Goal: Information Seeking & Learning: Find specific fact

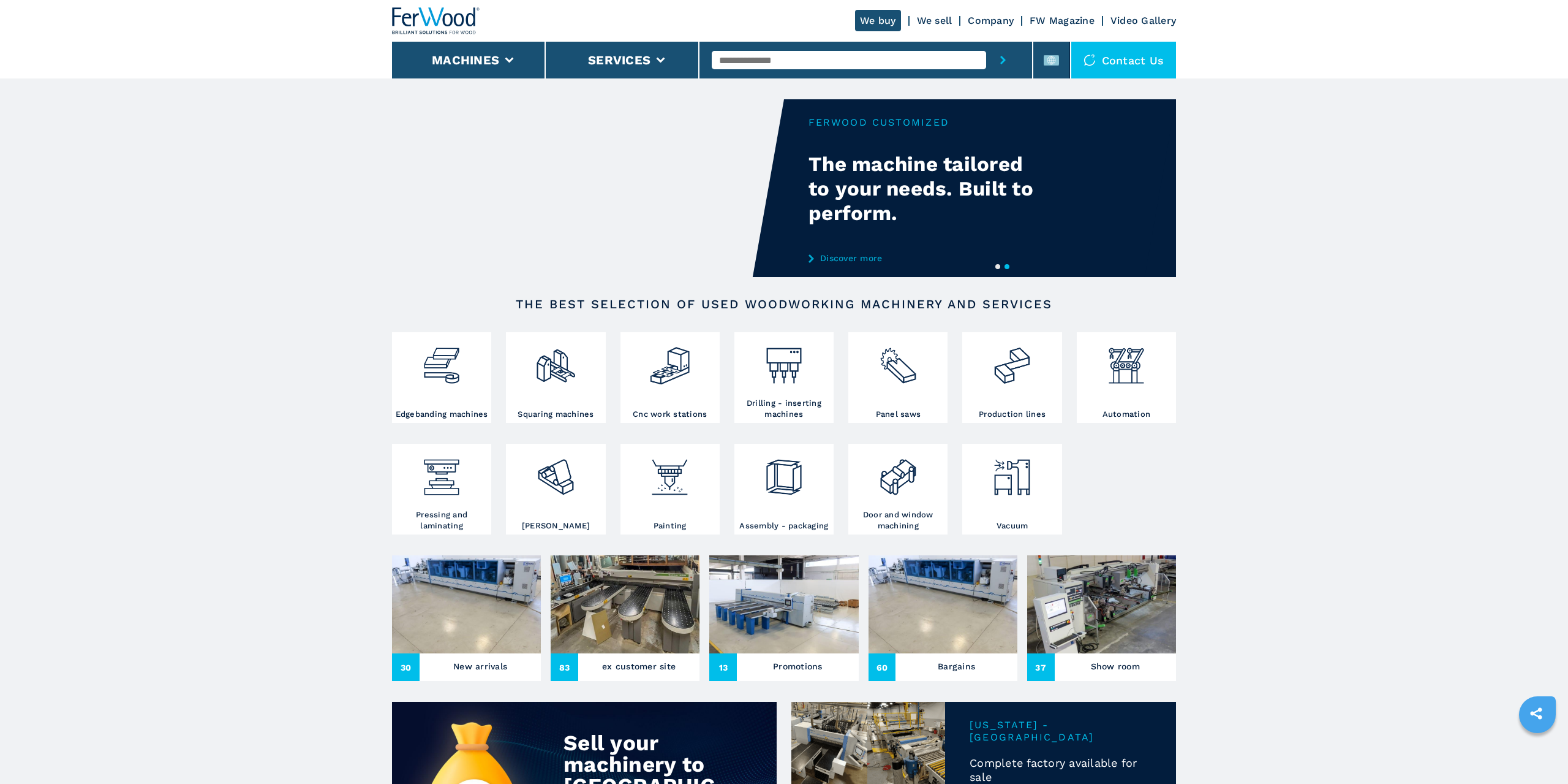
click at [778, 56] on input "text" at bounding box center [849, 60] width 274 height 18
type input "*"
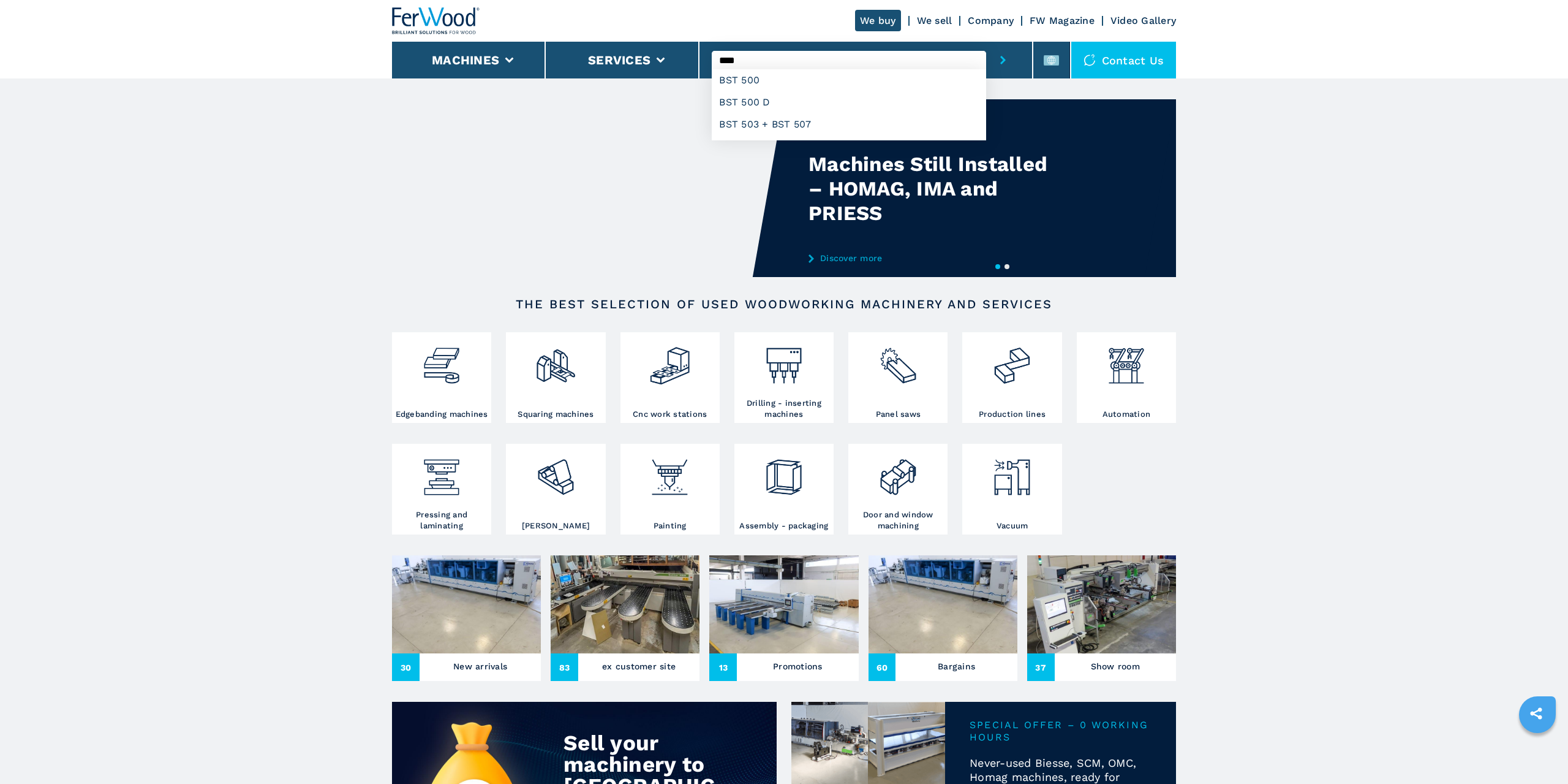
type input "*******"
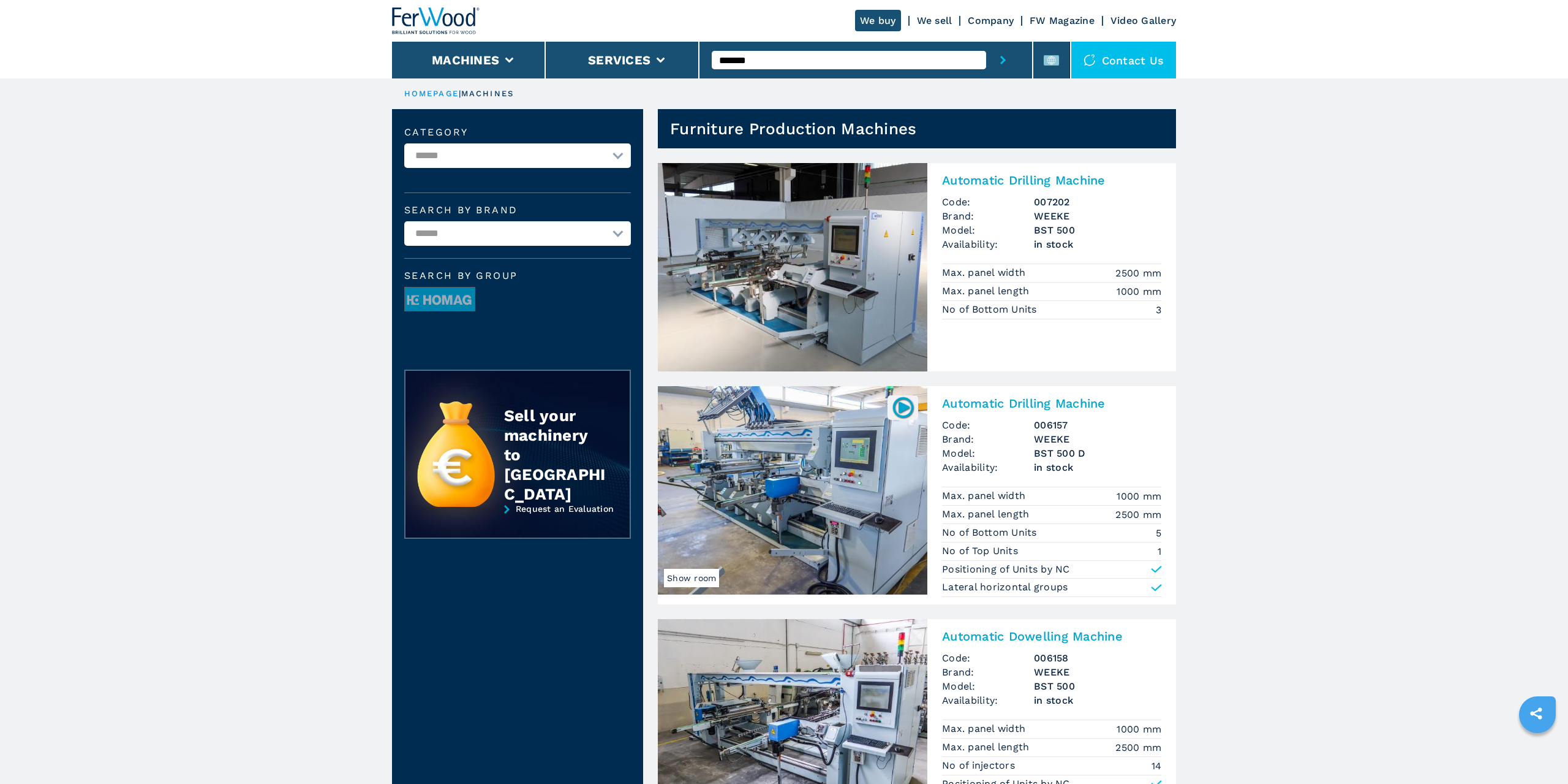
click at [1074, 182] on h2 "Automatic Drilling Machine" at bounding box center [1051, 180] width 219 height 15
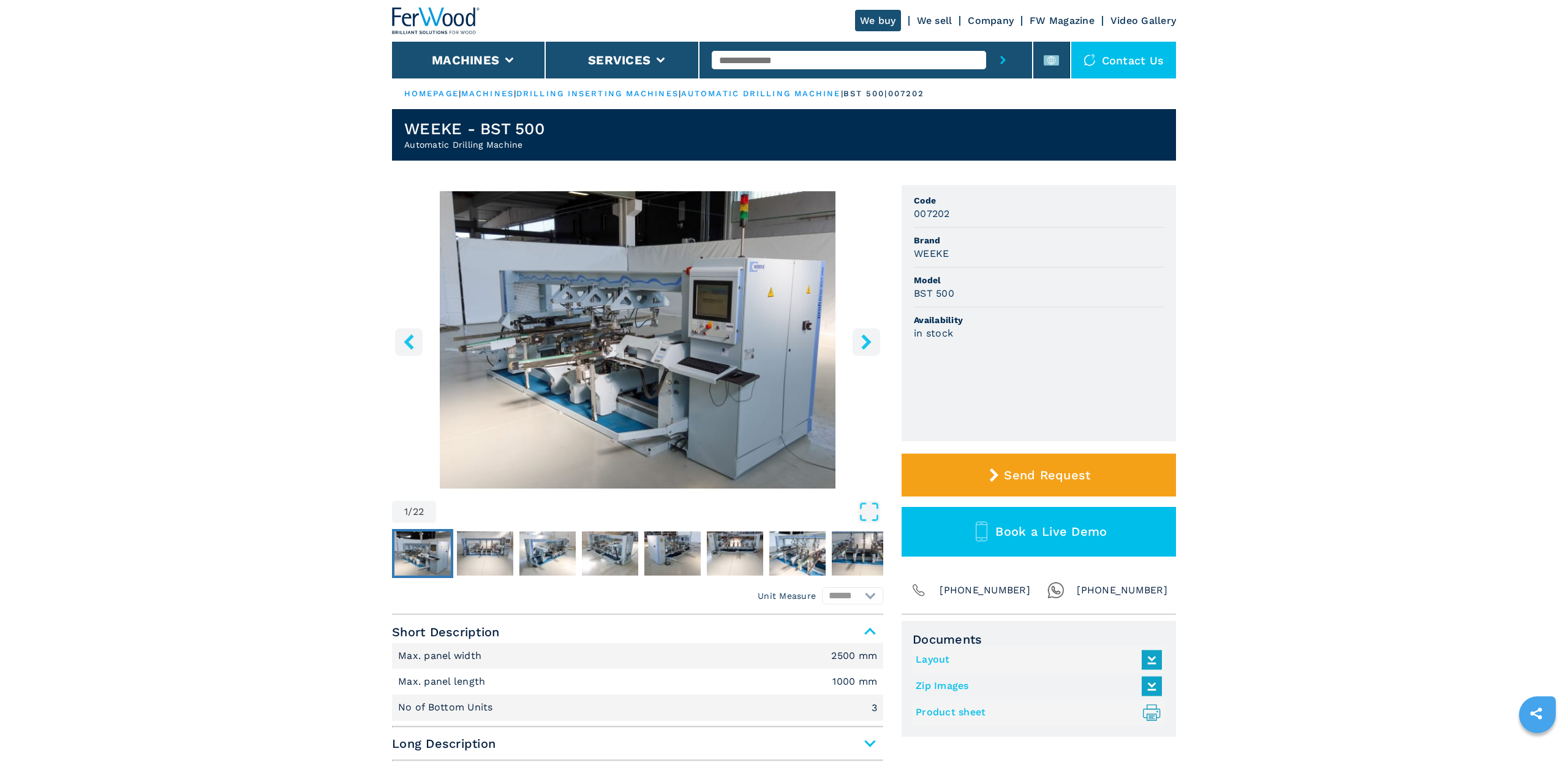
scroll to position [208, 0]
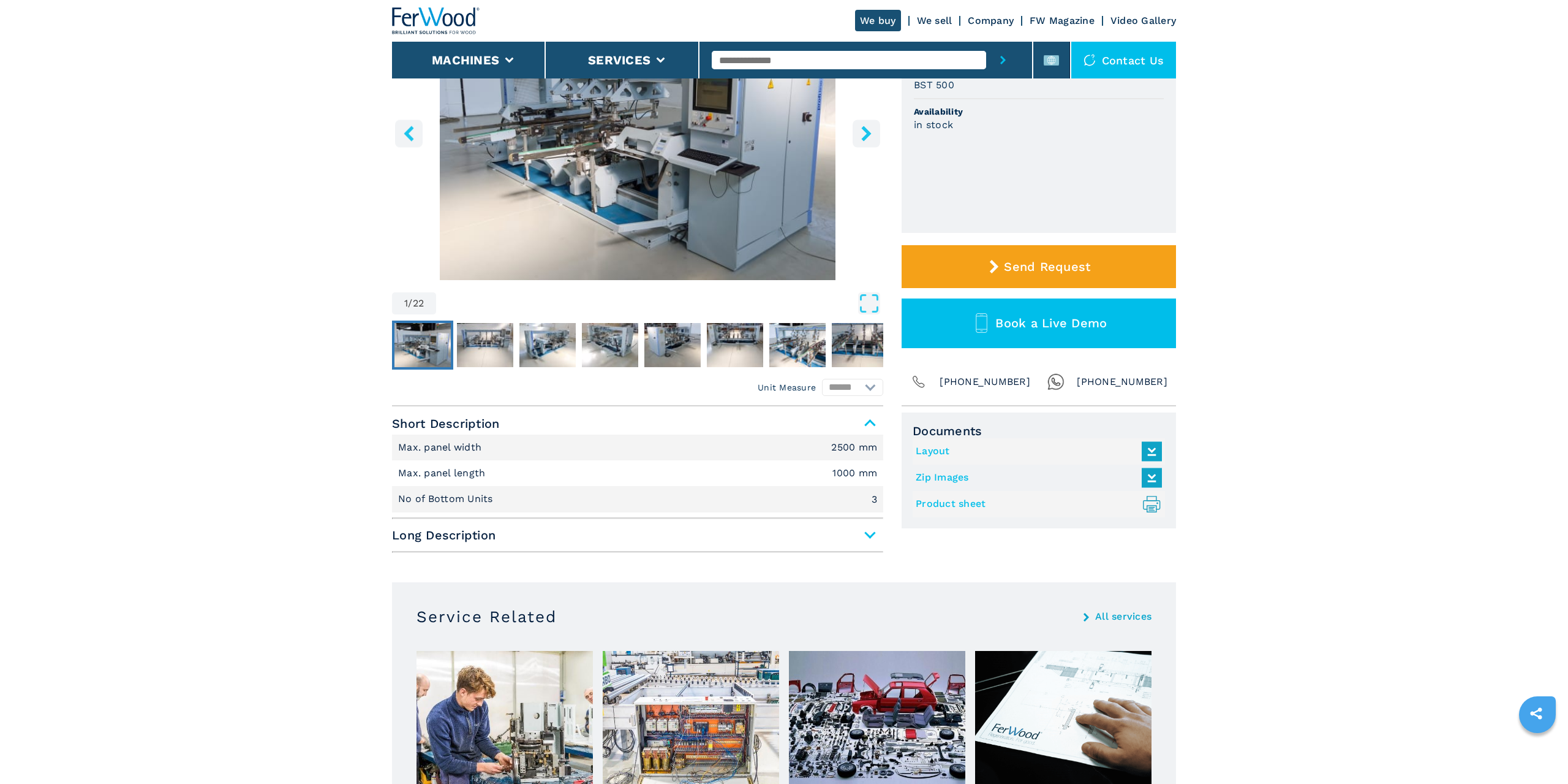
click at [859, 537] on span "Long Description" at bounding box center [638, 535] width 491 height 22
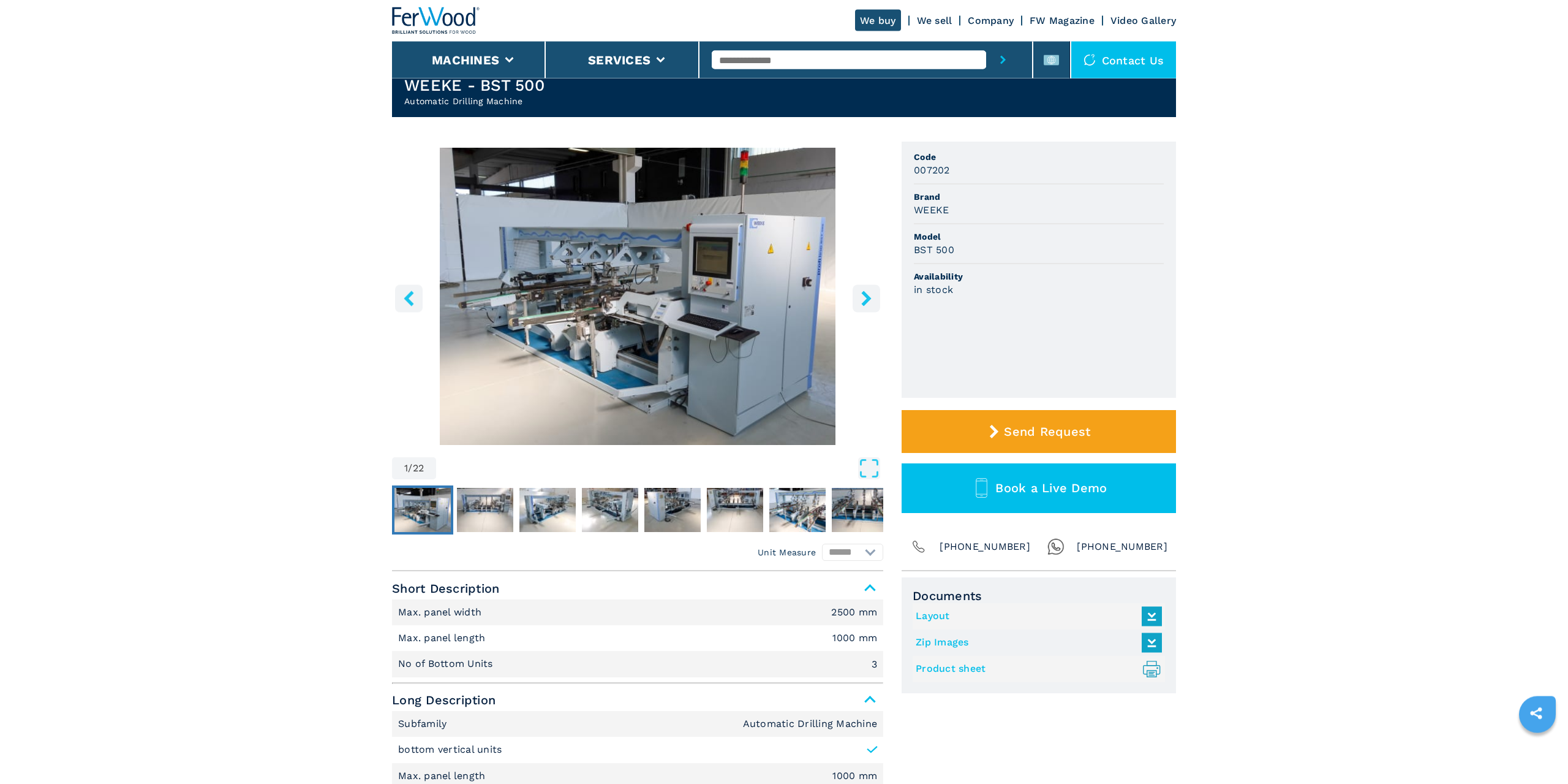
scroll to position [0, 0]
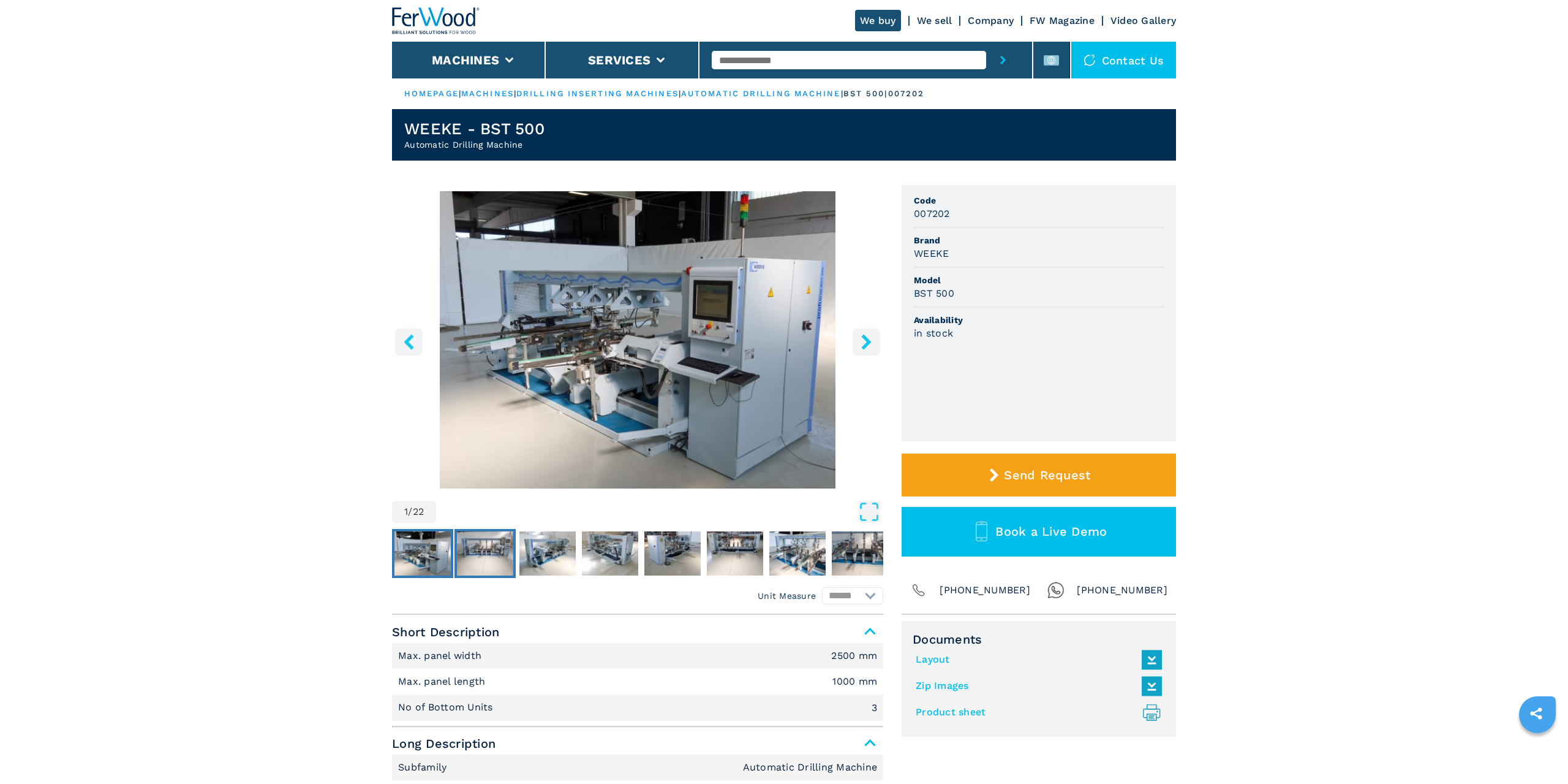
click at [485, 557] on img "Go to Slide 2" at bounding box center [485, 553] width 57 height 44
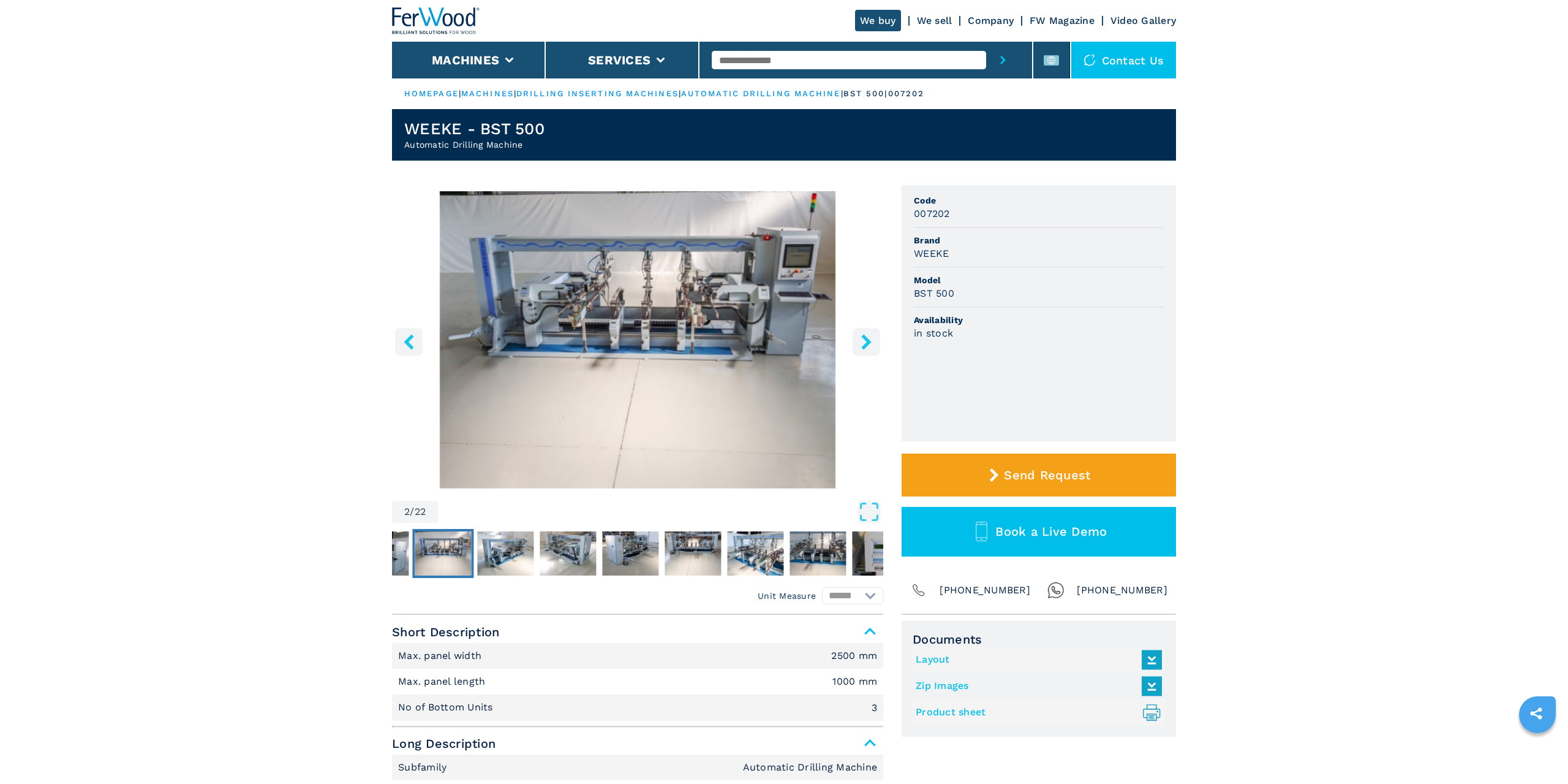
click at [559, 378] on img "Go to Slide 2" at bounding box center [638, 339] width 491 height 297
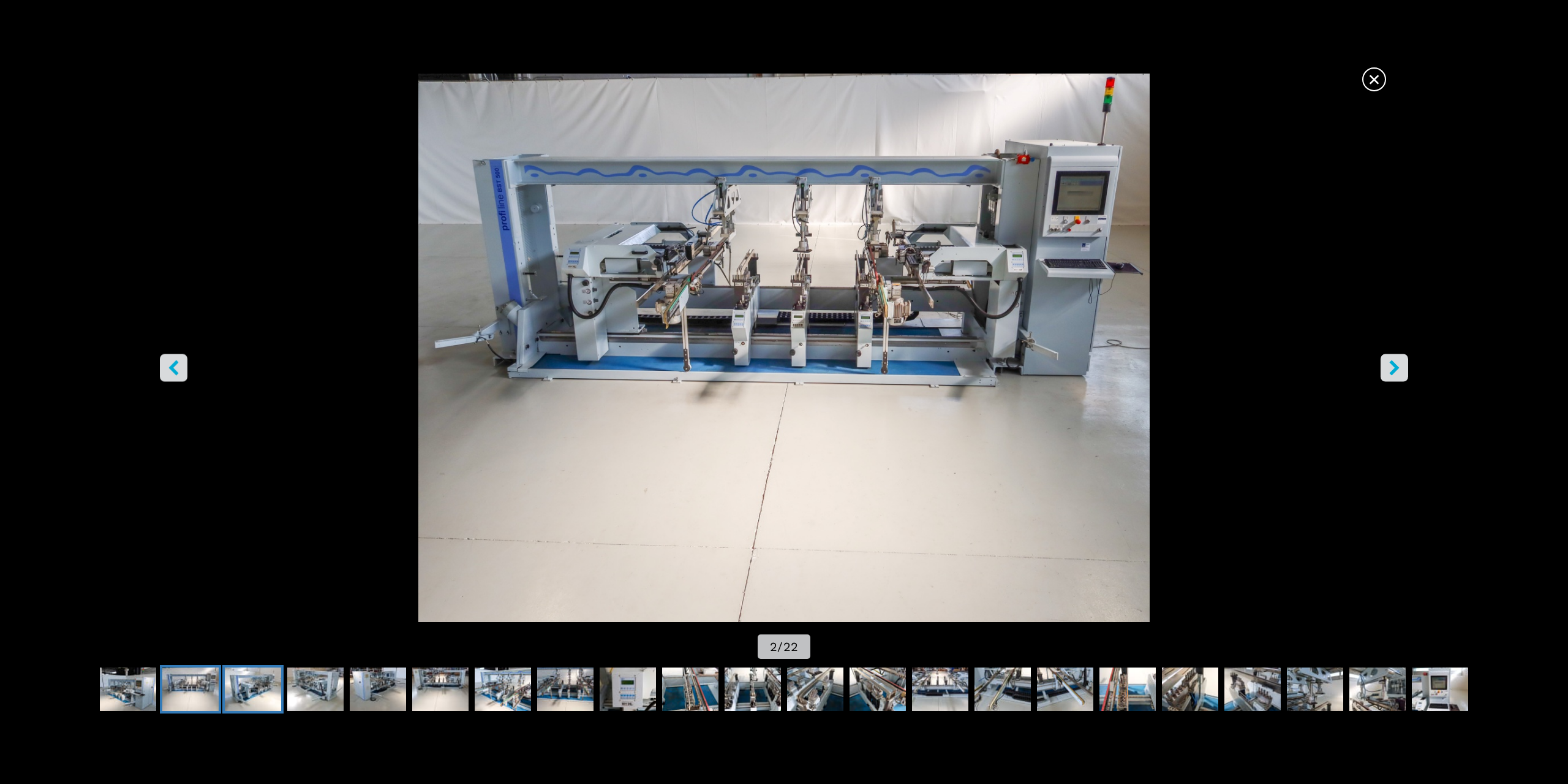
click at [276, 678] on img "Go to Slide 3" at bounding box center [253, 689] width 57 height 44
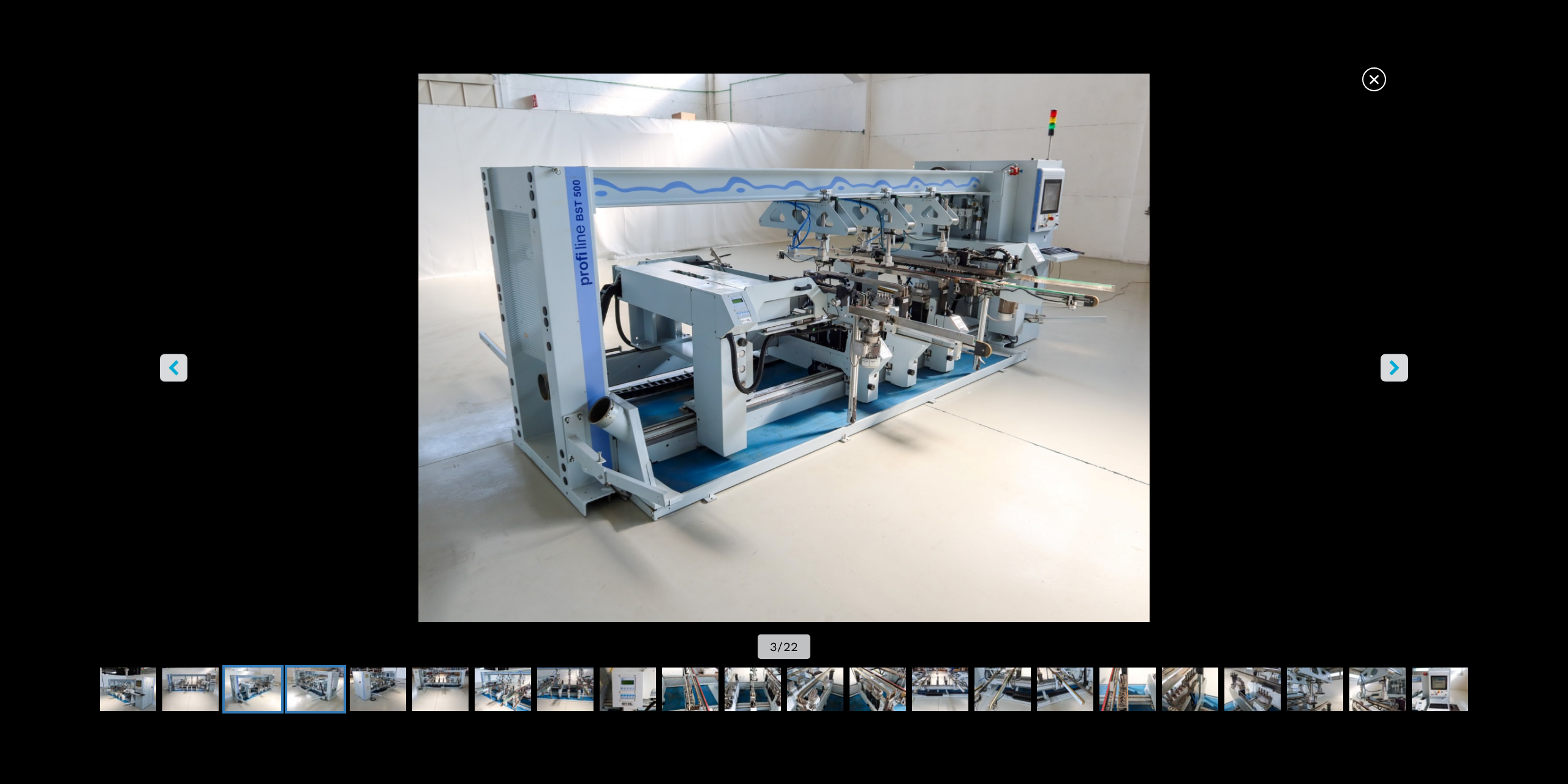
click at [291, 679] on img "Go to Slide 4" at bounding box center [316, 689] width 57 height 44
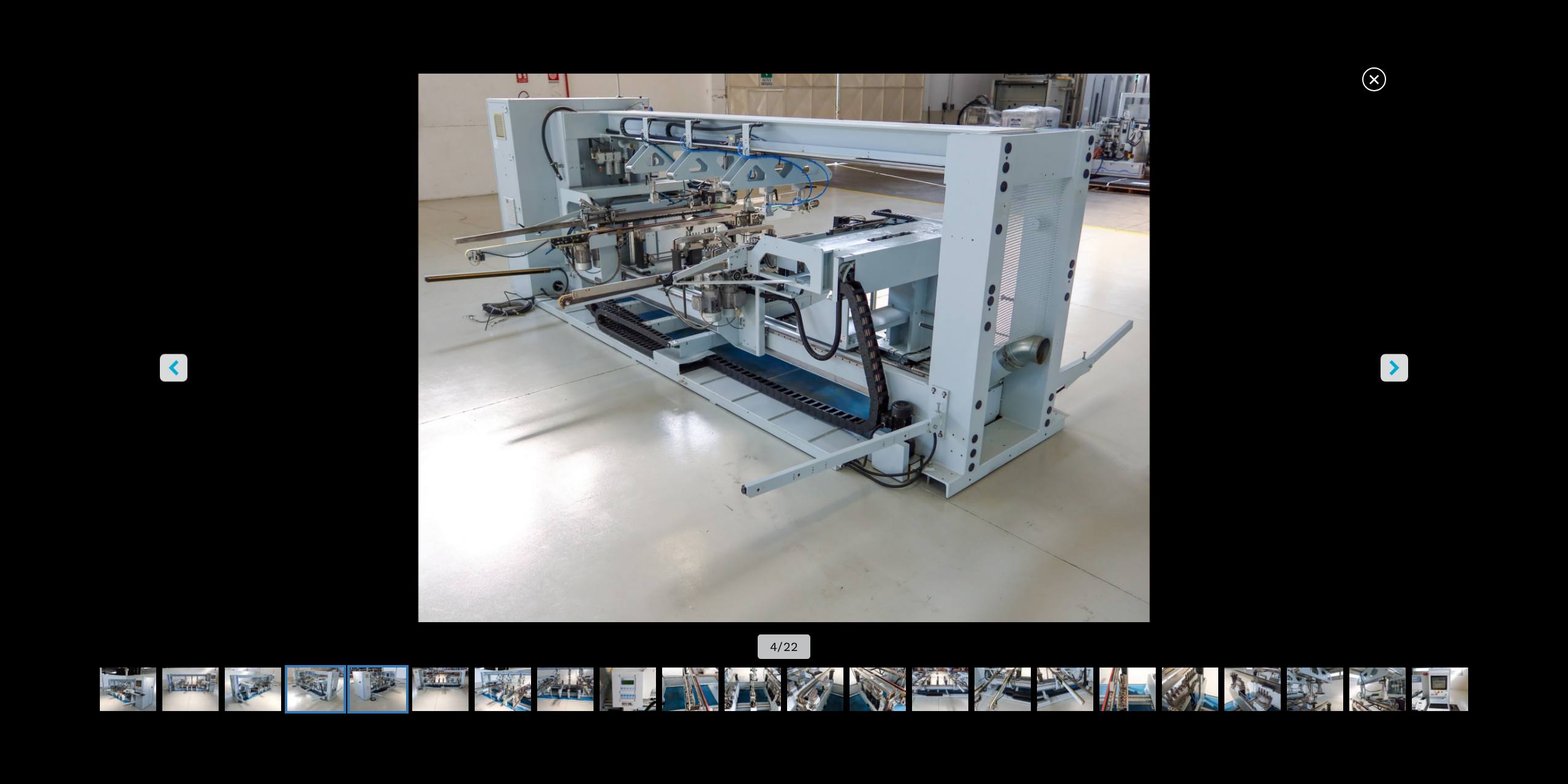
click at [368, 684] on img "Go to Slide 5" at bounding box center [378, 689] width 57 height 44
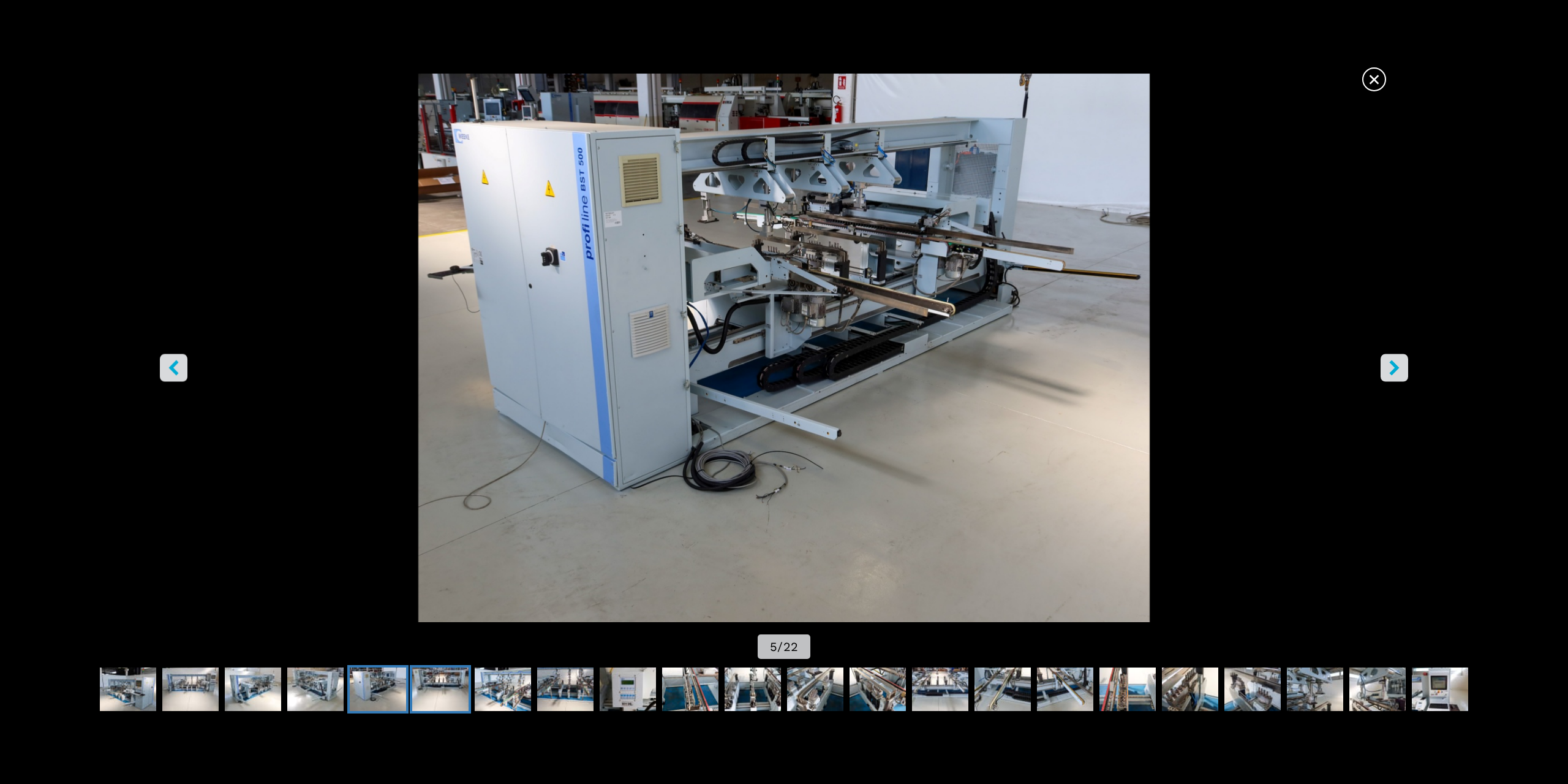
click at [422, 682] on img "Go to Slide 6" at bounding box center [441, 689] width 57 height 44
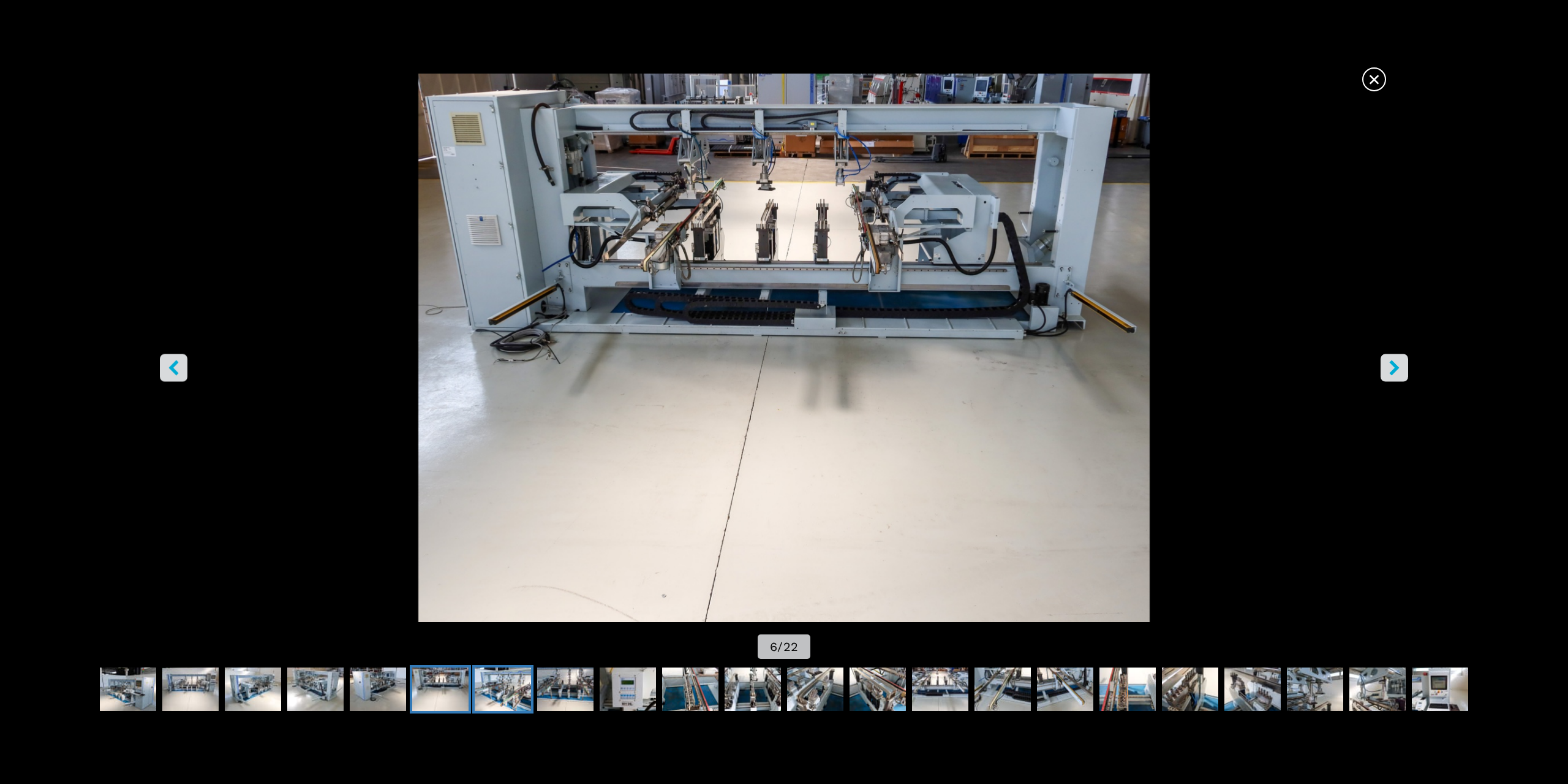
click at [510, 685] on img "Go to Slide 7" at bounding box center [503, 689] width 57 height 44
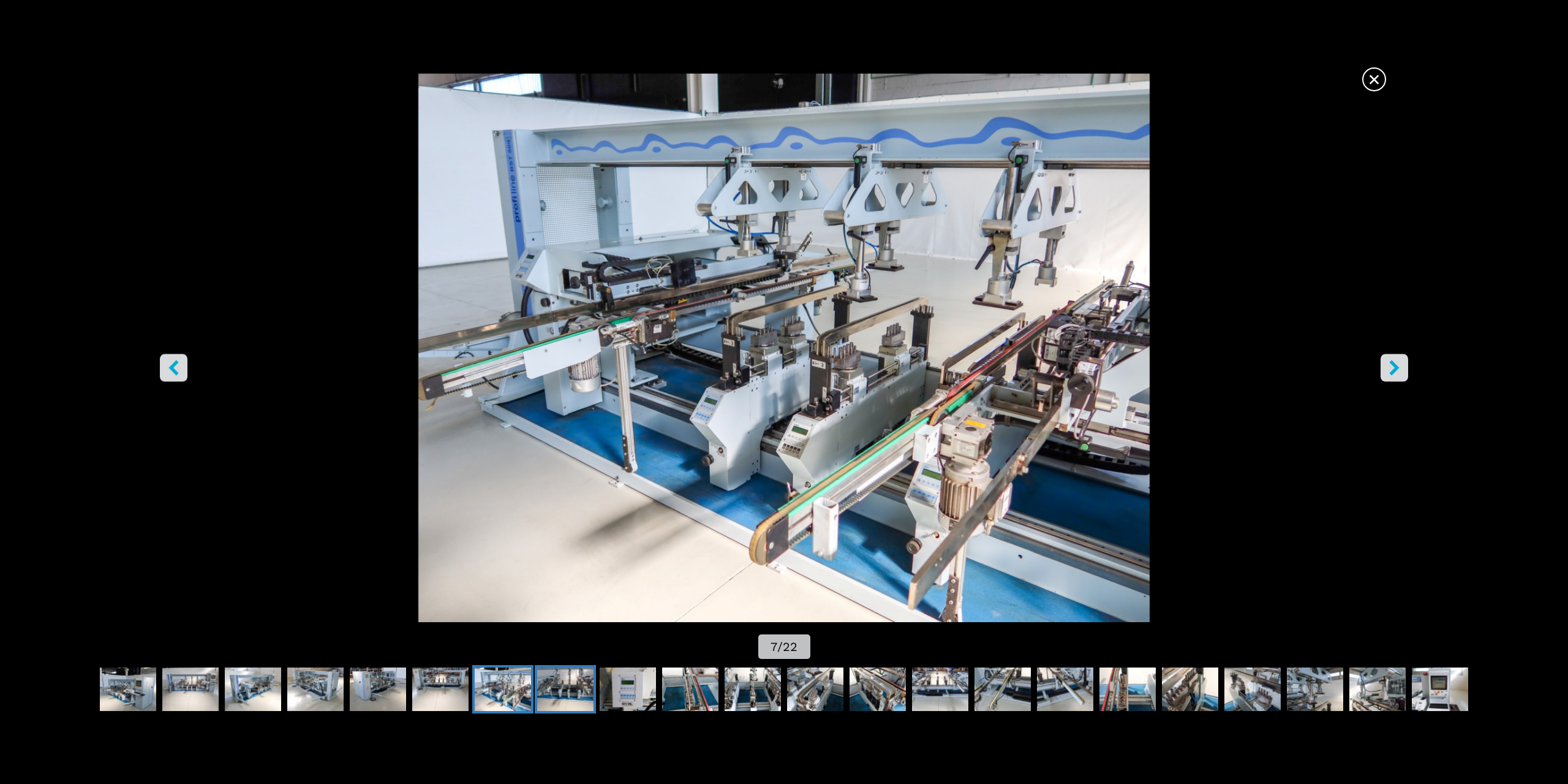
click at [569, 689] on img "Go to Slide 8" at bounding box center [565, 689] width 57 height 44
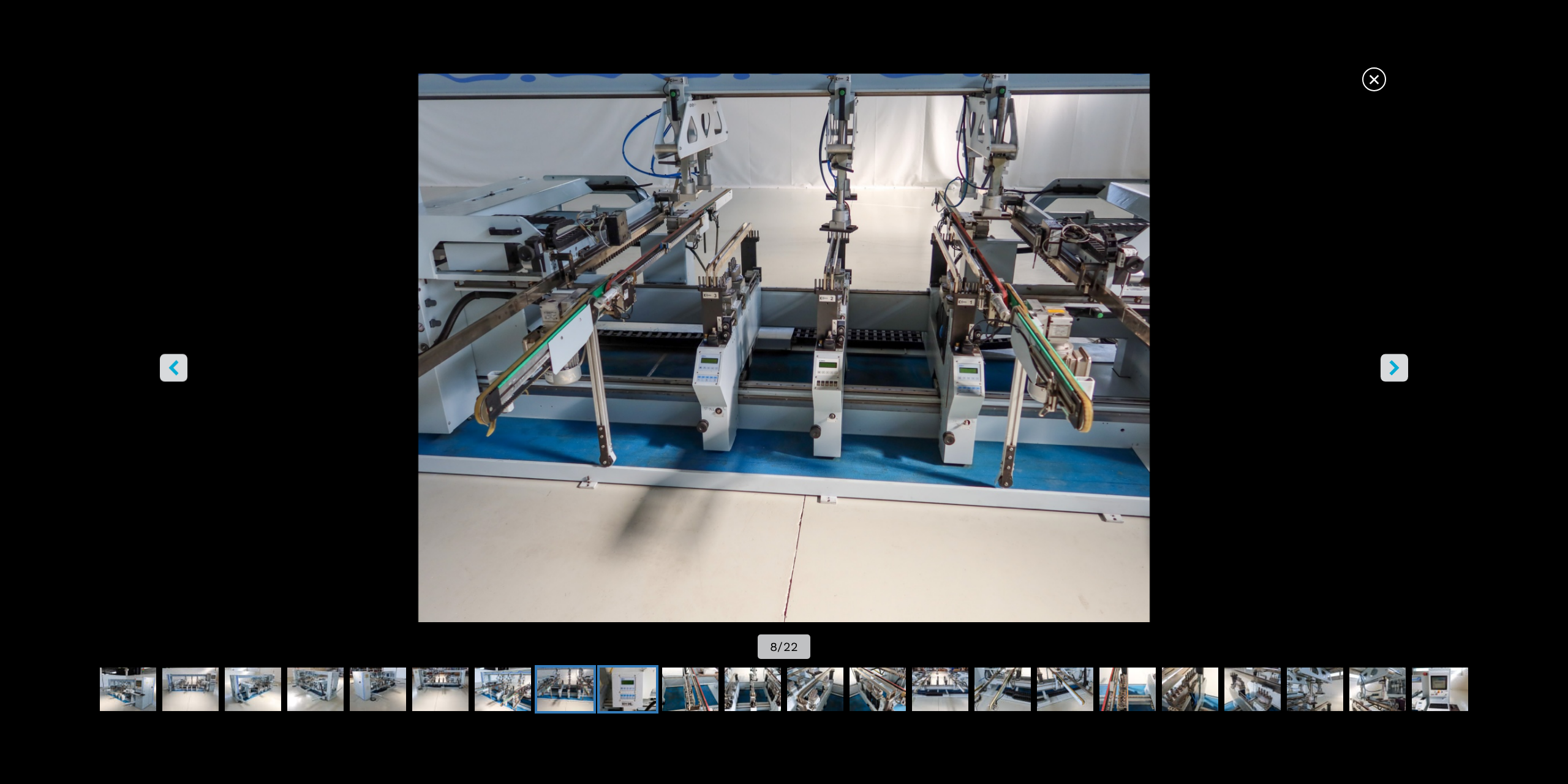
click at [626, 689] on img "Go to Slide 9" at bounding box center [628, 689] width 57 height 44
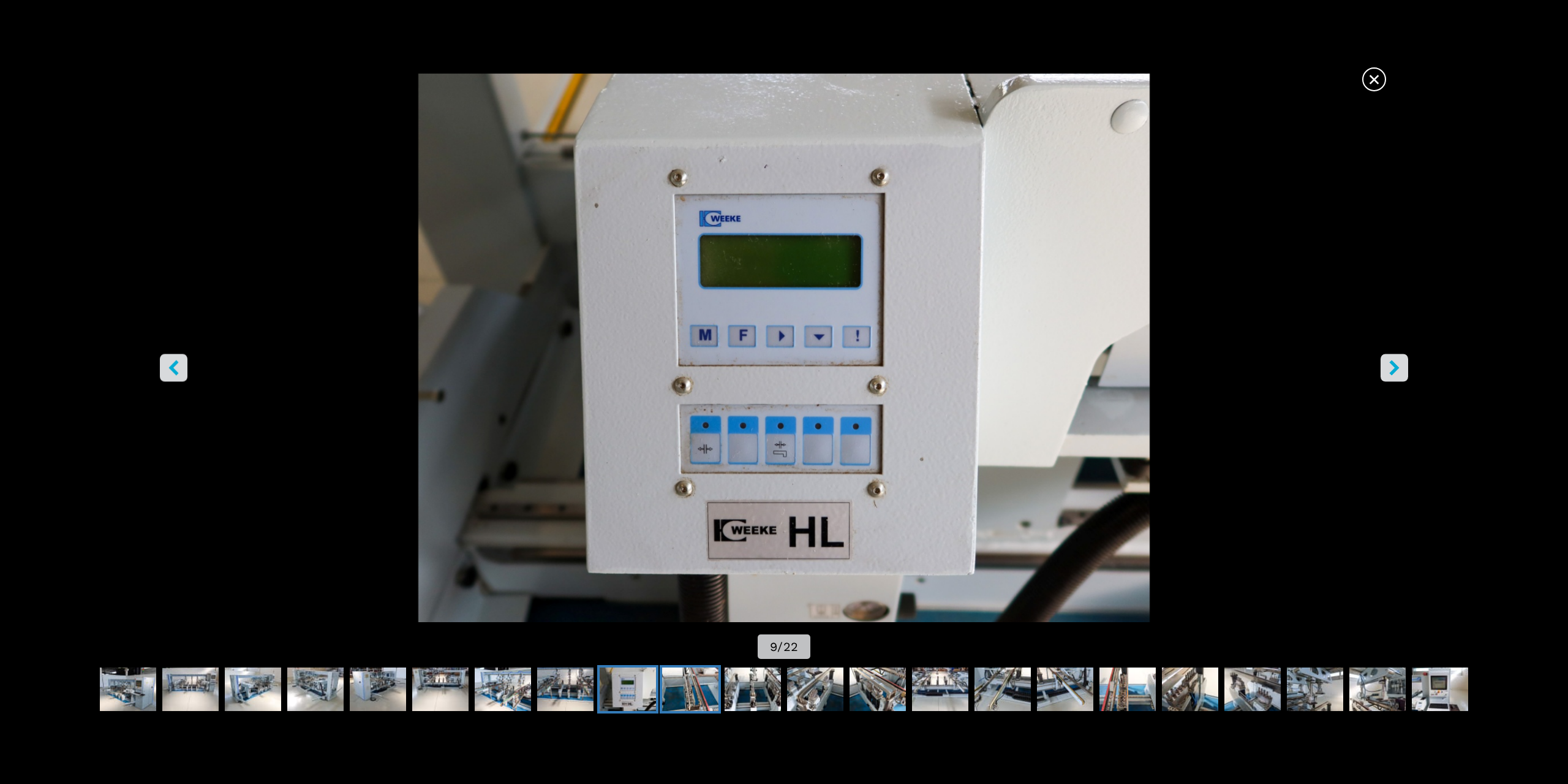
click at [688, 698] on img "Go to Slide 10" at bounding box center [690, 689] width 57 height 44
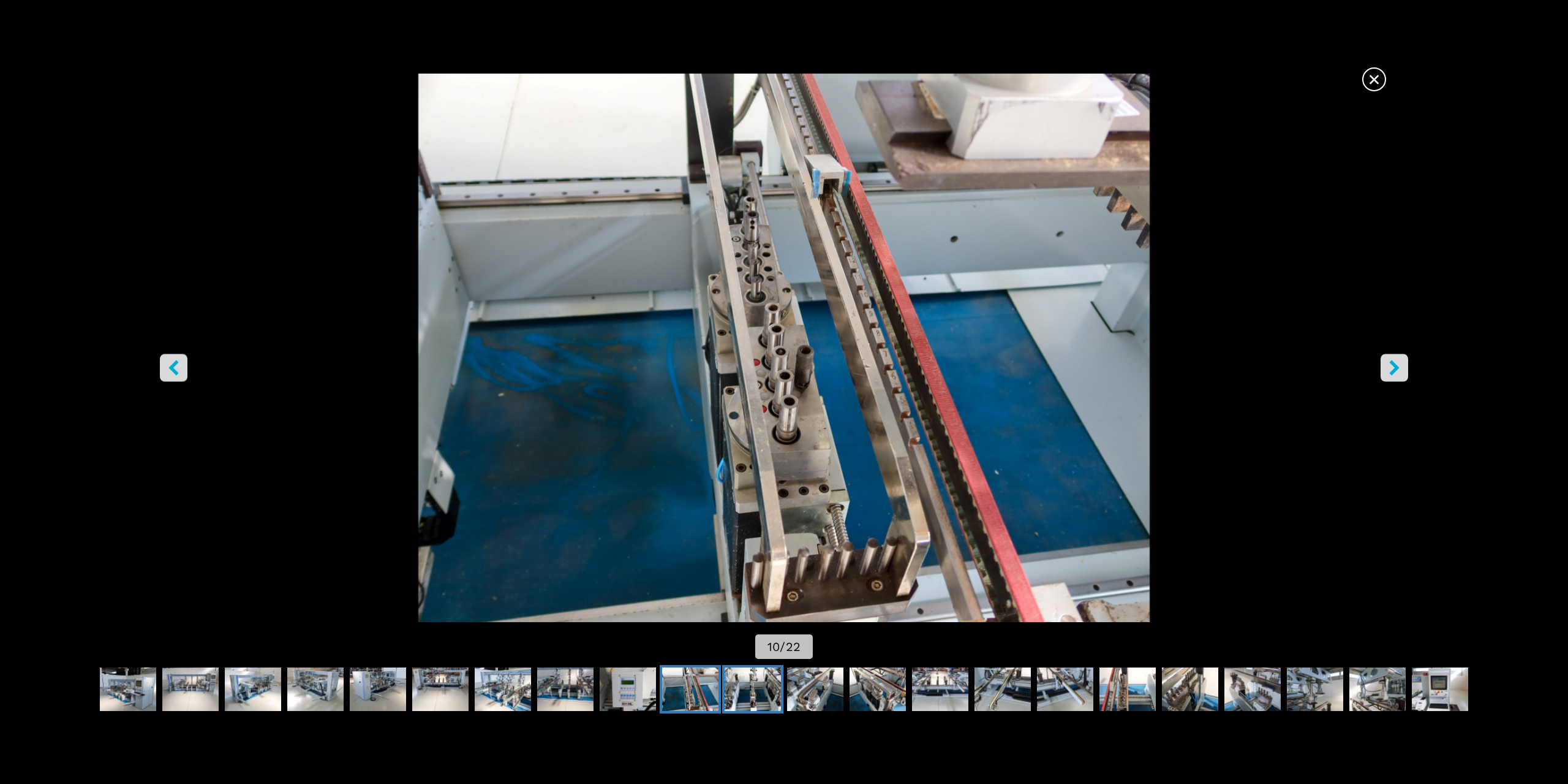
click at [736, 694] on img "Go to Slide 11" at bounding box center [753, 689] width 57 height 44
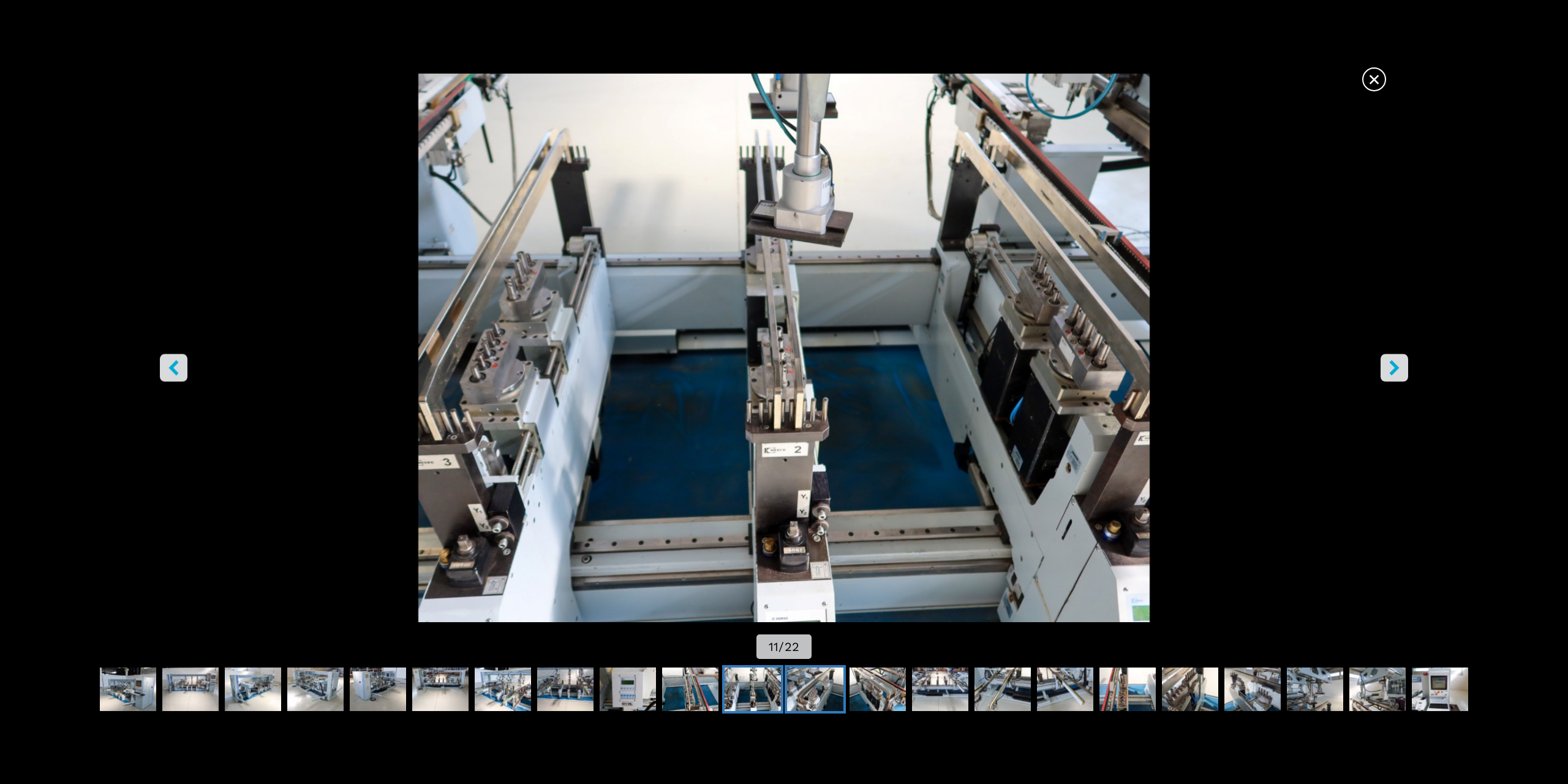
click at [811, 684] on img "Go to Slide 12" at bounding box center [815, 689] width 57 height 44
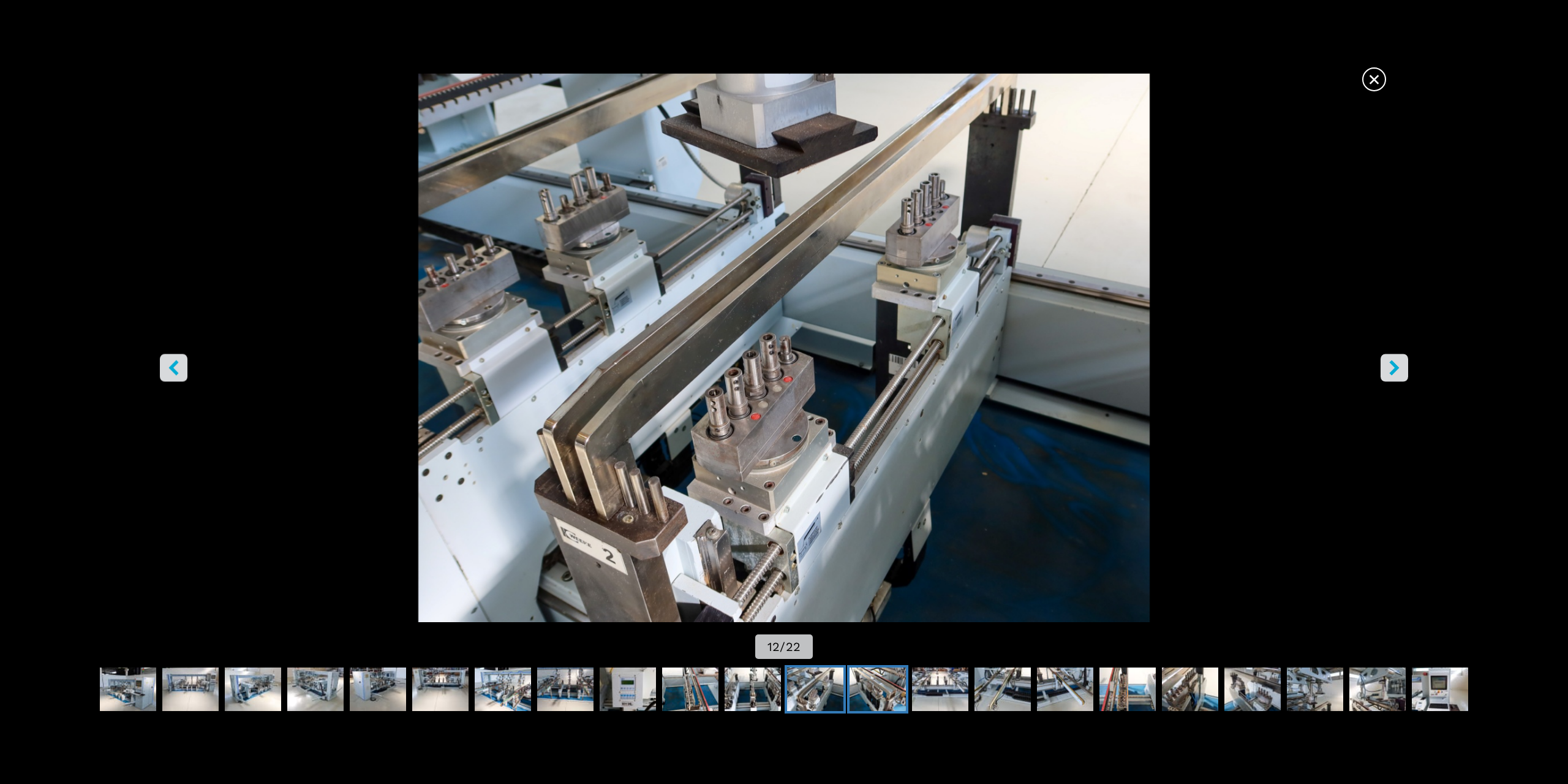
click at [872, 696] on img "Go to Slide 13" at bounding box center [878, 689] width 57 height 44
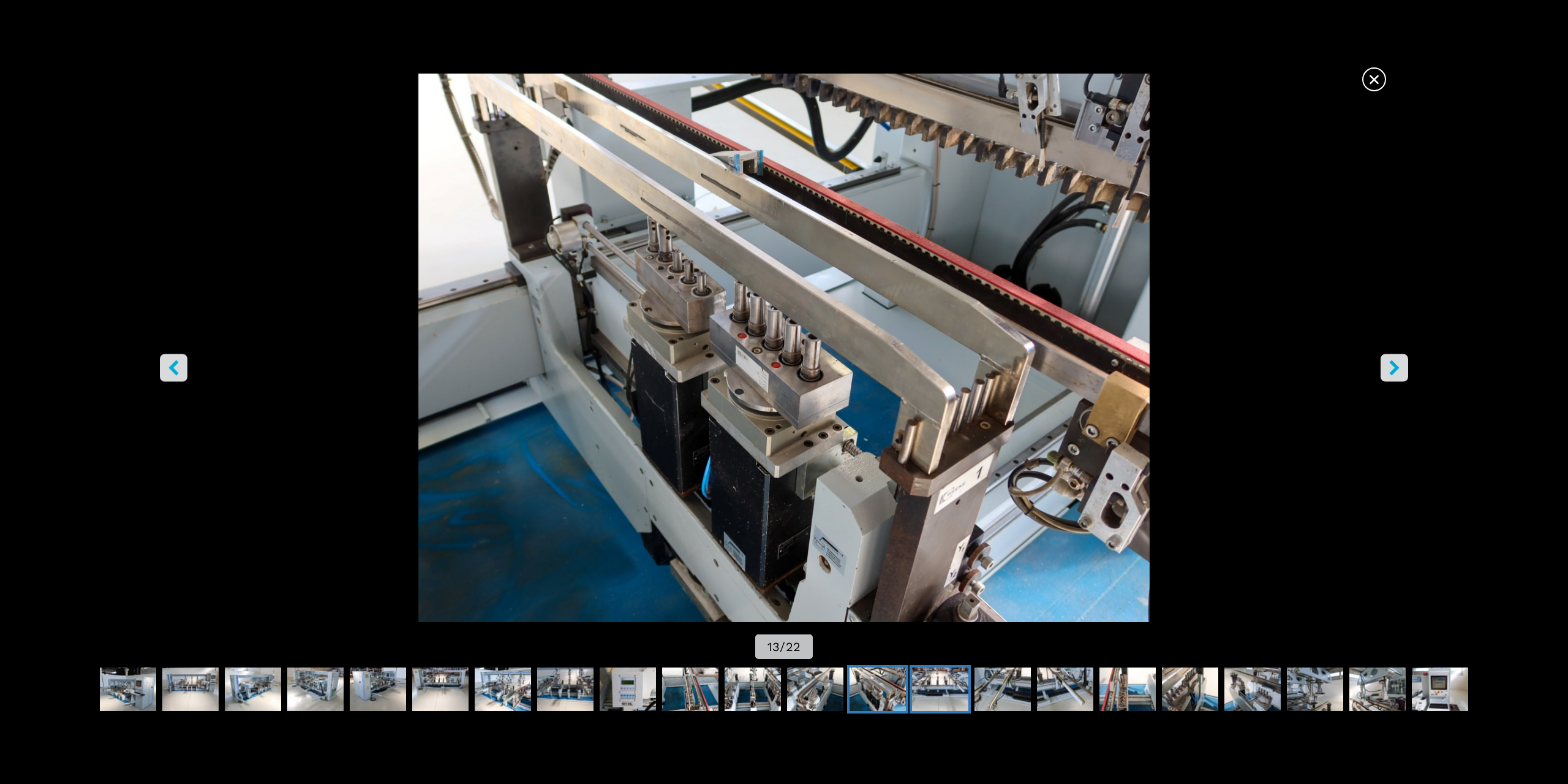
click at [943, 701] on img "Go to Slide 14" at bounding box center [940, 689] width 57 height 44
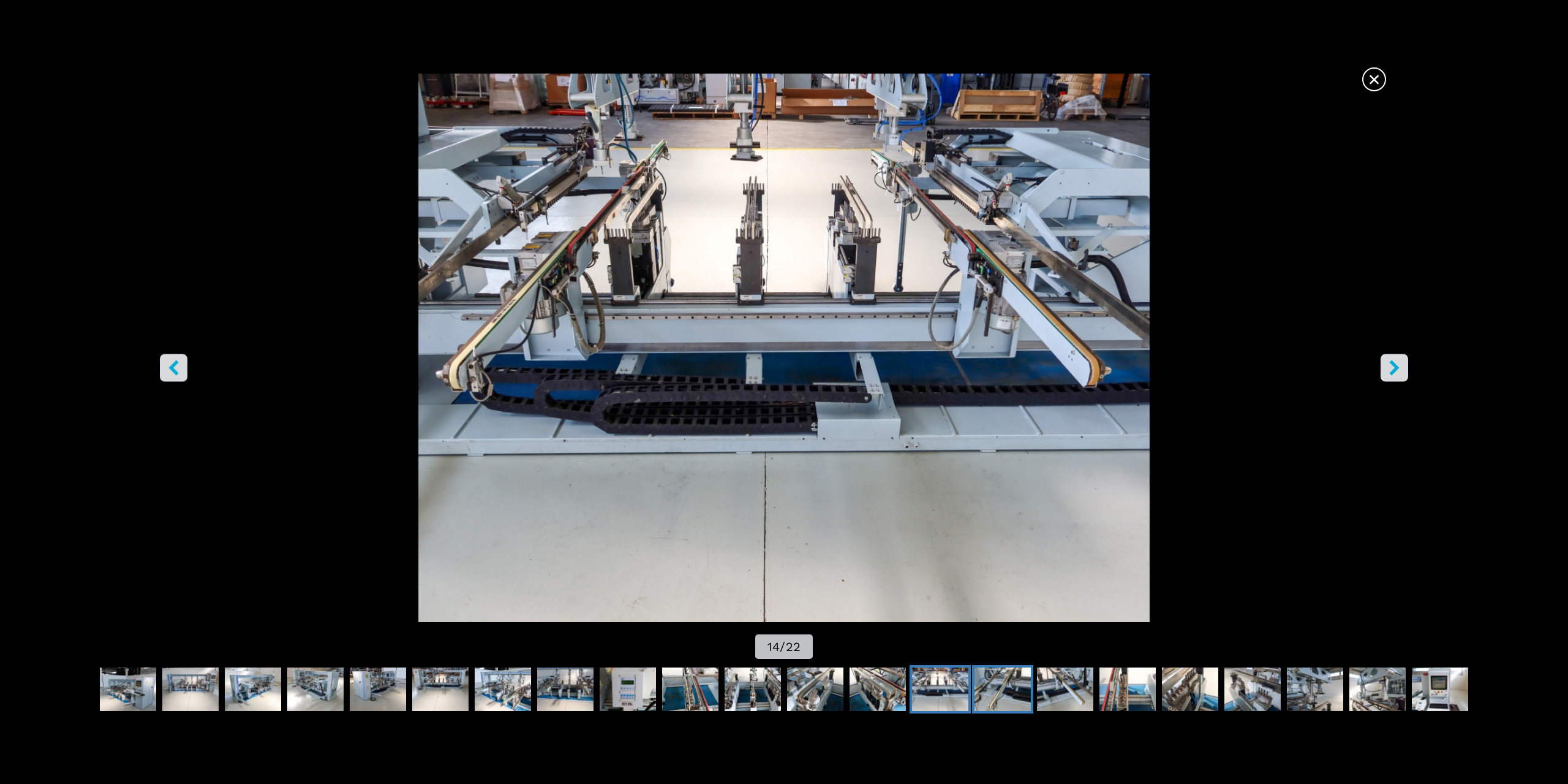
click at [981, 701] on img "Go to Slide 15" at bounding box center [1003, 689] width 57 height 44
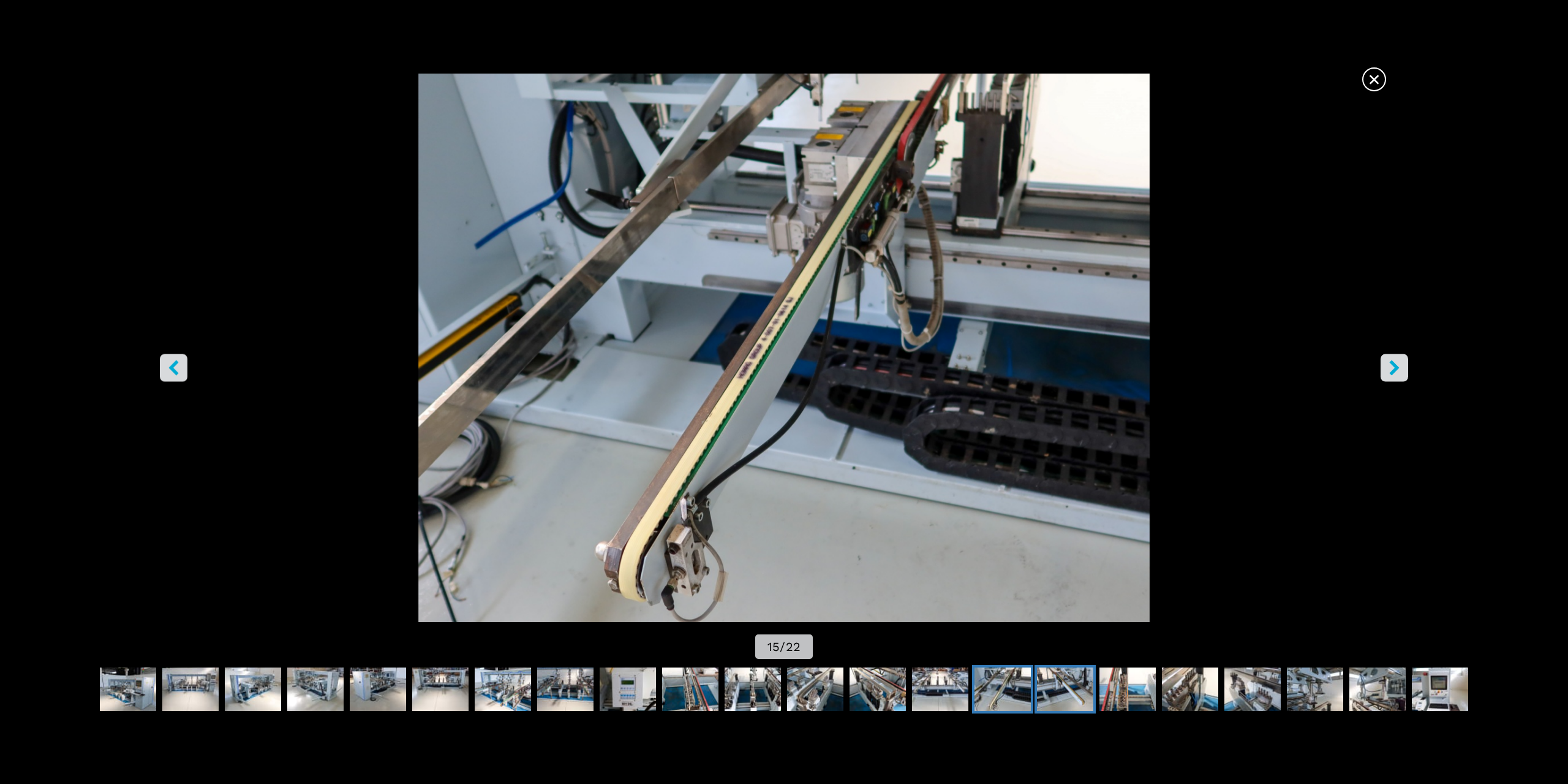
click at [1064, 687] on img "Go to Slide 16" at bounding box center [1065, 689] width 57 height 44
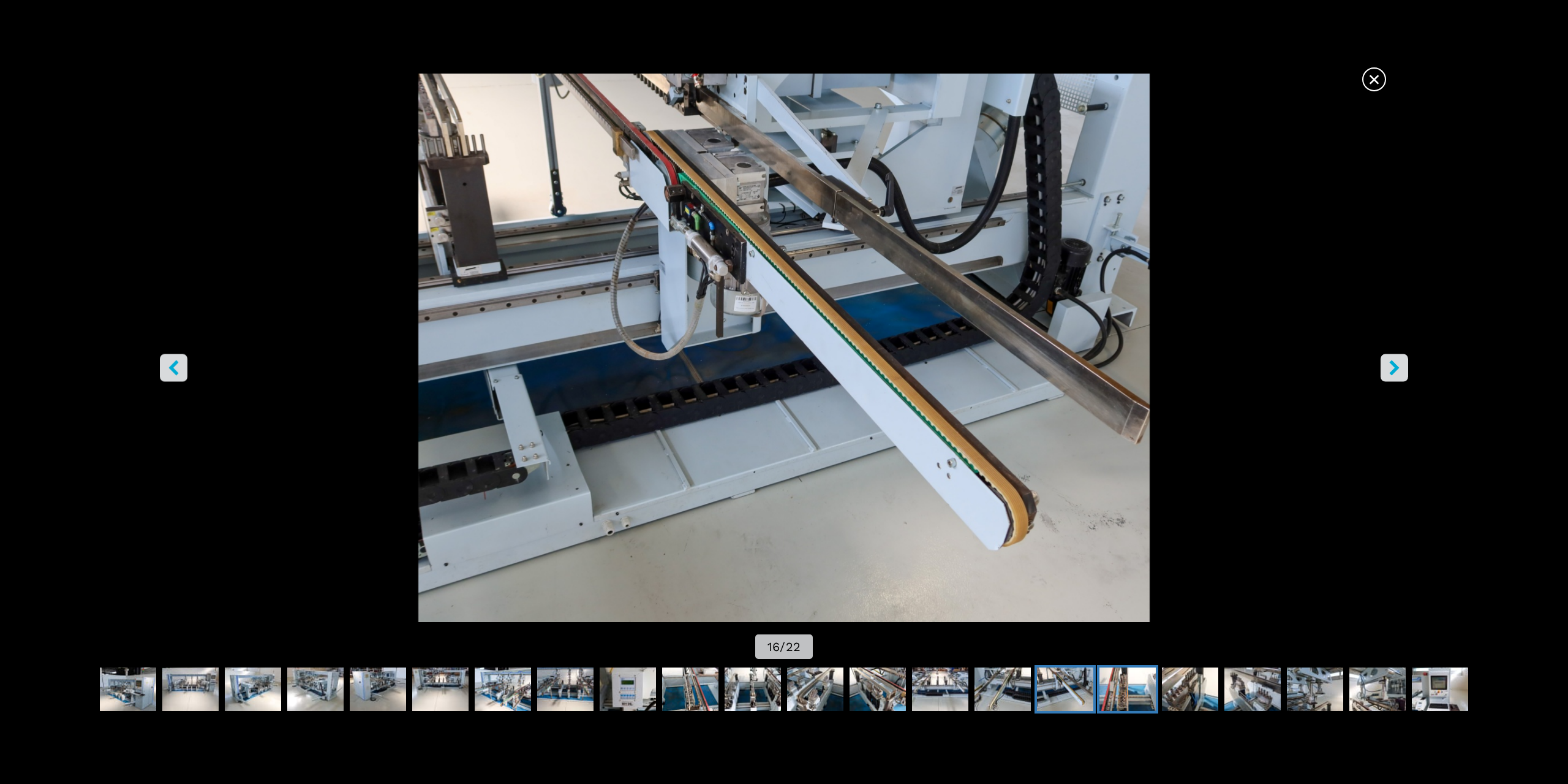
click at [1128, 697] on img "Go to Slide 17" at bounding box center [1127, 689] width 57 height 44
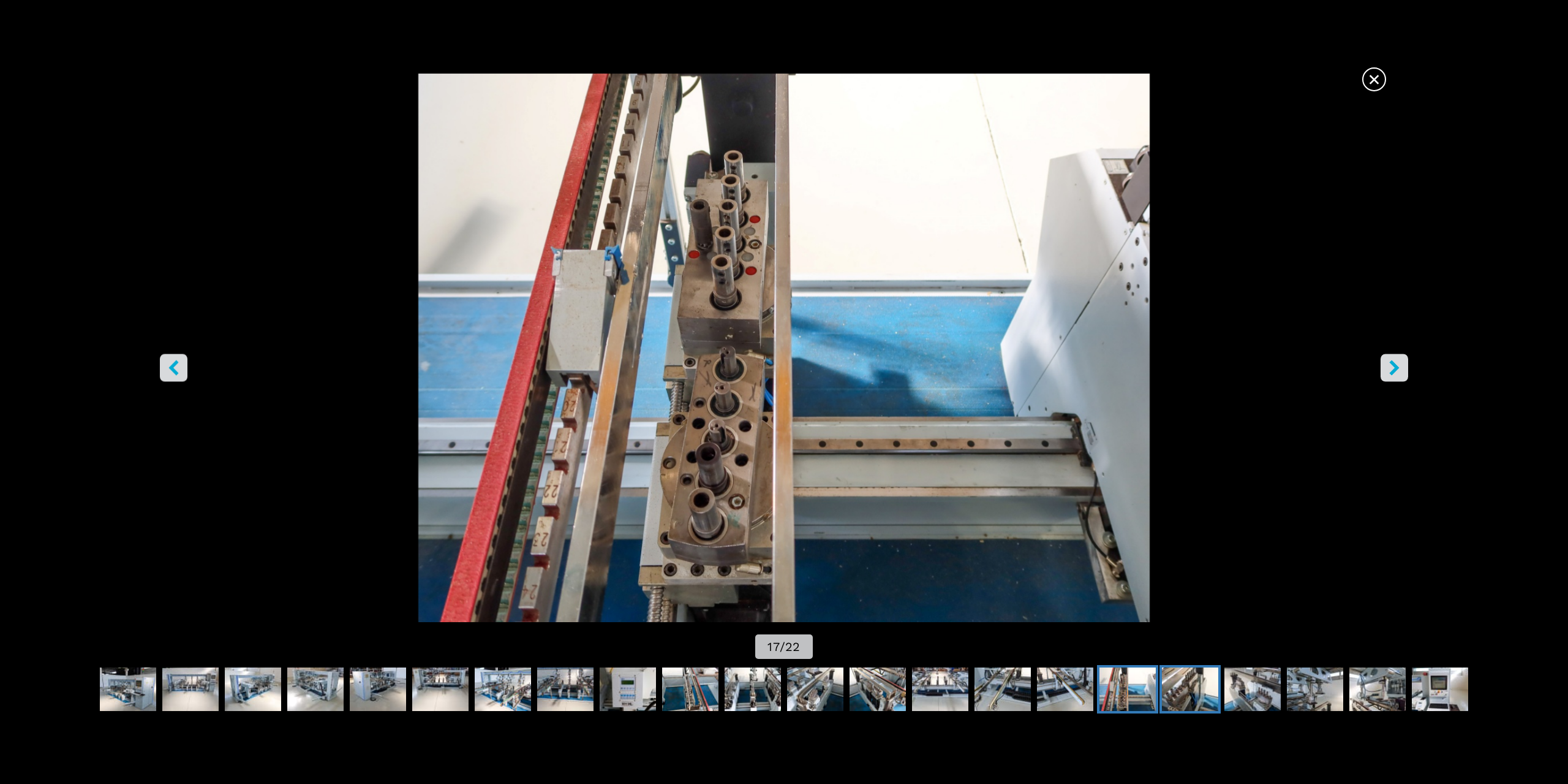
click at [1196, 697] on img "Go to Slide 18" at bounding box center [1190, 689] width 57 height 44
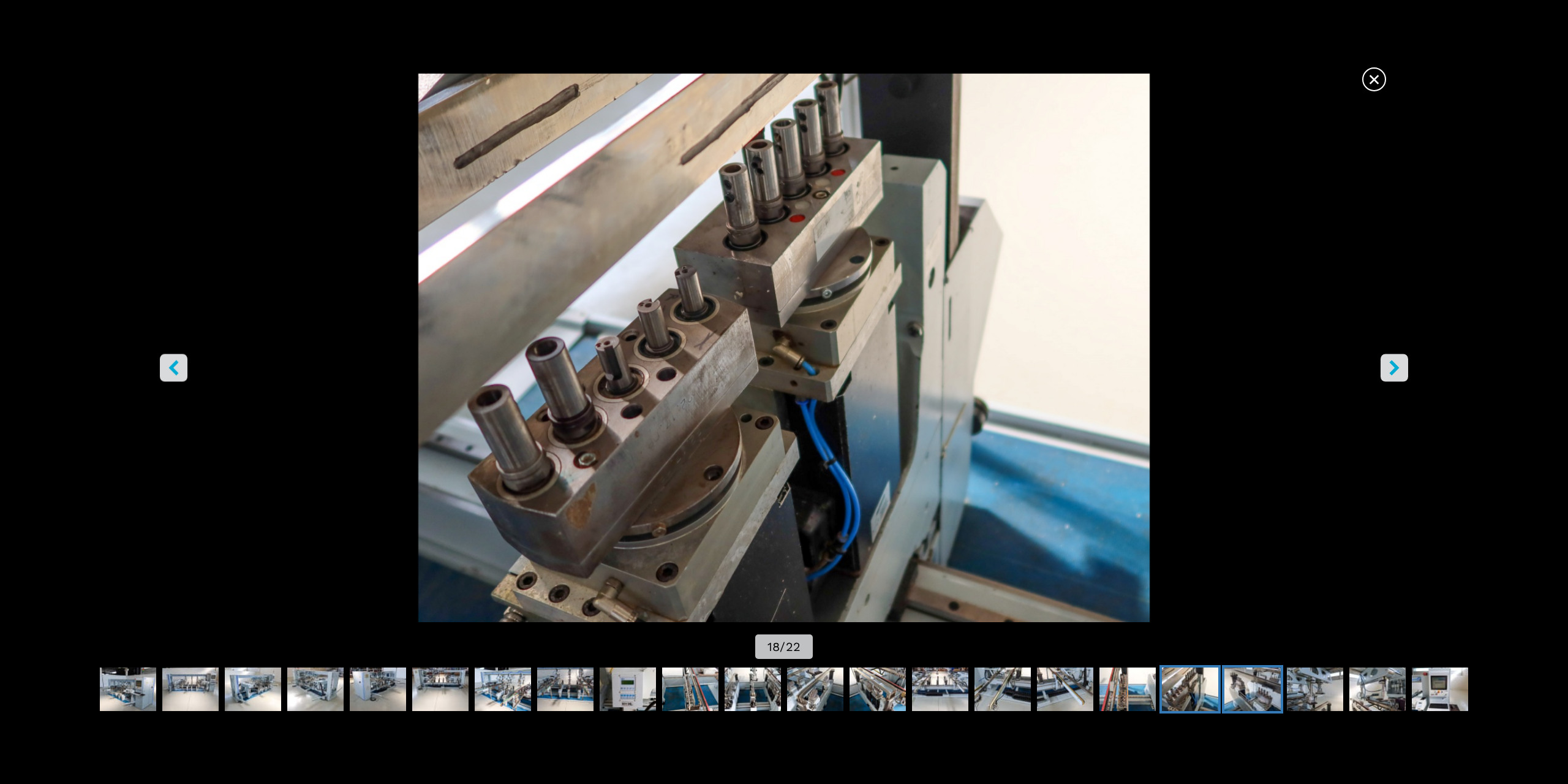
click at [1238, 692] on img "Go to Slide 19" at bounding box center [1252, 689] width 57 height 44
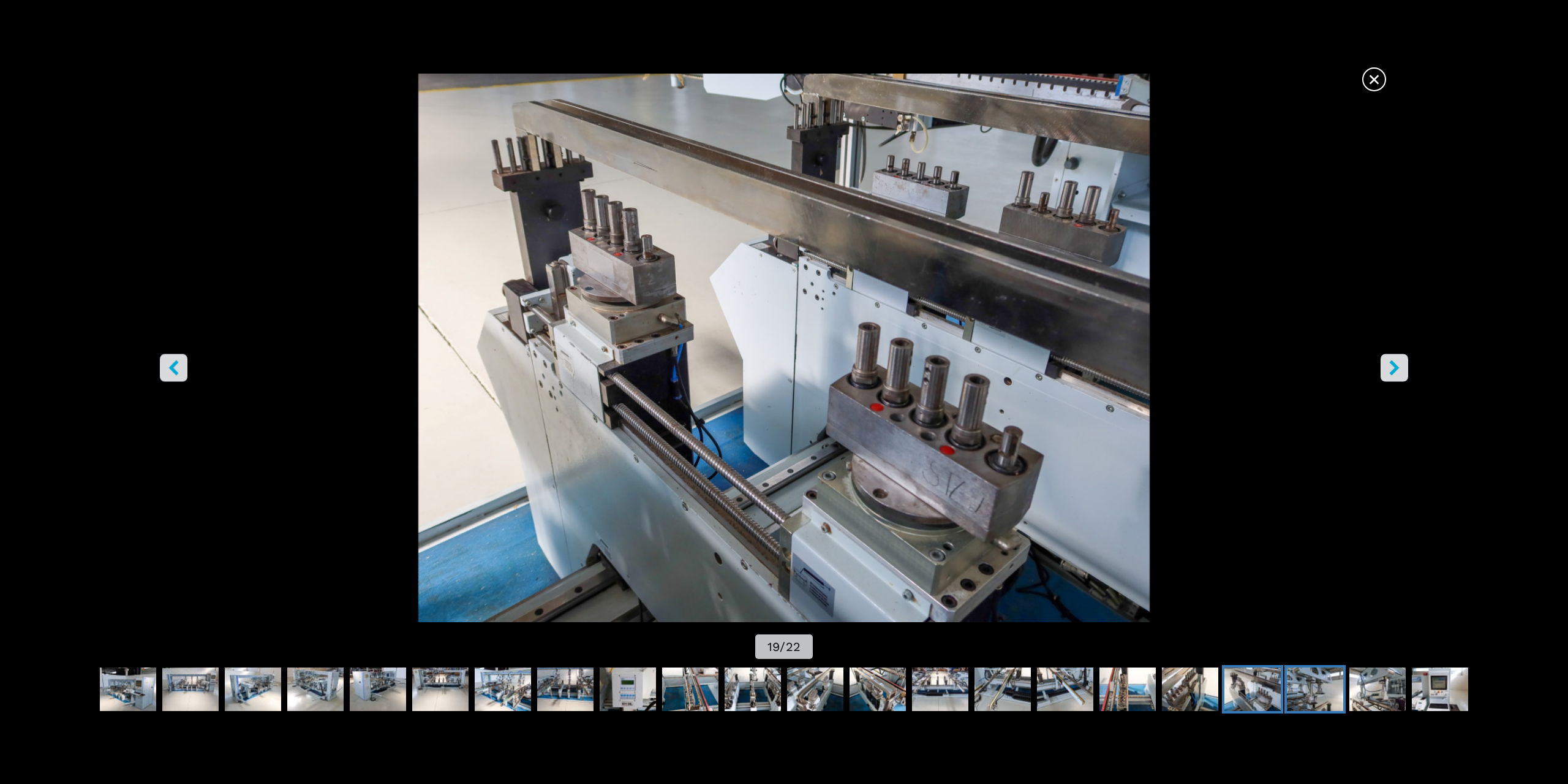
click at [1314, 687] on img "Go to Slide 20" at bounding box center [1315, 689] width 57 height 44
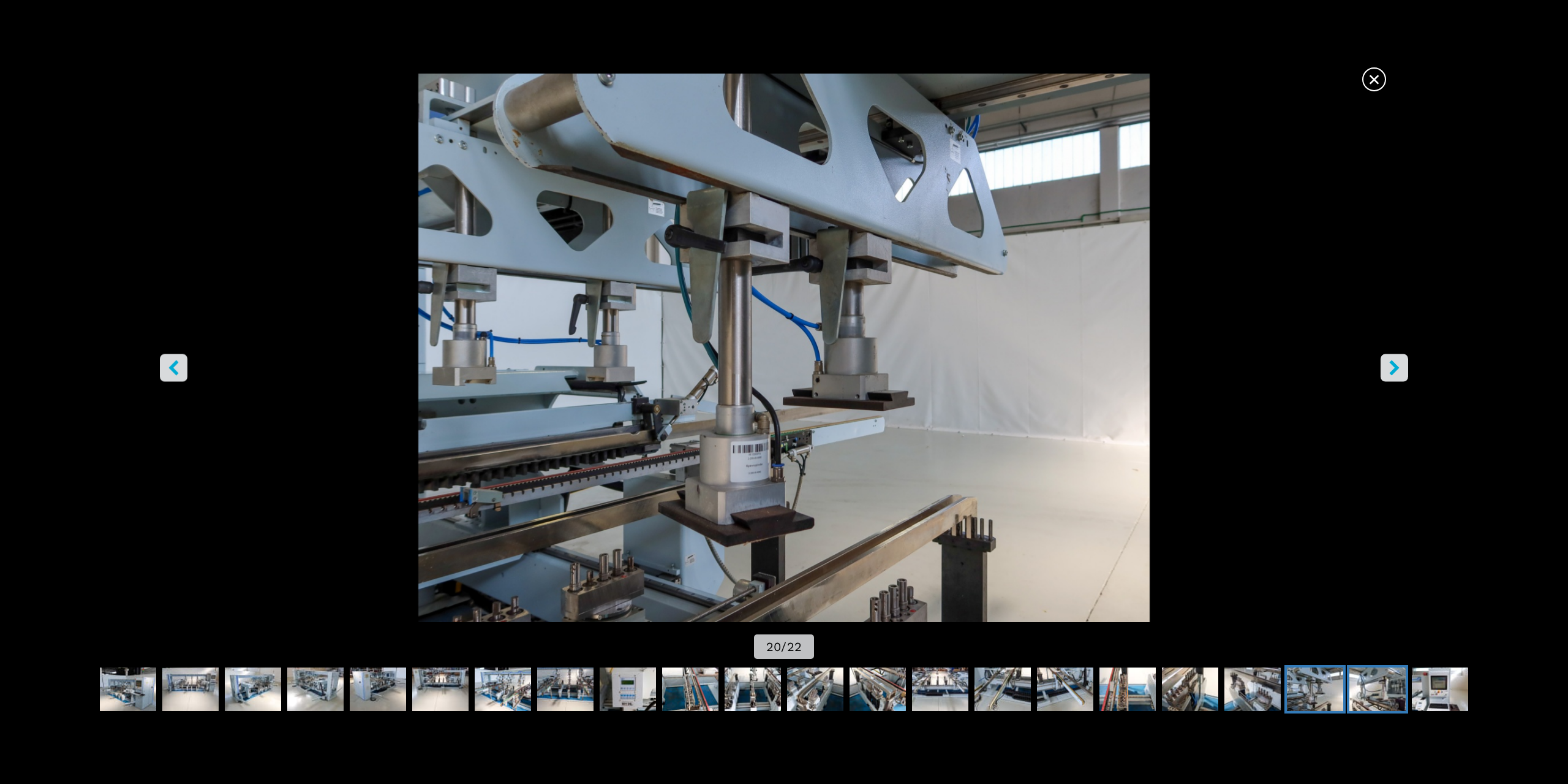
click at [1376, 705] on img "Go to Slide 21" at bounding box center [1377, 689] width 57 height 44
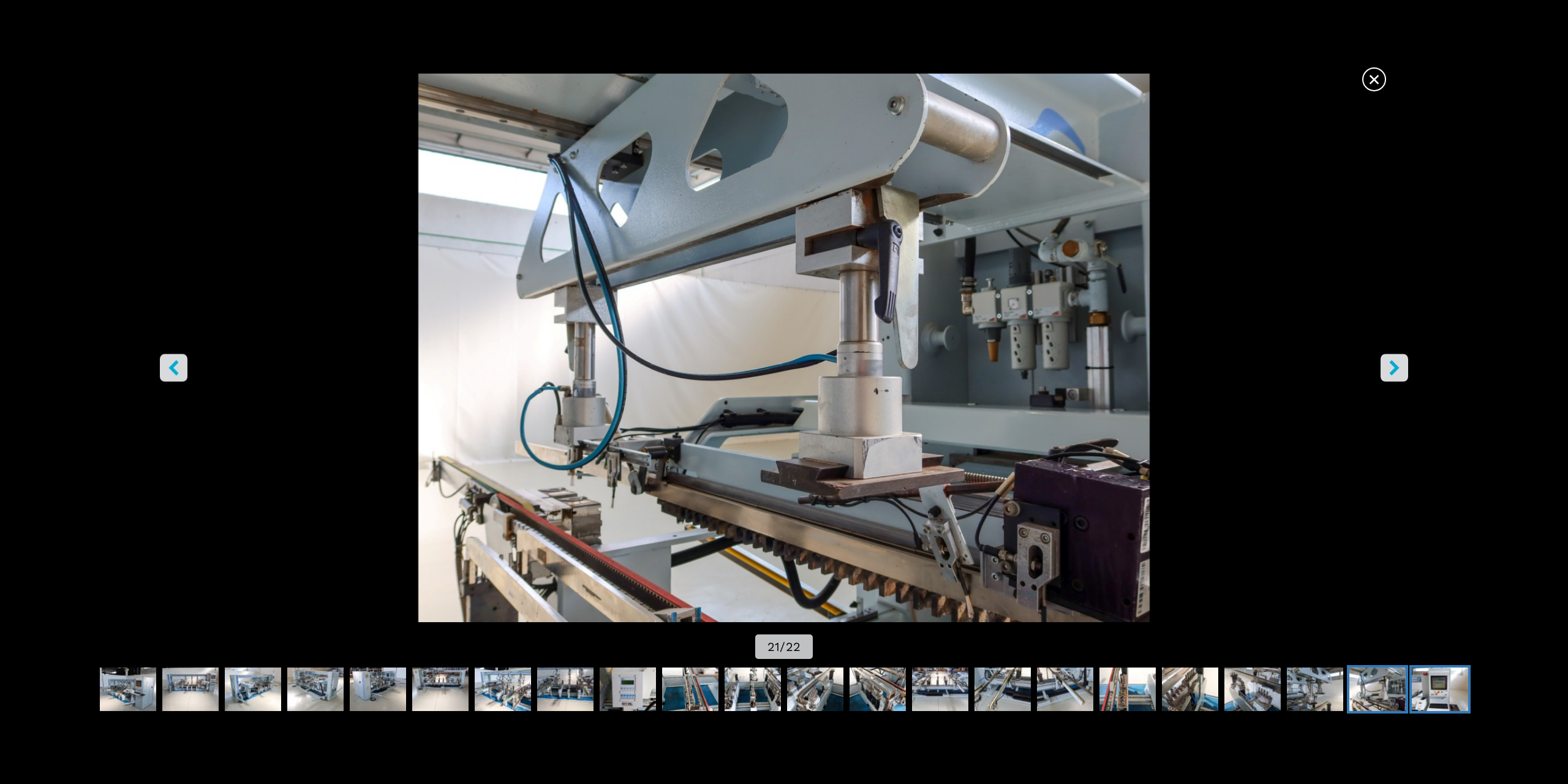
click at [1453, 696] on img "Go to Slide 22" at bounding box center [1440, 689] width 57 height 44
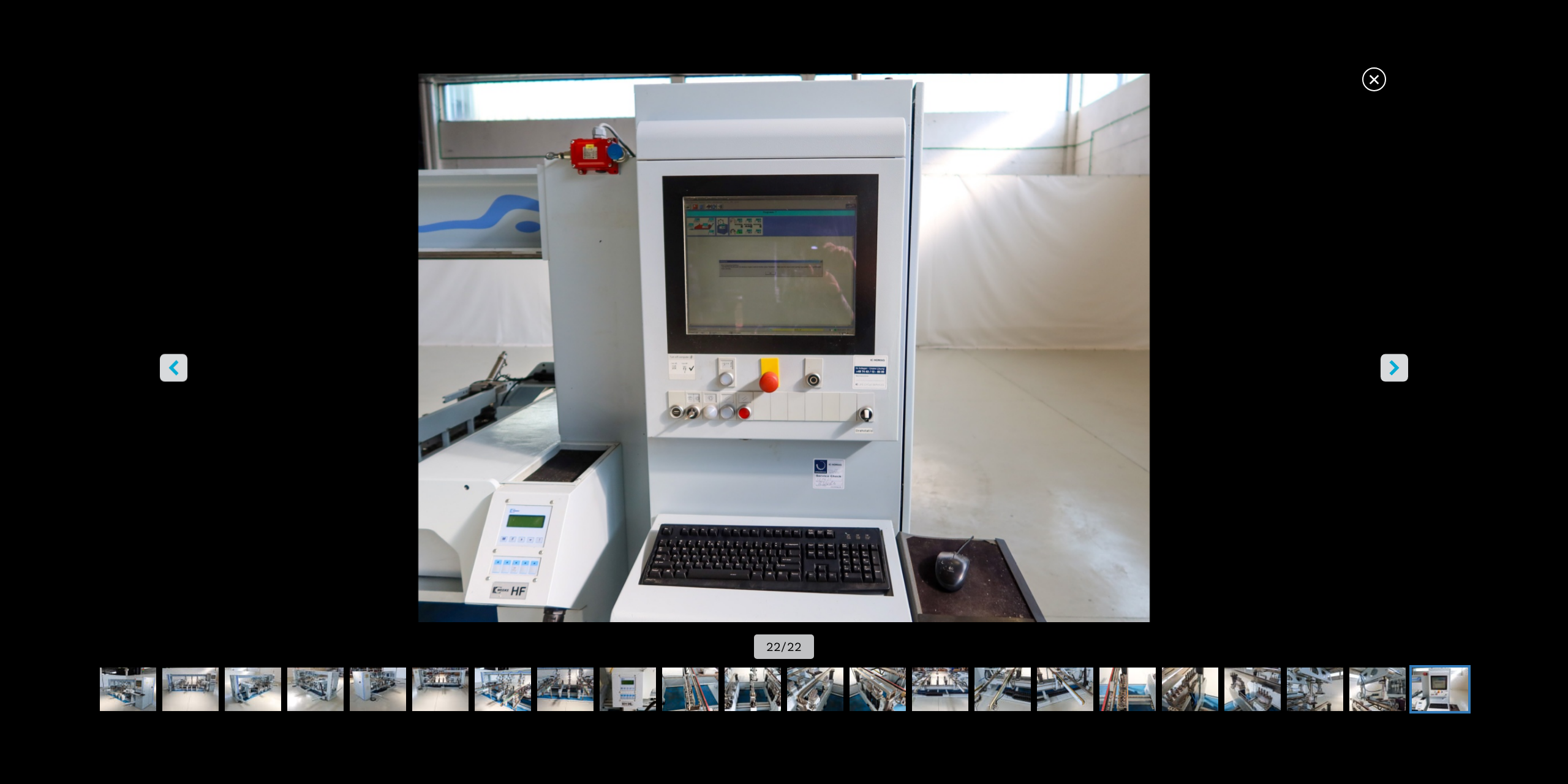
click at [1376, 84] on span "×" at bounding box center [1374, 77] width 22 height 22
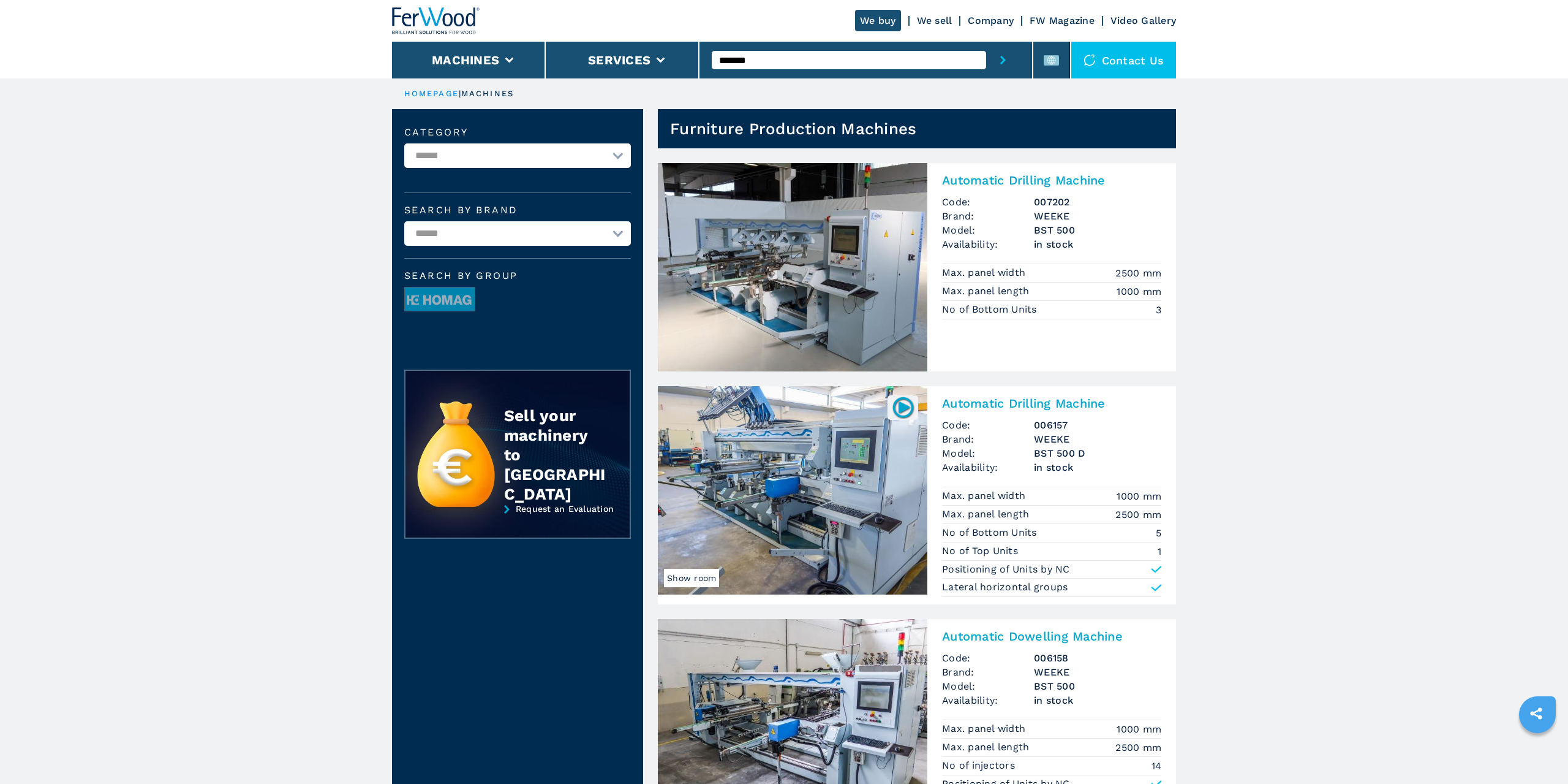
click at [1028, 402] on h2 "Automatic Drilling Machine" at bounding box center [1051, 403] width 219 height 15
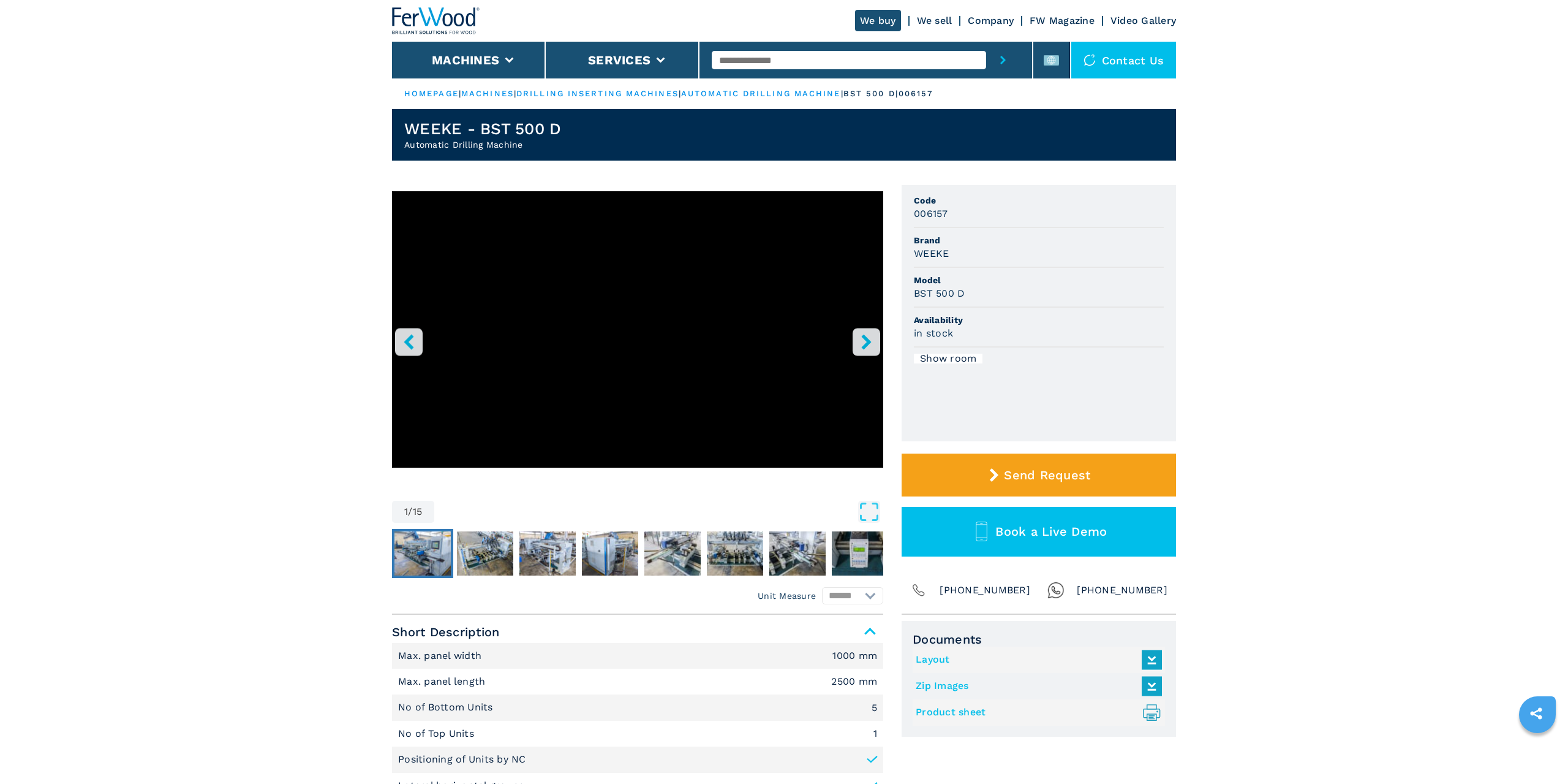
click at [429, 546] on img "Go to Slide 2" at bounding box center [423, 553] width 57 height 44
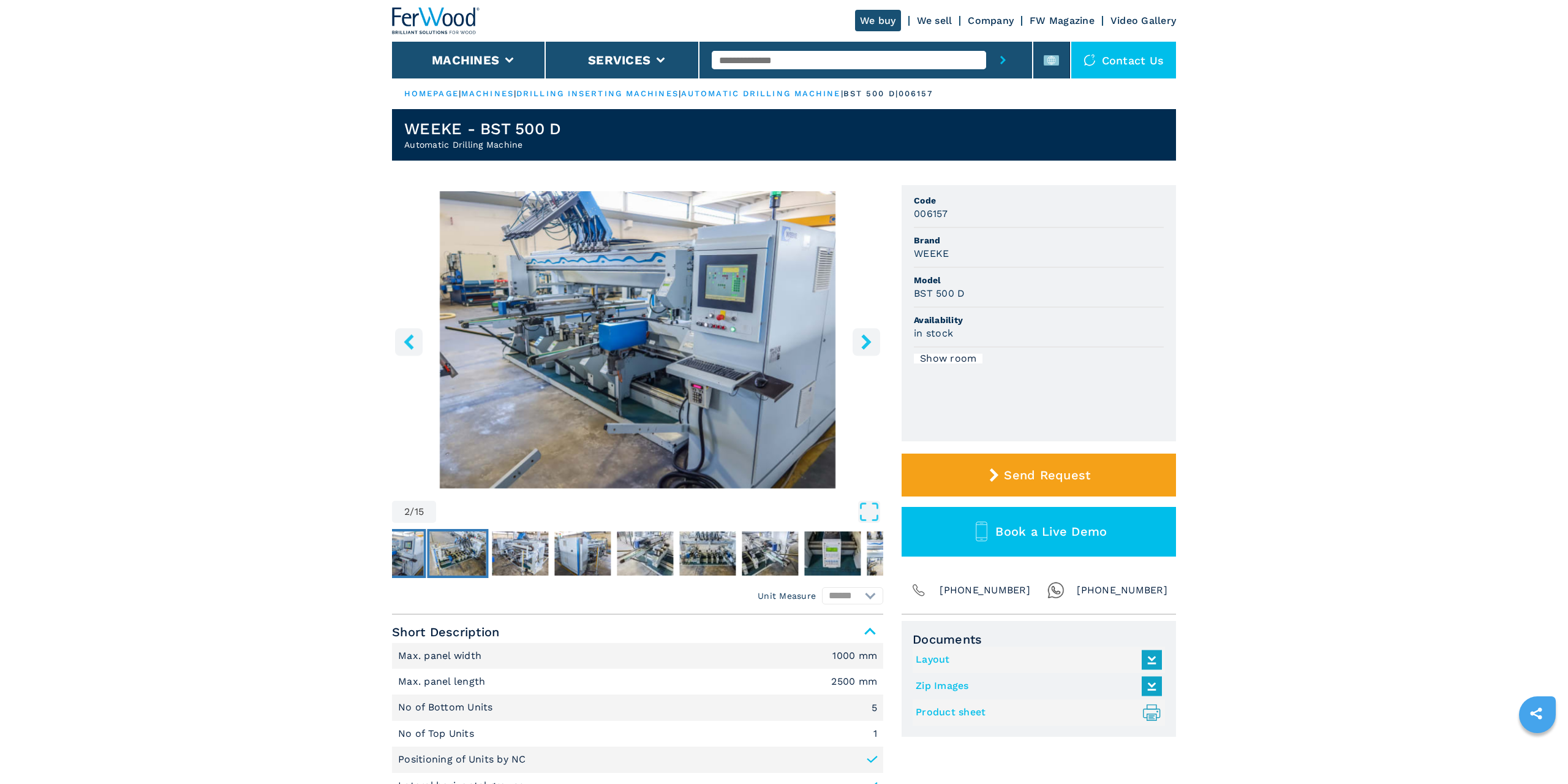
click at [455, 557] on img "Go to Slide 3" at bounding box center [458, 553] width 57 height 44
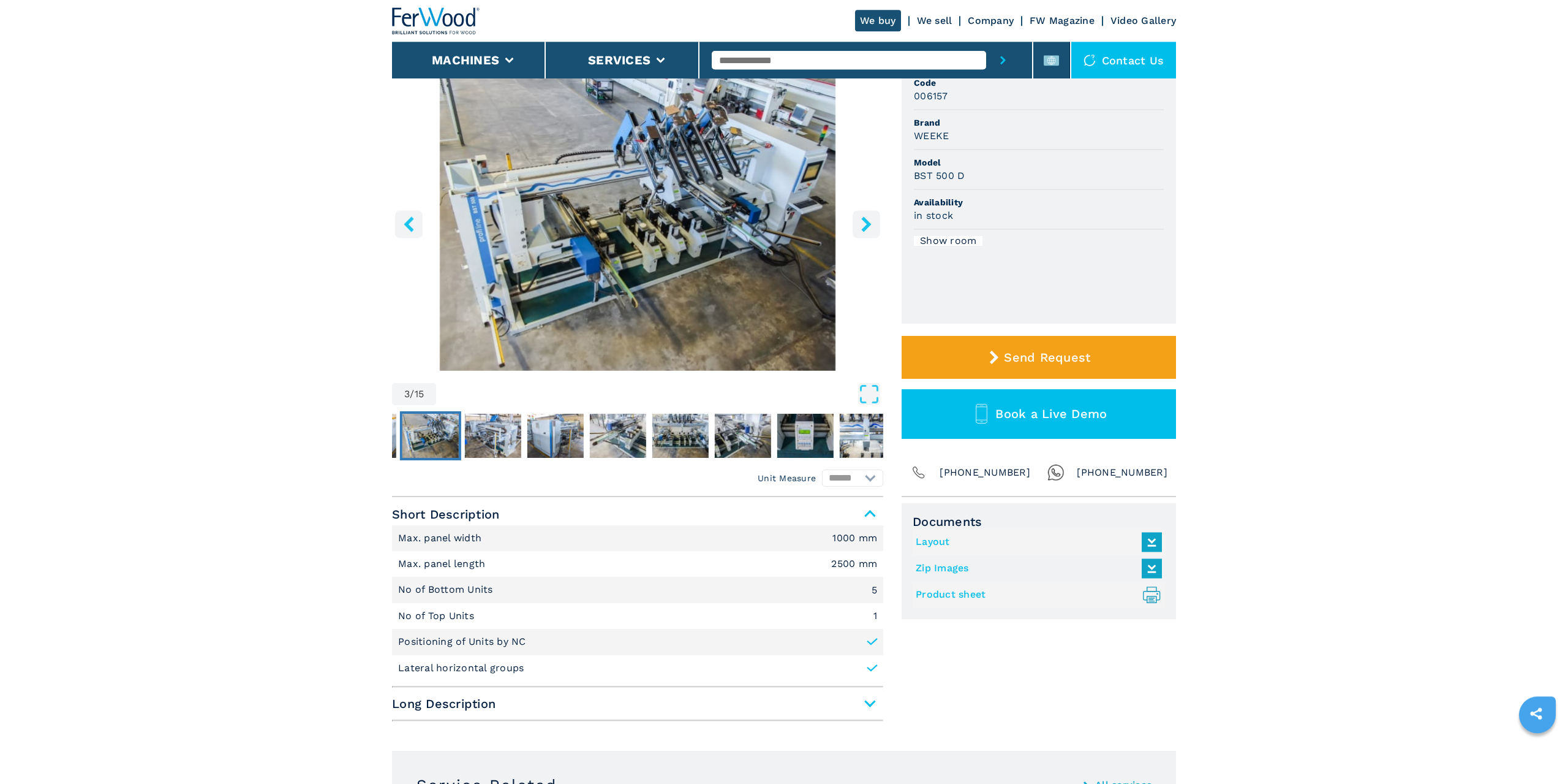
scroll to position [208, 0]
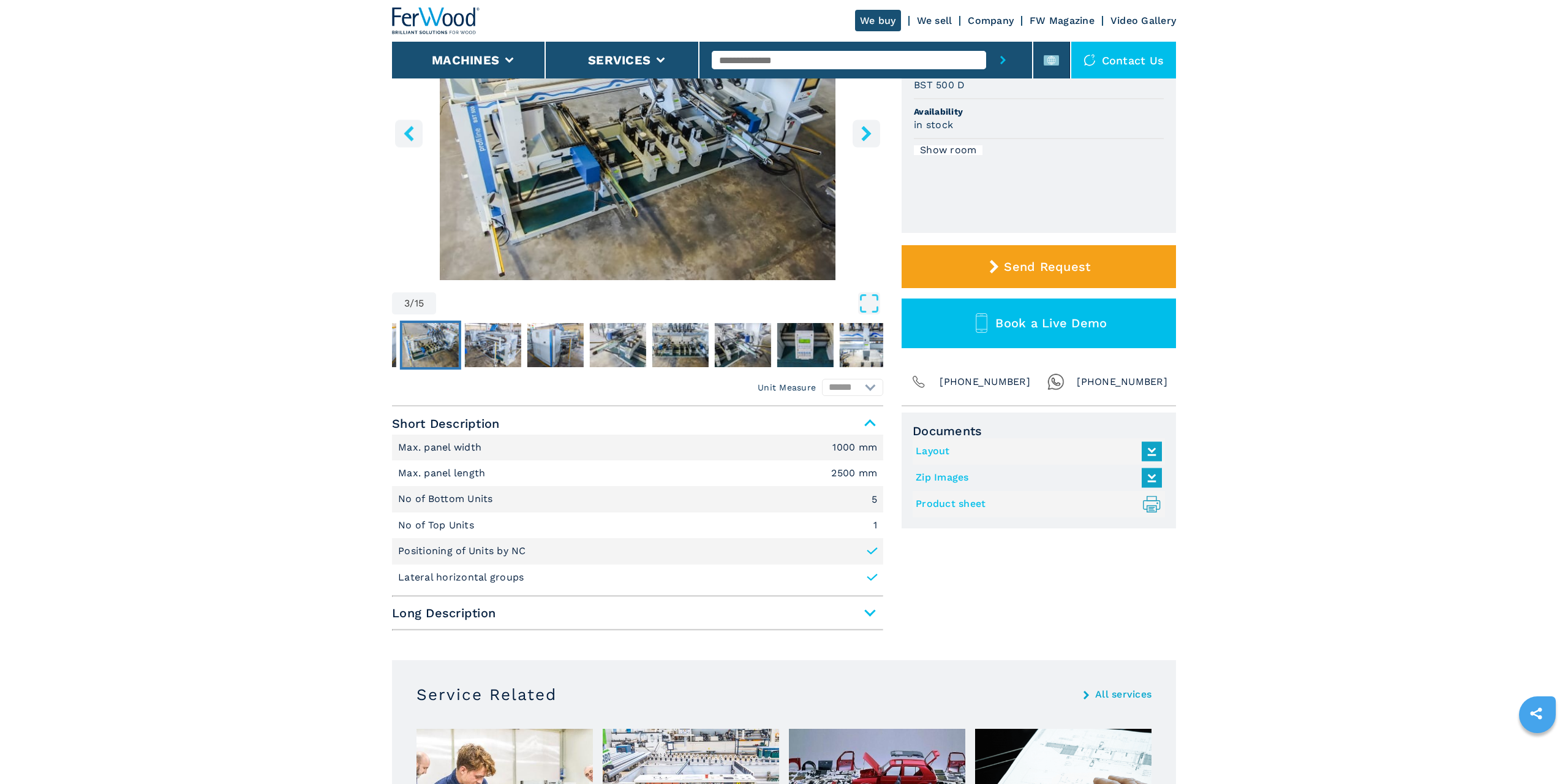
click at [874, 614] on span "Long Description" at bounding box center [638, 612] width 491 height 22
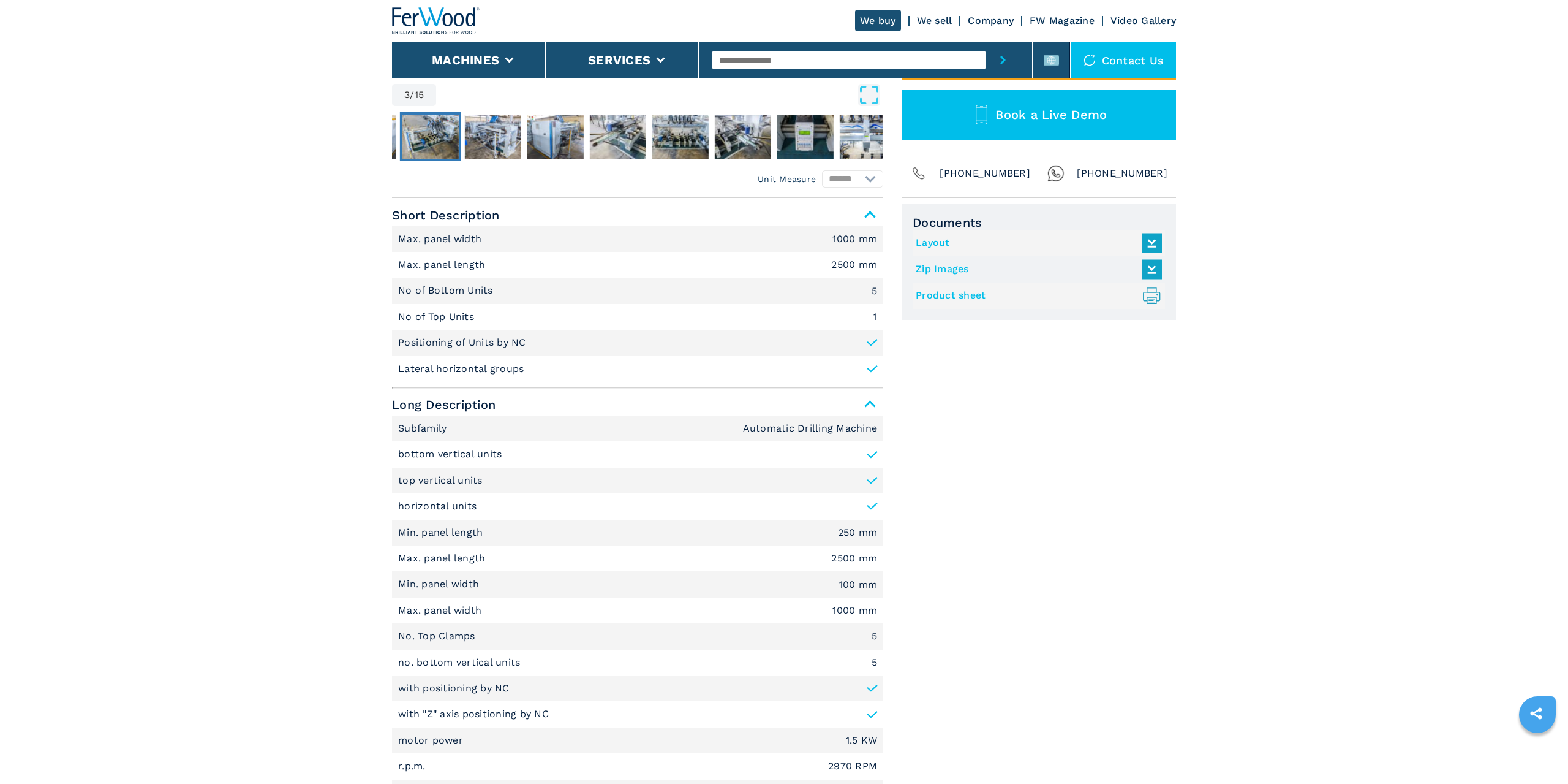
scroll to position [0, 0]
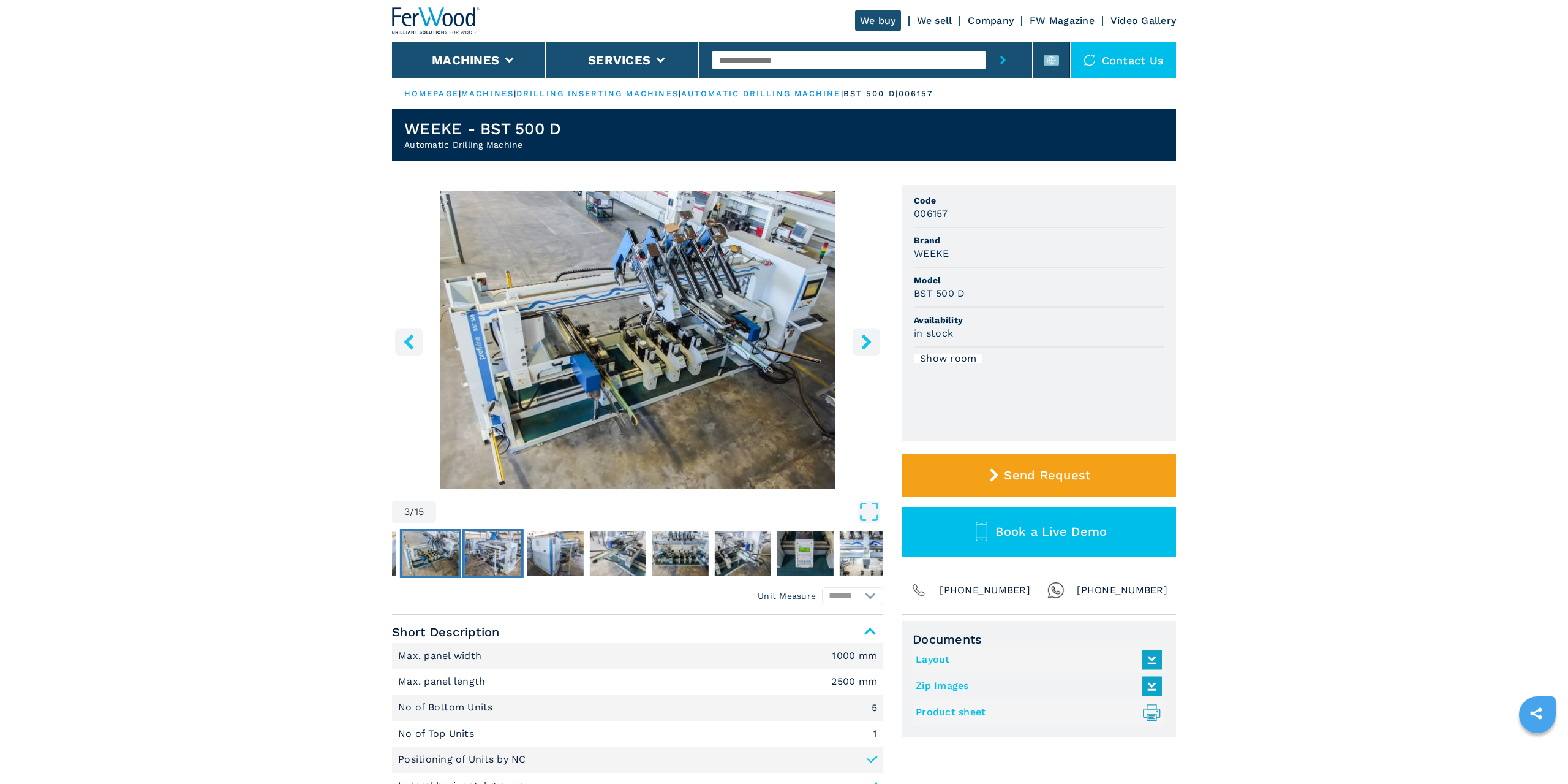
click at [480, 571] on img "Go to Slide 4" at bounding box center [493, 553] width 57 height 44
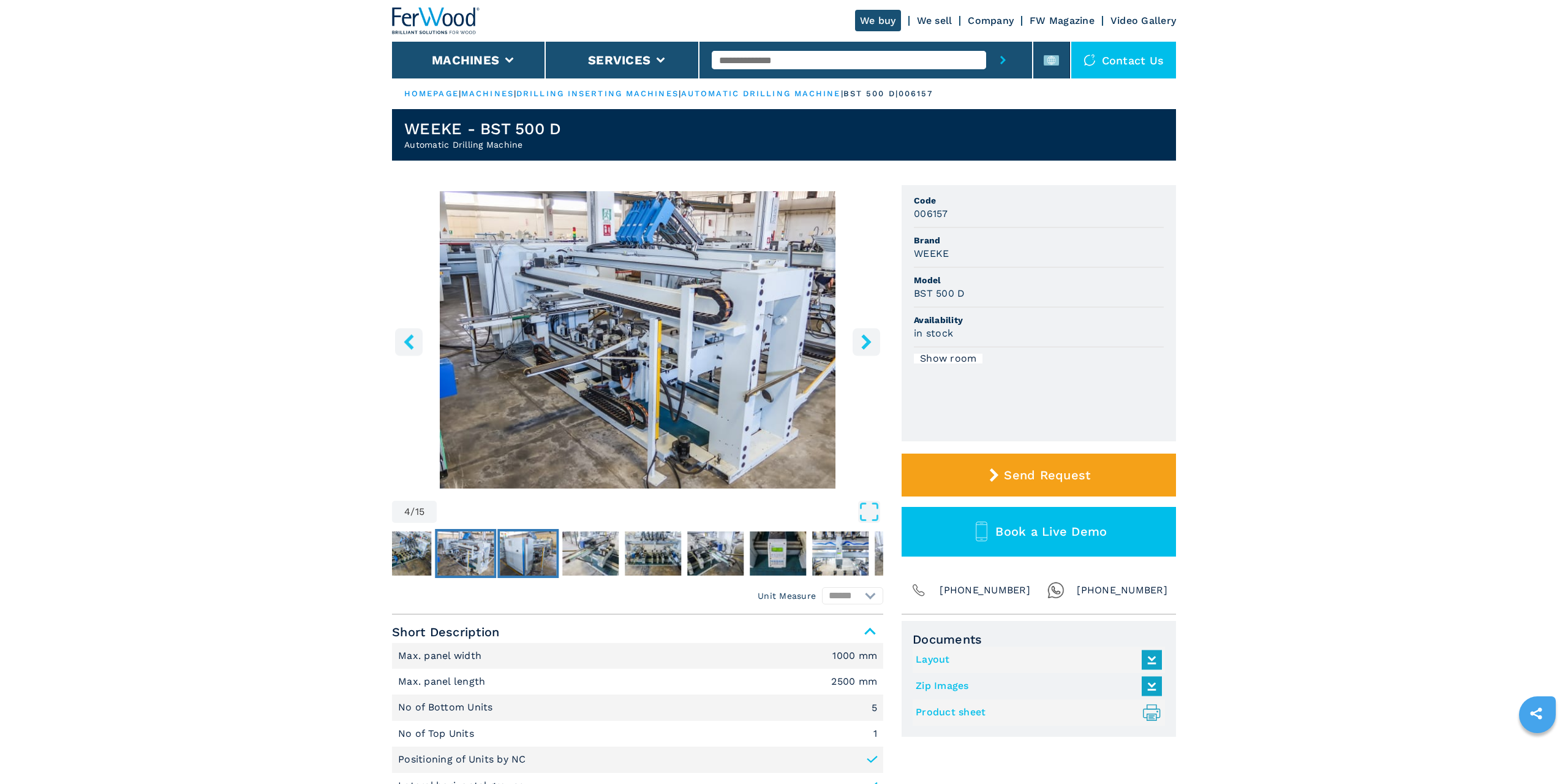
click at [543, 546] on img "Go to Slide 5" at bounding box center [528, 553] width 57 height 44
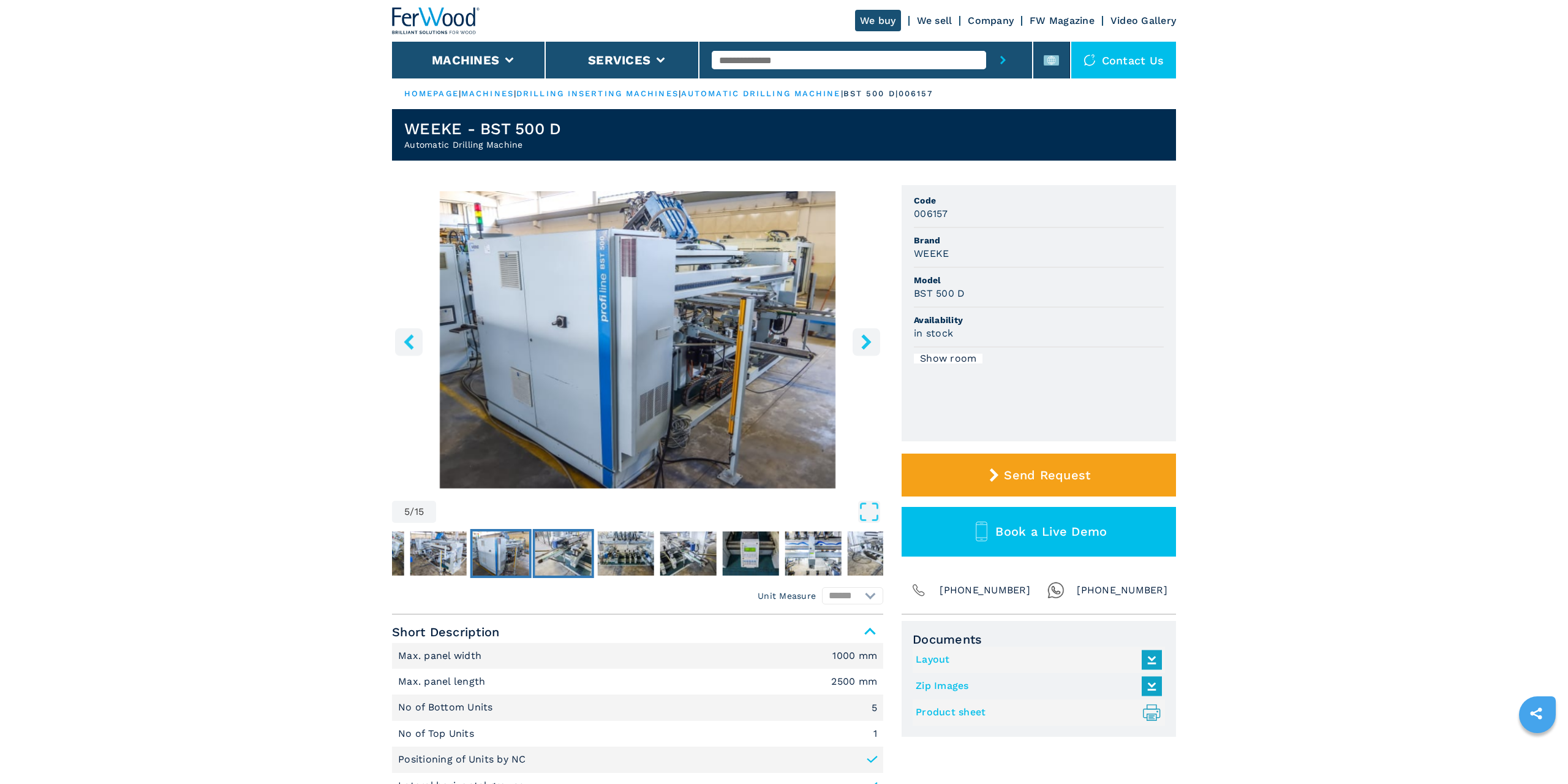
click at [582, 548] on img "Go to Slide 6" at bounding box center [564, 553] width 57 height 44
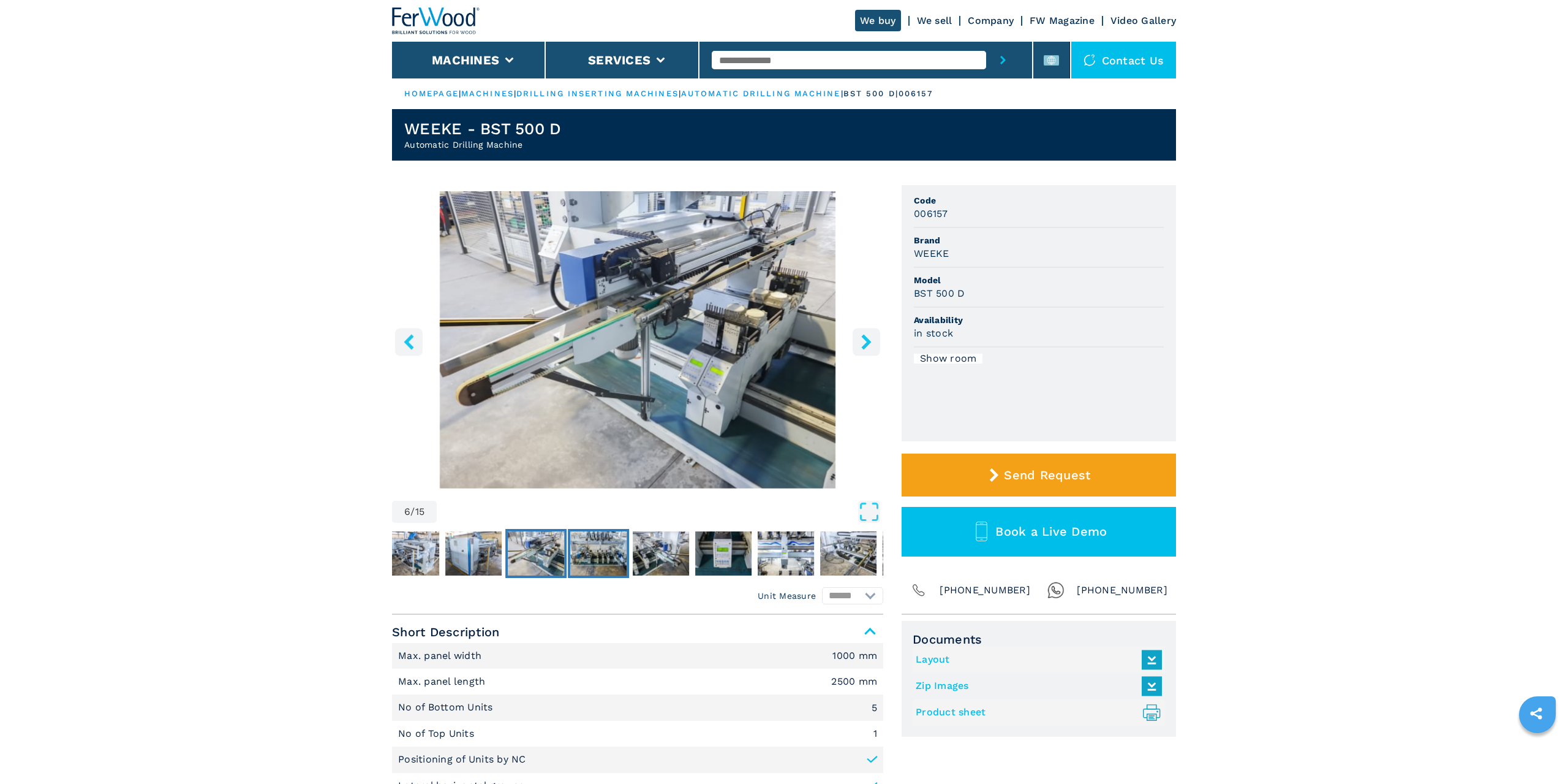
click at [605, 548] on img "Go to Slide 7" at bounding box center [599, 553] width 57 height 44
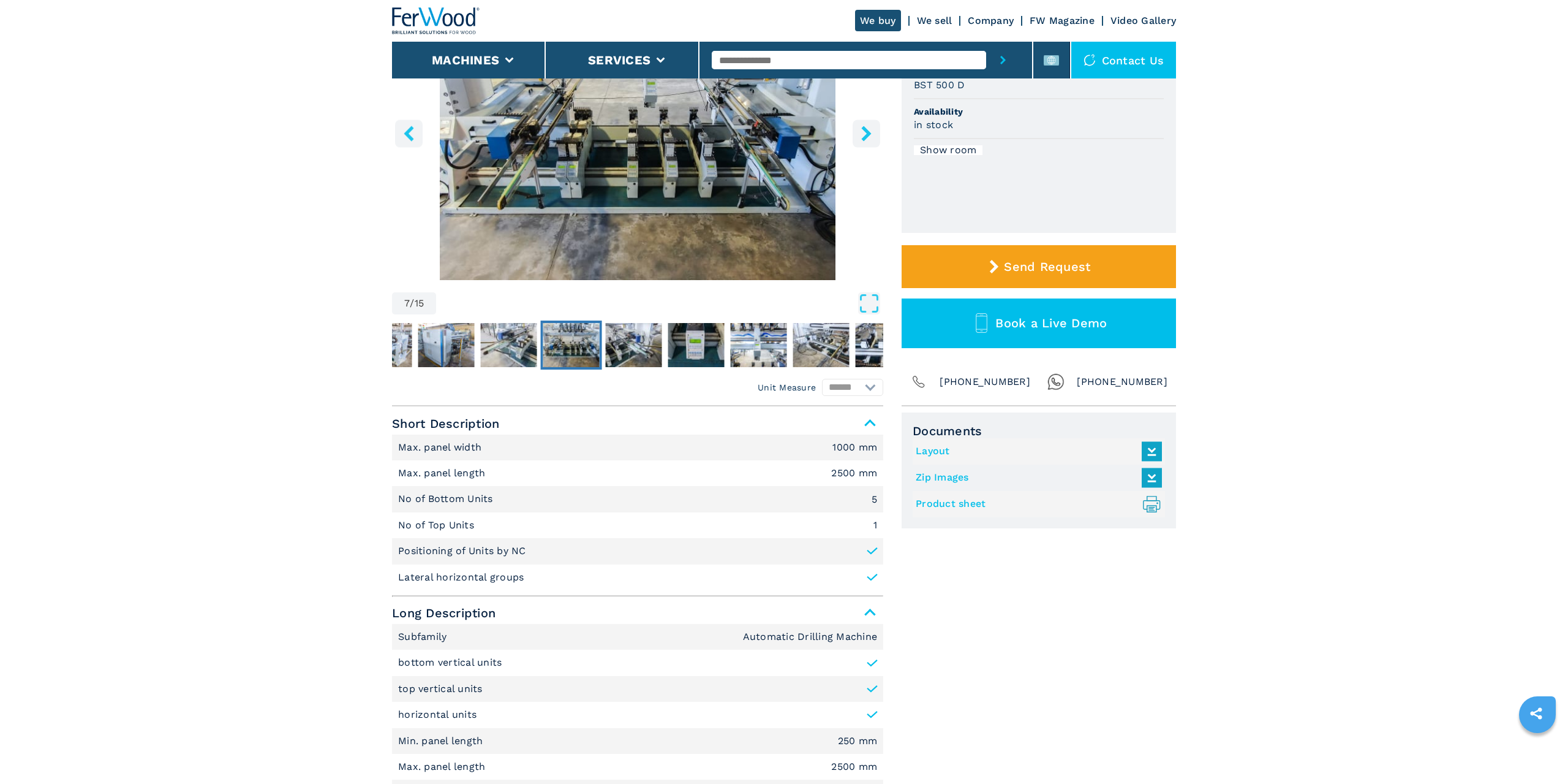
scroll to position [417, 0]
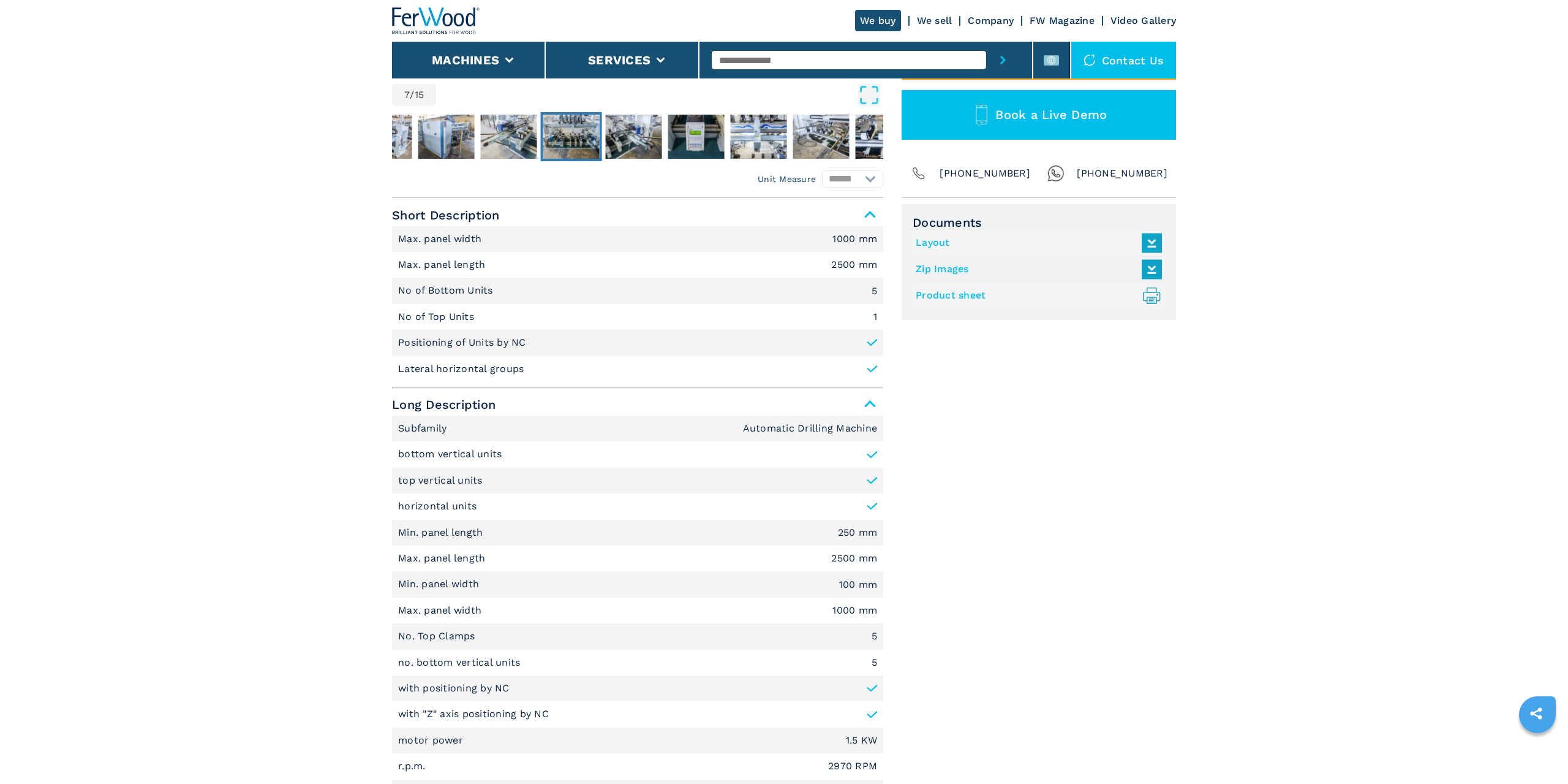
click at [933, 248] on link "Layout" at bounding box center [1036, 242] width 240 height 20
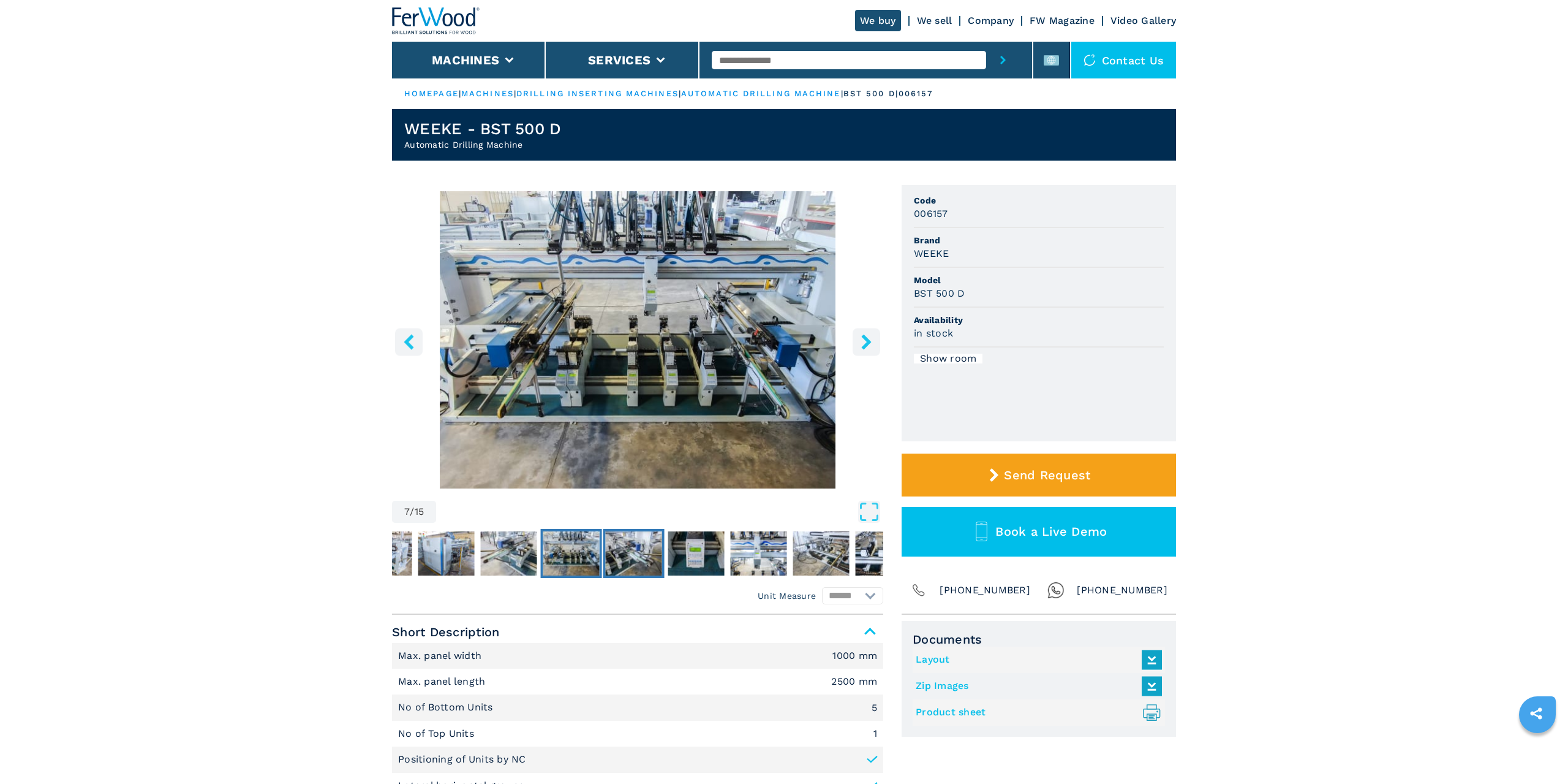
click at [649, 555] on img "Go to Slide 8" at bounding box center [634, 553] width 57 height 44
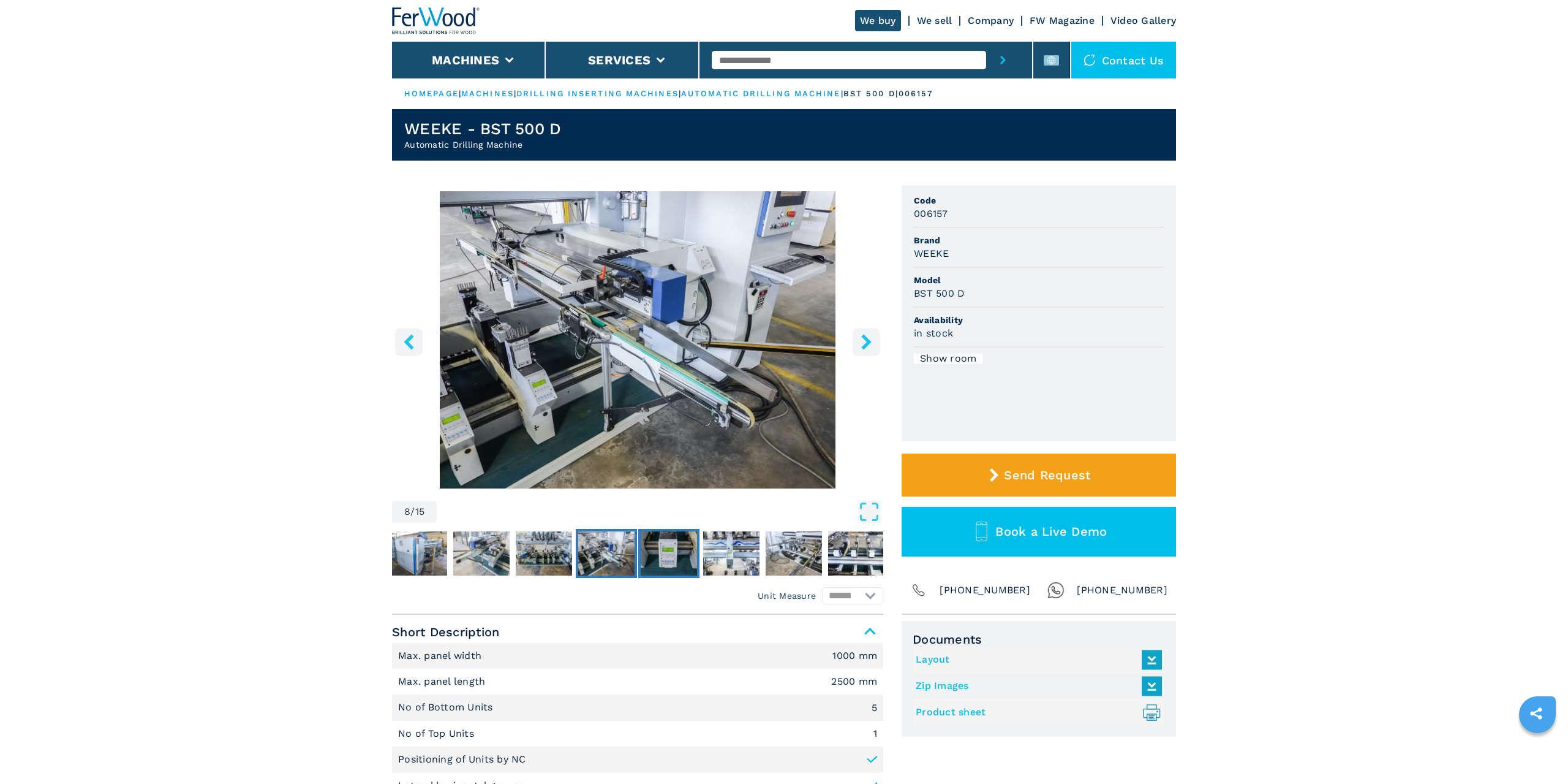
click at [665, 555] on img "Go to Slide 9" at bounding box center [669, 553] width 57 height 44
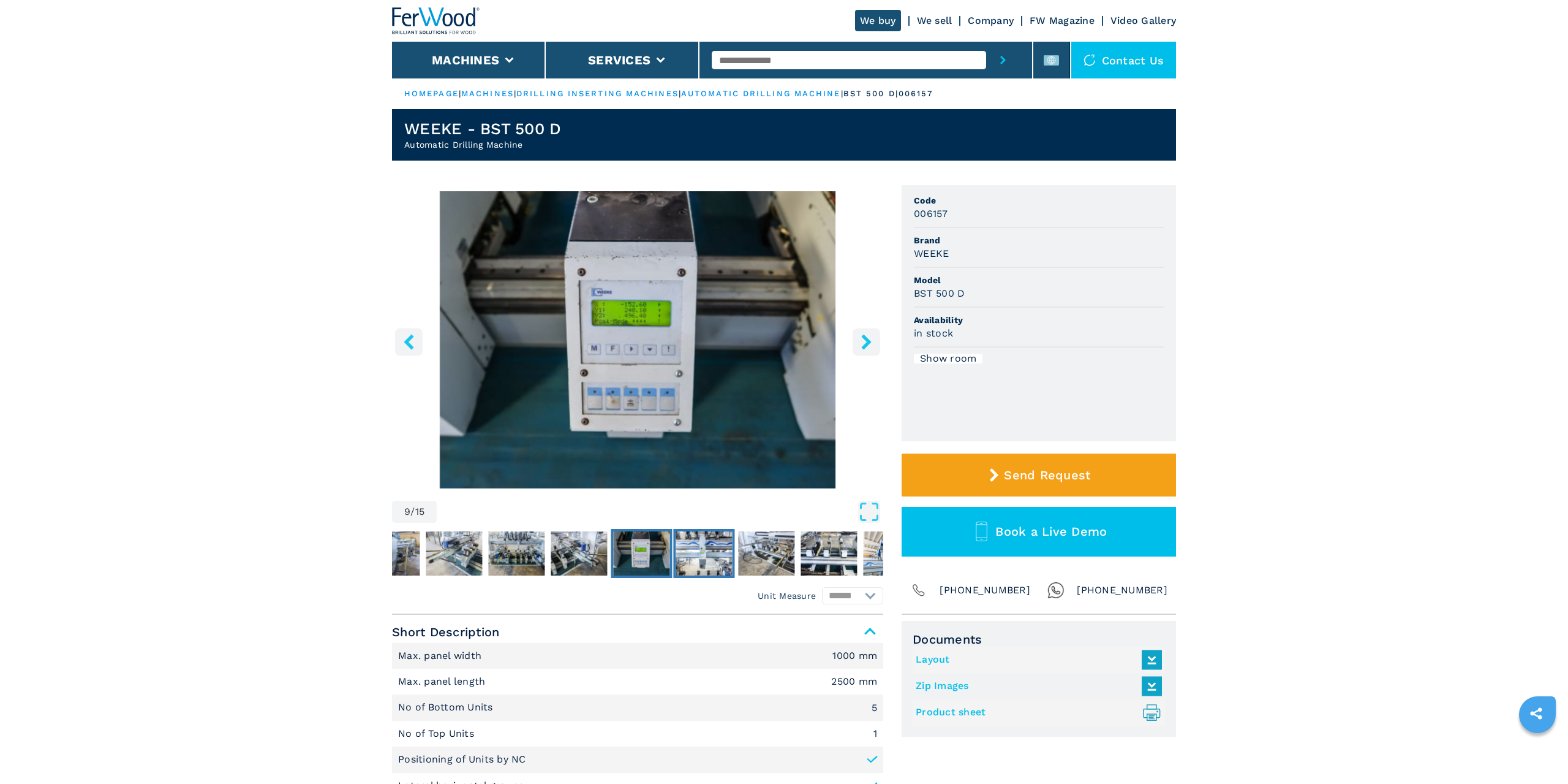
click at [682, 555] on img "Go to Slide 10" at bounding box center [704, 553] width 57 height 44
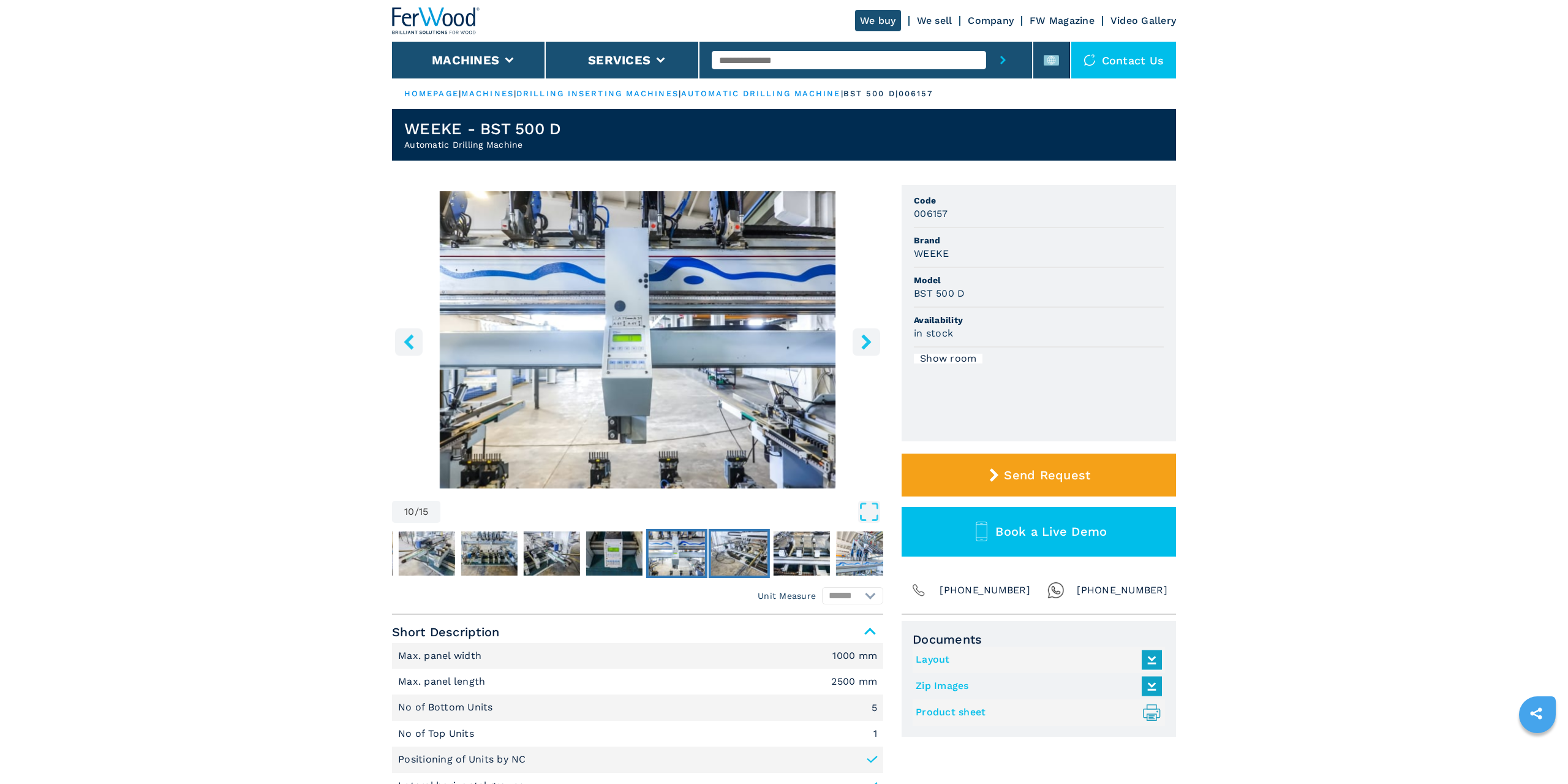
click at [718, 557] on img "Go to Slide 11" at bounding box center [739, 553] width 57 height 44
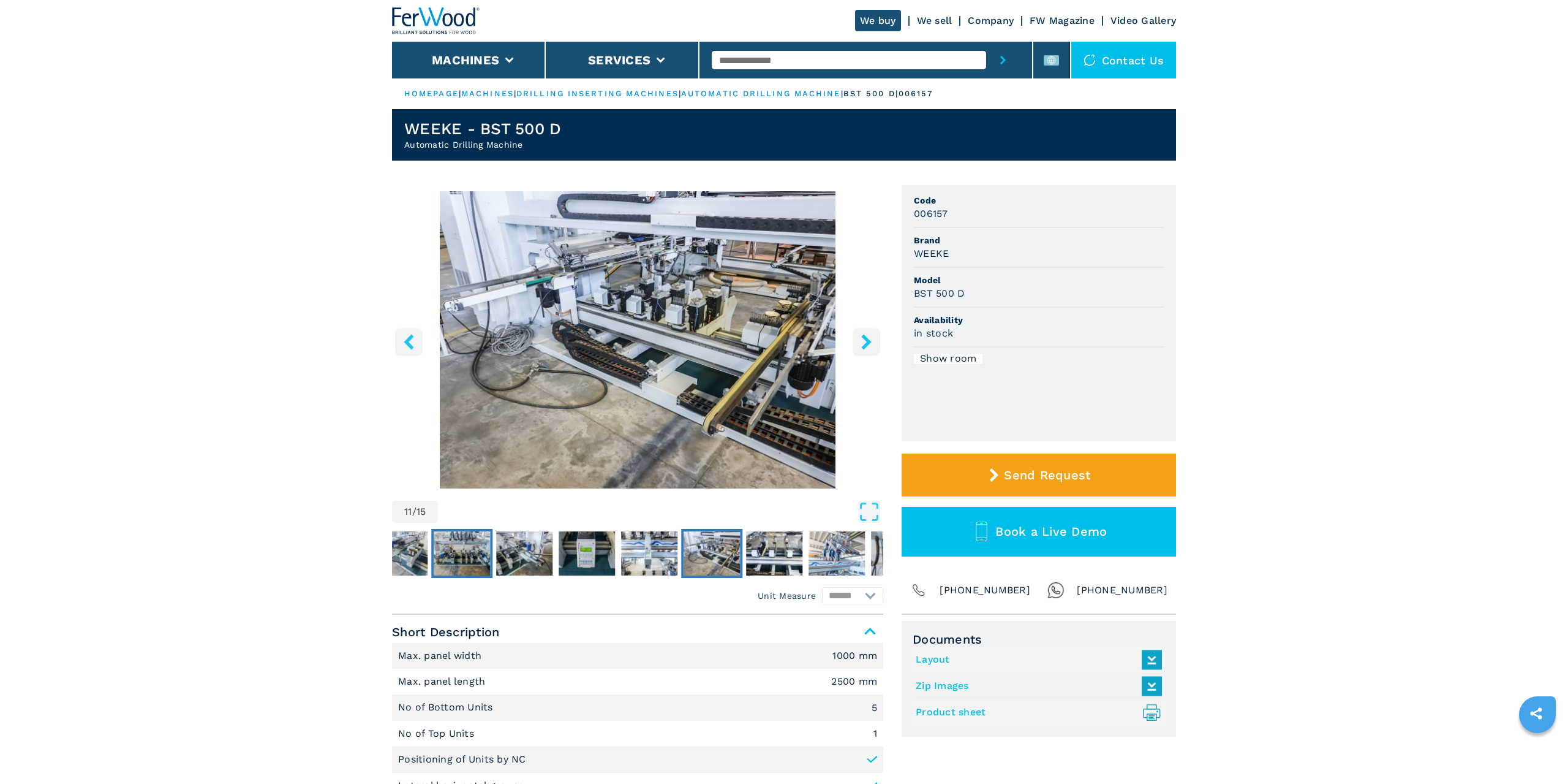
click at [471, 541] on img "Go to Slide 7" at bounding box center [462, 553] width 57 height 44
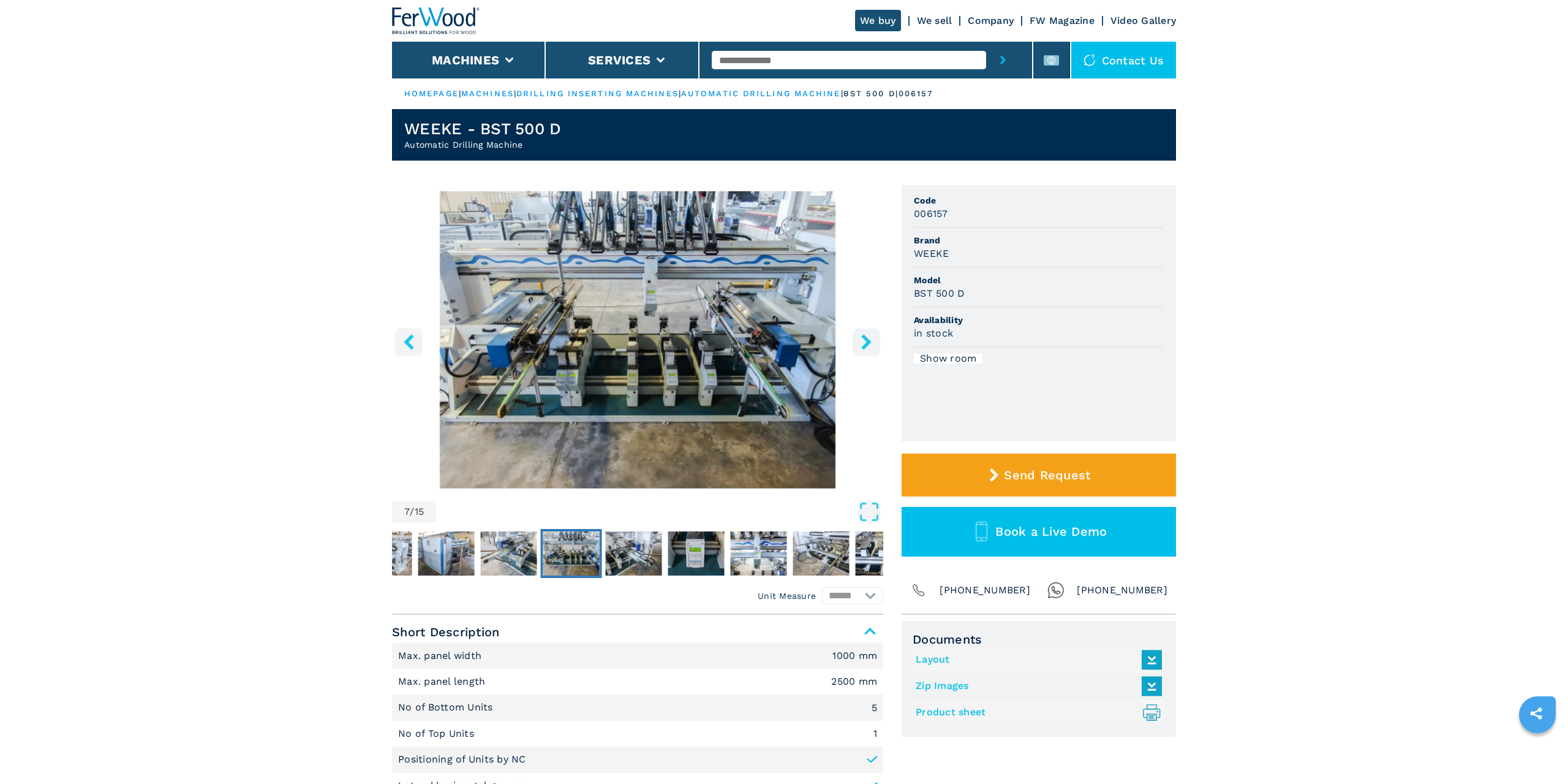
click at [870, 340] on icon "right-button" at bounding box center [866, 342] width 15 height 15
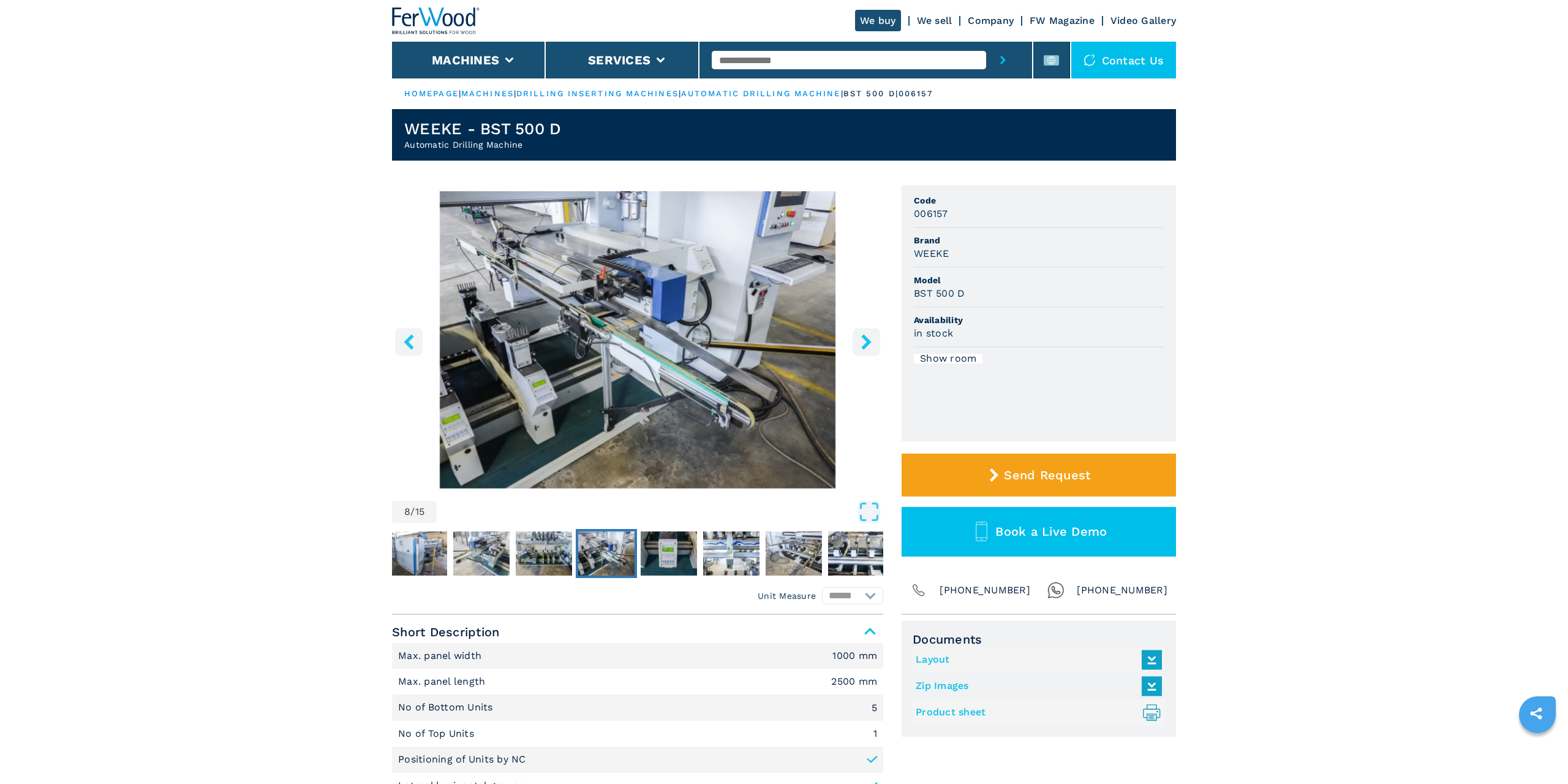
click at [870, 340] on icon "right-button" at bounding box center [866, 342] width 15 height 15
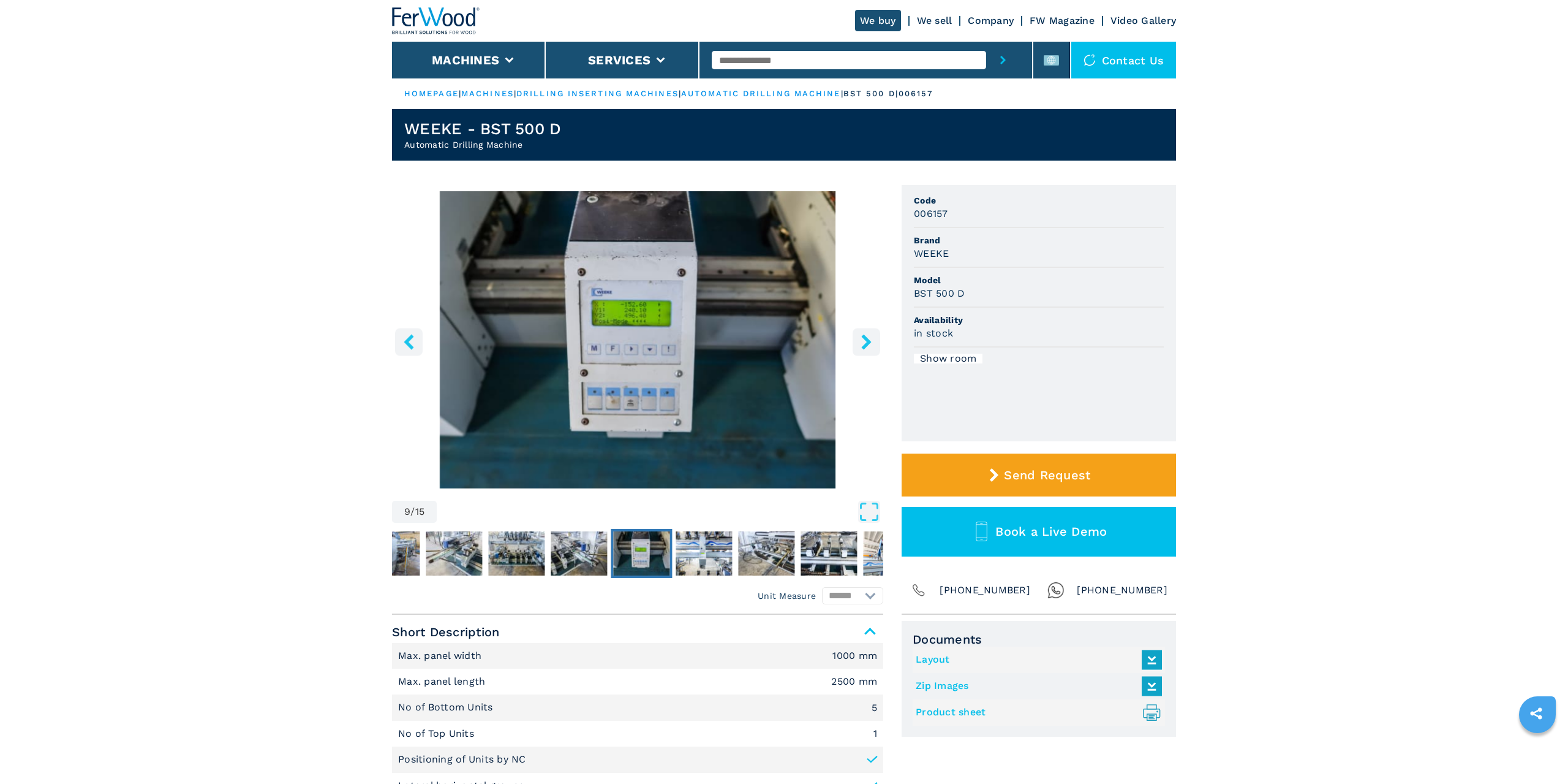
click at [870, 340] on icon "right-button" at bounding box center [866, 342] width 15 height 15
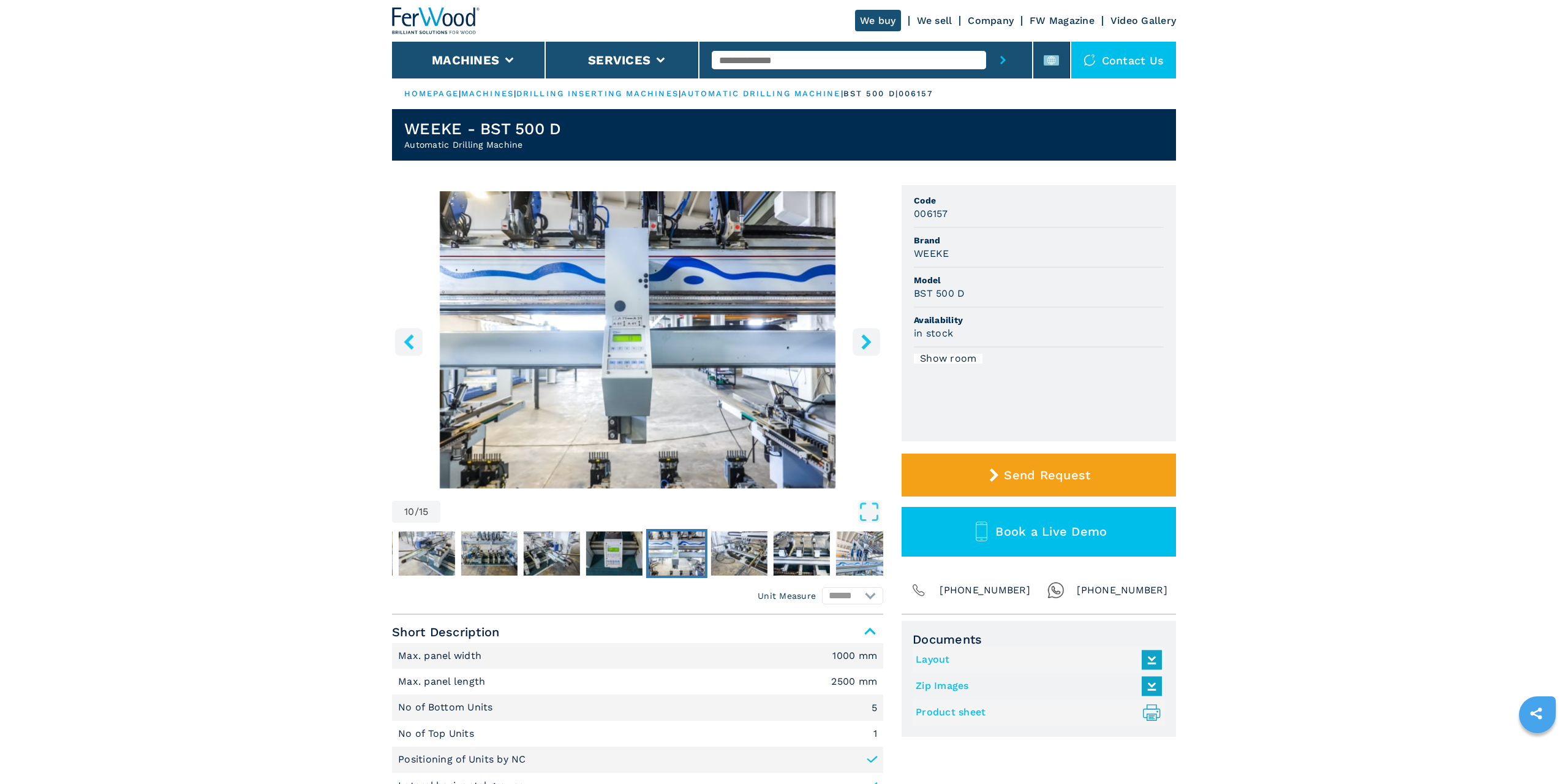
click at [870, 340] on icon "right-button" at bounding box center [866, 342] width 15 height 15
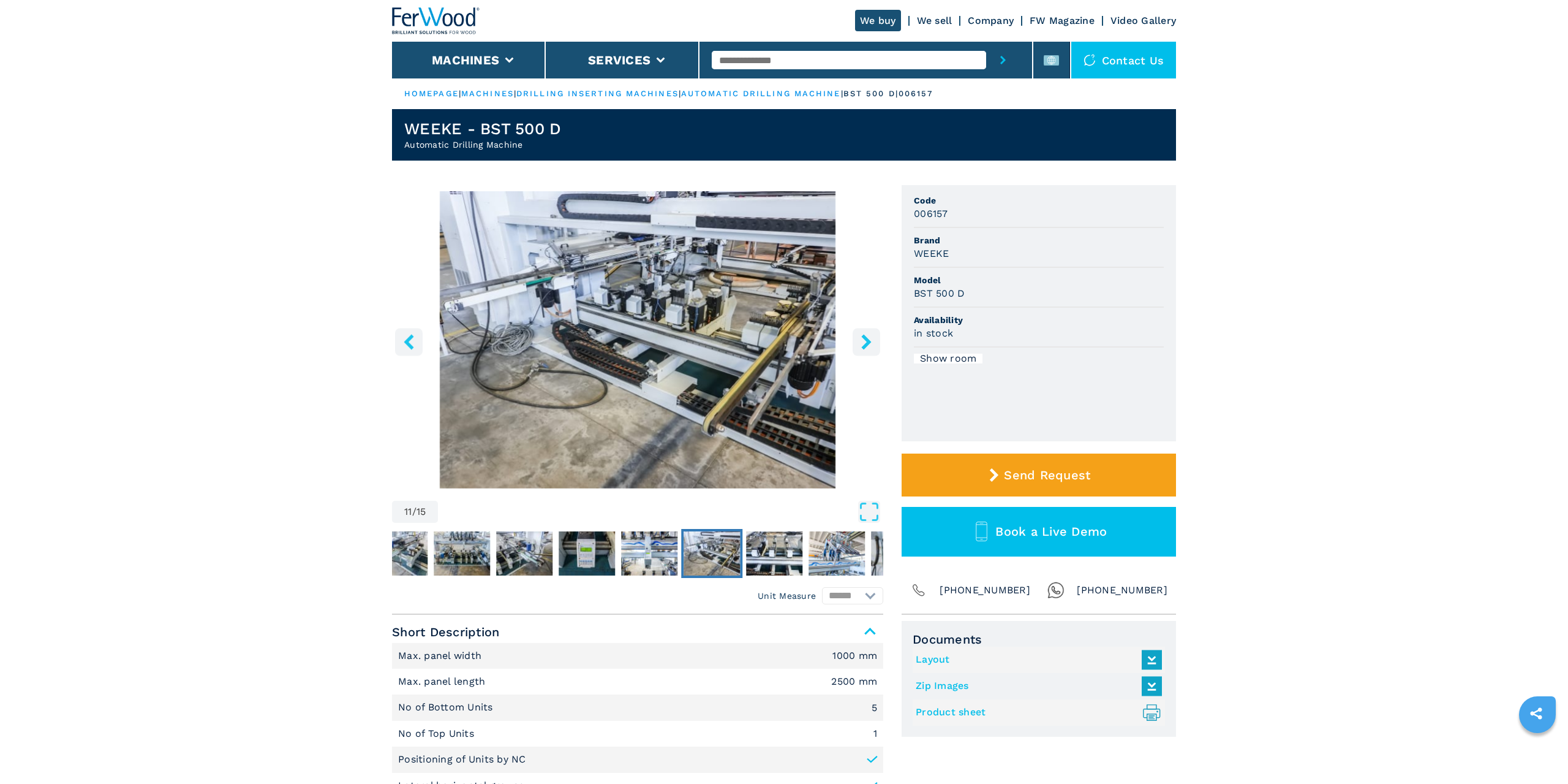
click at [870, 340] on icon "right-button" at bounding box center [866, 342] width 15 height 15
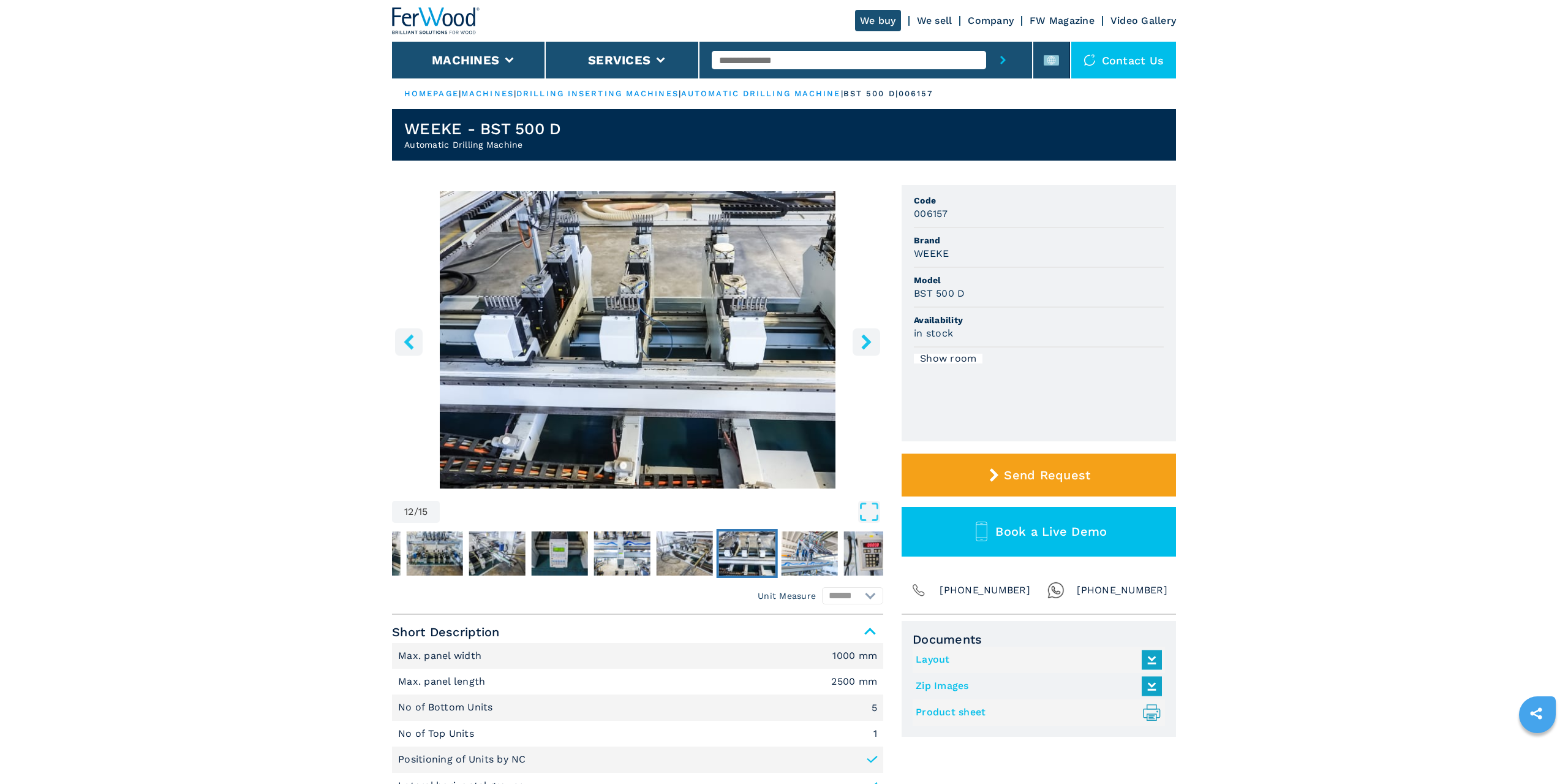
click at [870, 340] on icon "right-button" at bounding box center [866, 342] width 15 height 15
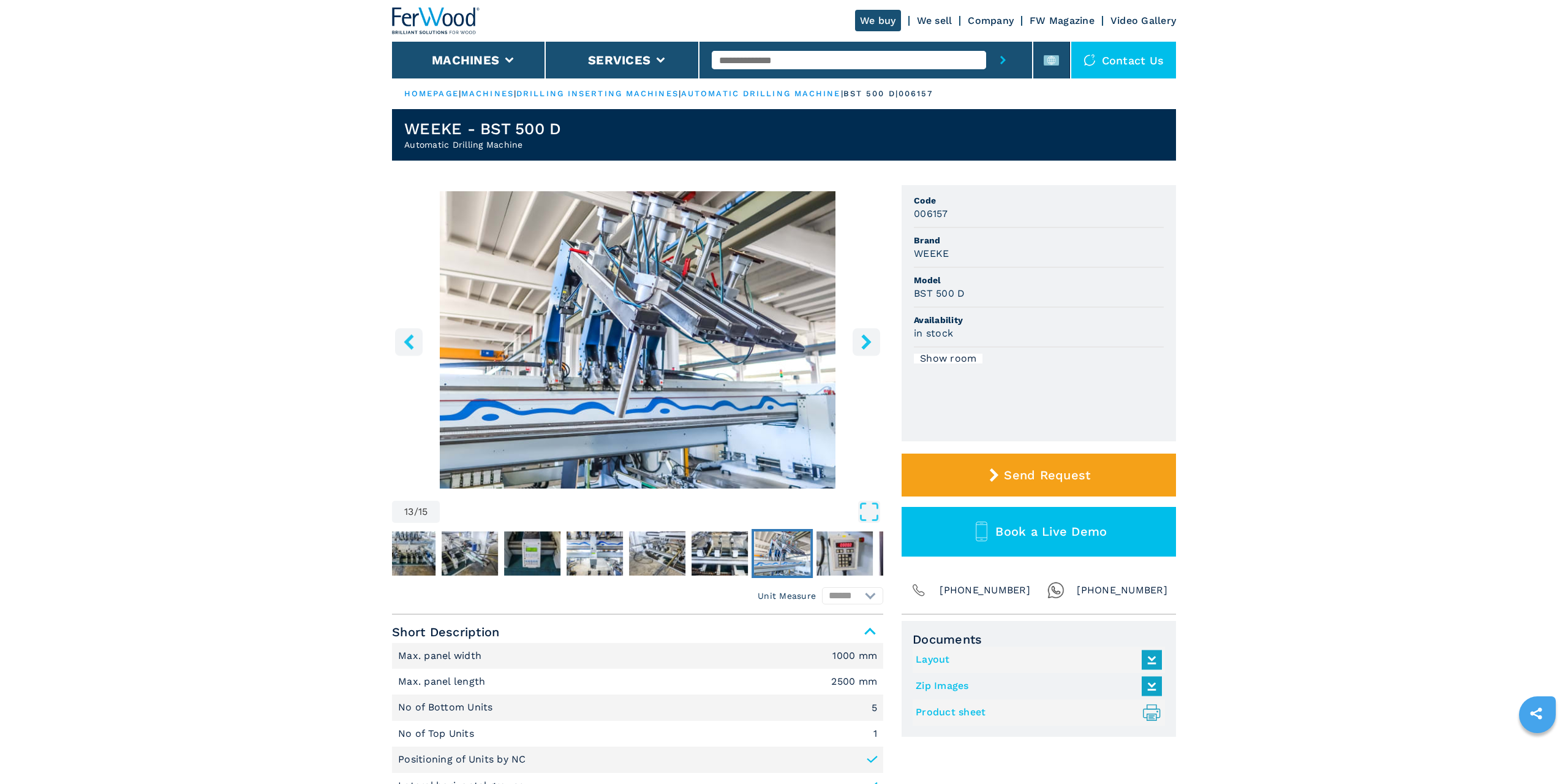
click at [870, 340] on icon "right-button" at bounding box center [866, 342] width 15 height 15
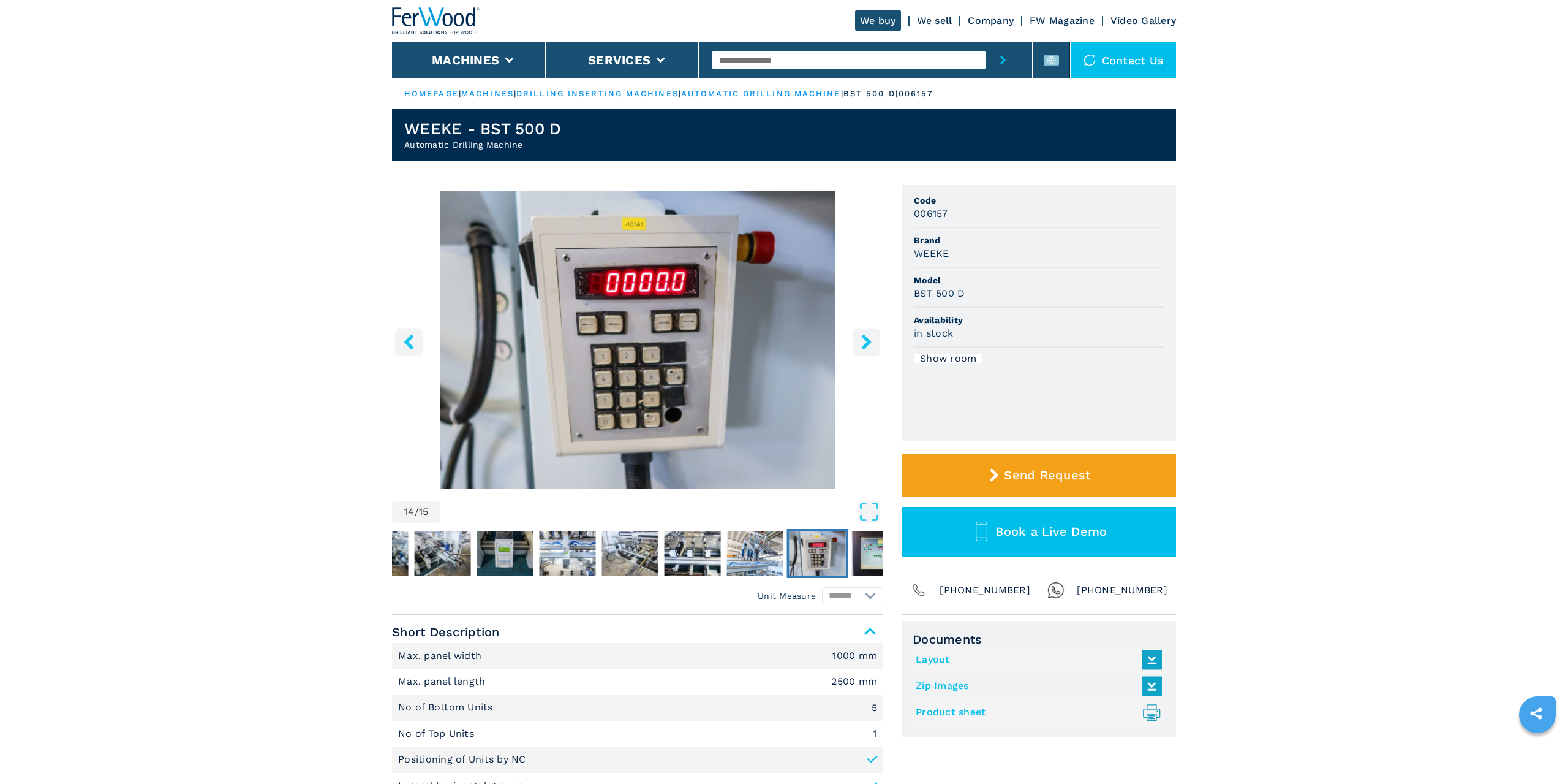
click at [870, 340] on icon "right-button" at bounding box center [866, 342] width 15 height 15
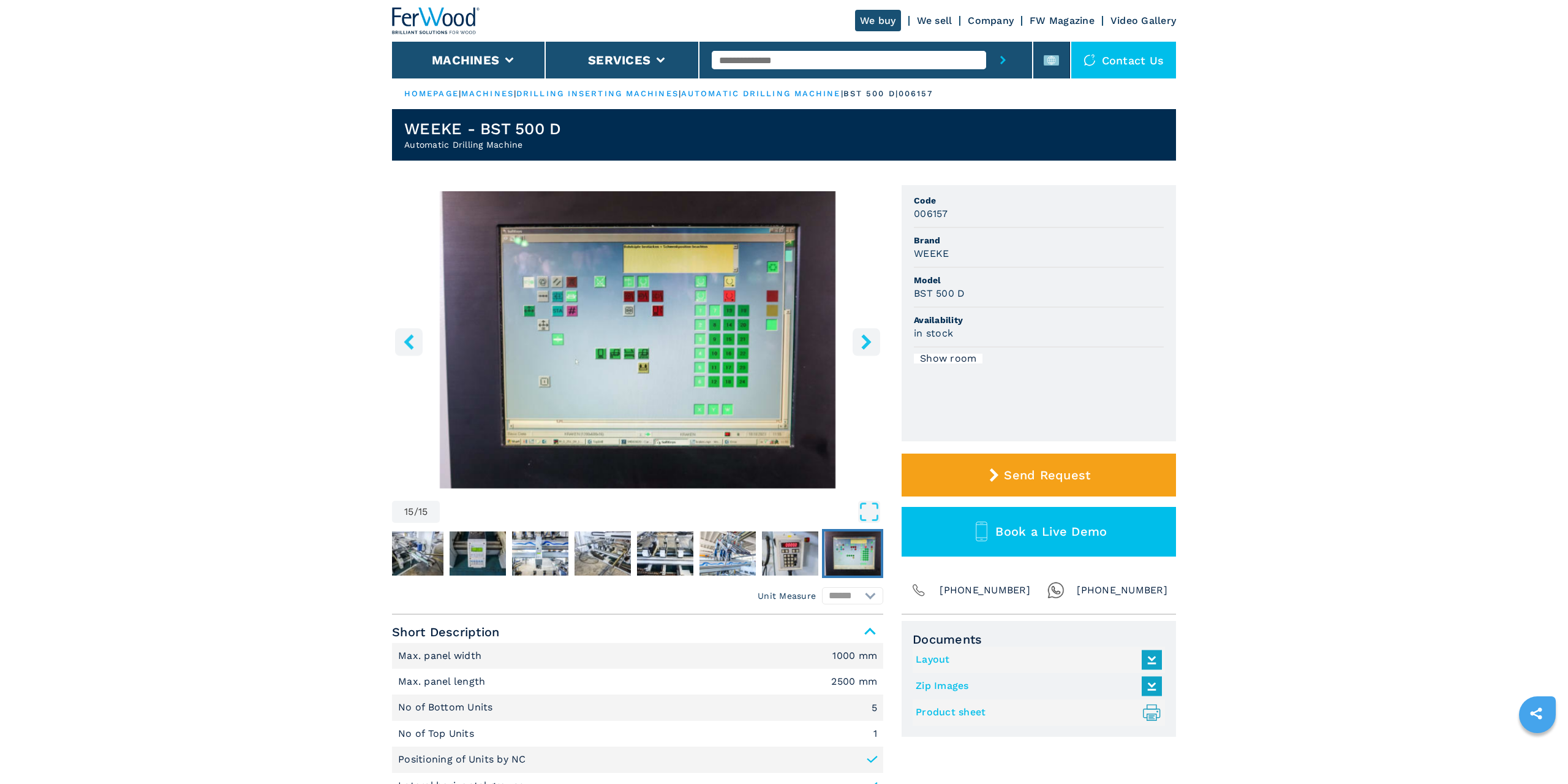
click at [870, 340] on icon "right-button" at bounding box center [866, 342] width 15 height 15
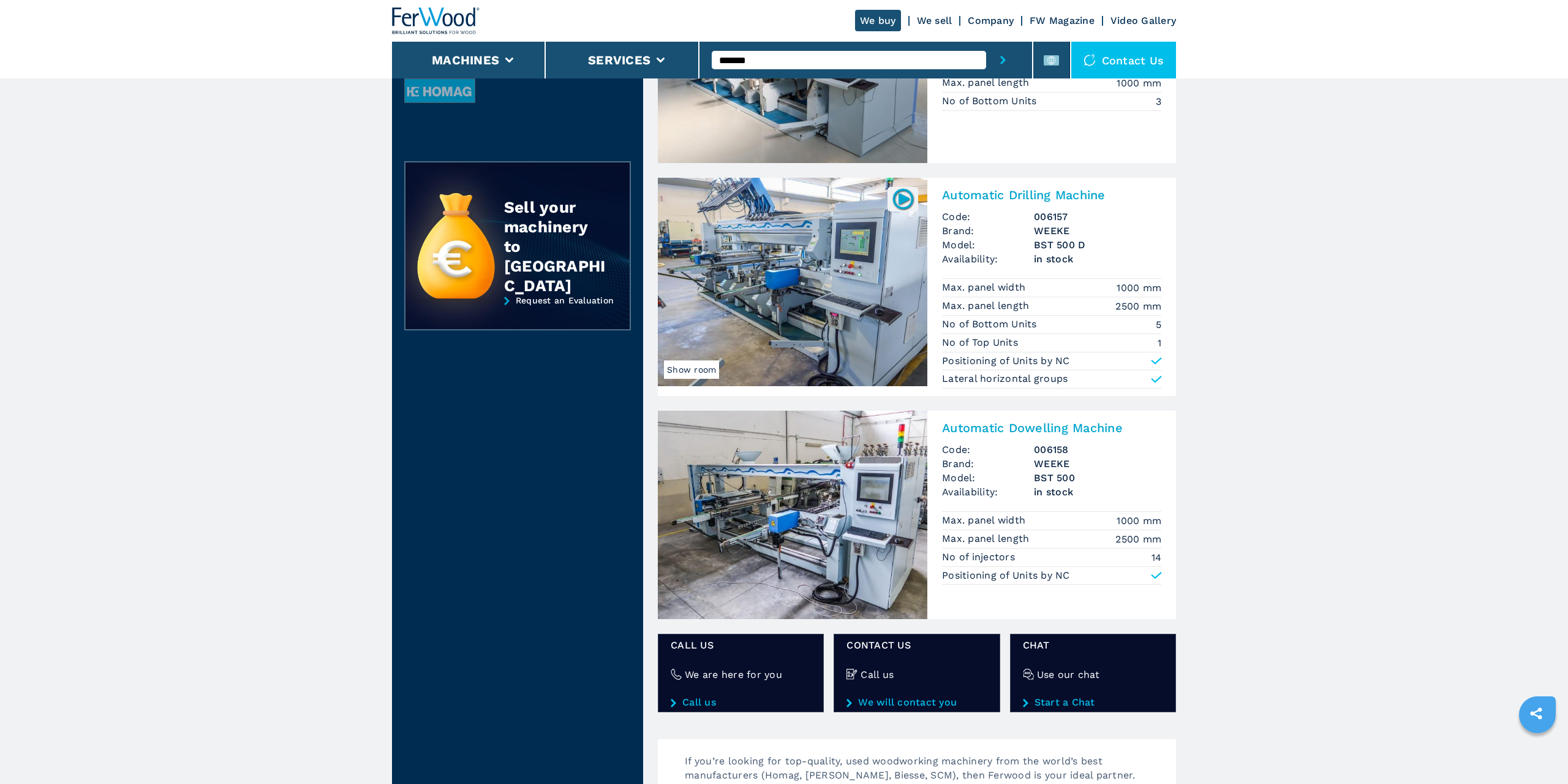
scroll to position [208, 0]
click at [1068, 430] on h2 "Automatic Dowelling Machine" at bounding box center [1051, 428] width 219 height 15
click at [1059, 423] on h2 "Automatic Dowelling Machine" at bounding box center [1051, 428] width 219 height 15
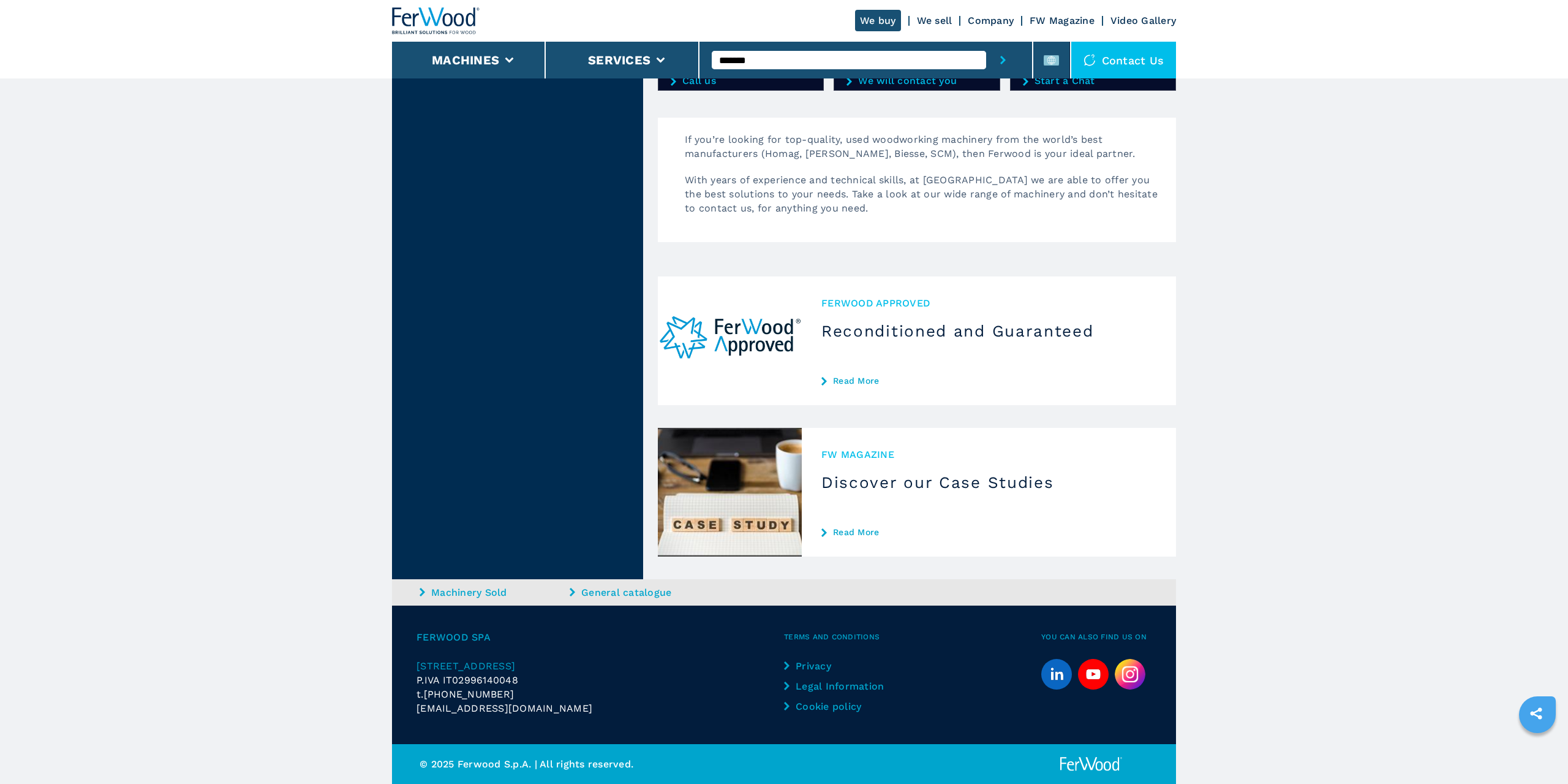
scroll to position [0, 0]
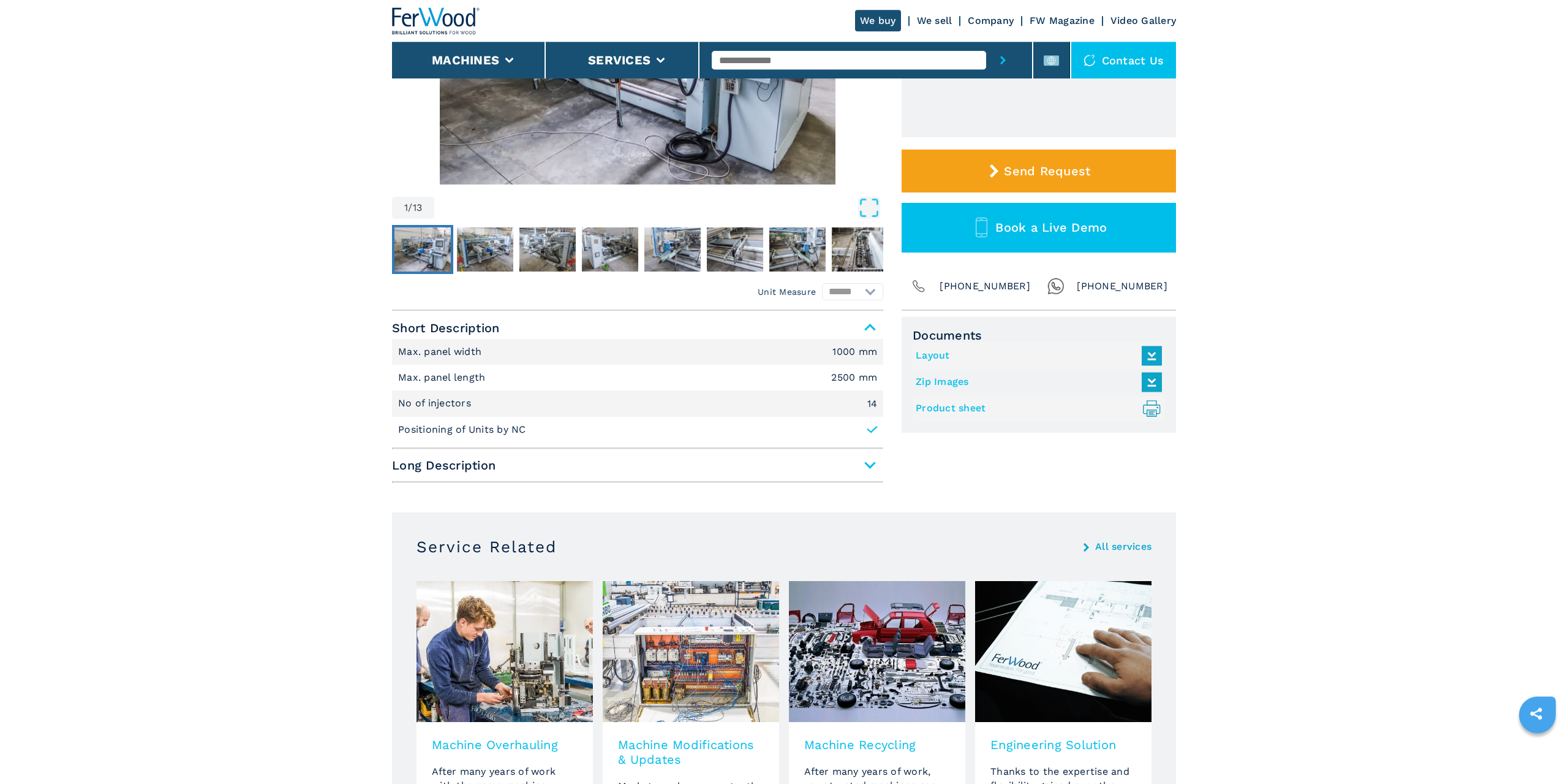
scroll to position [208, 0]
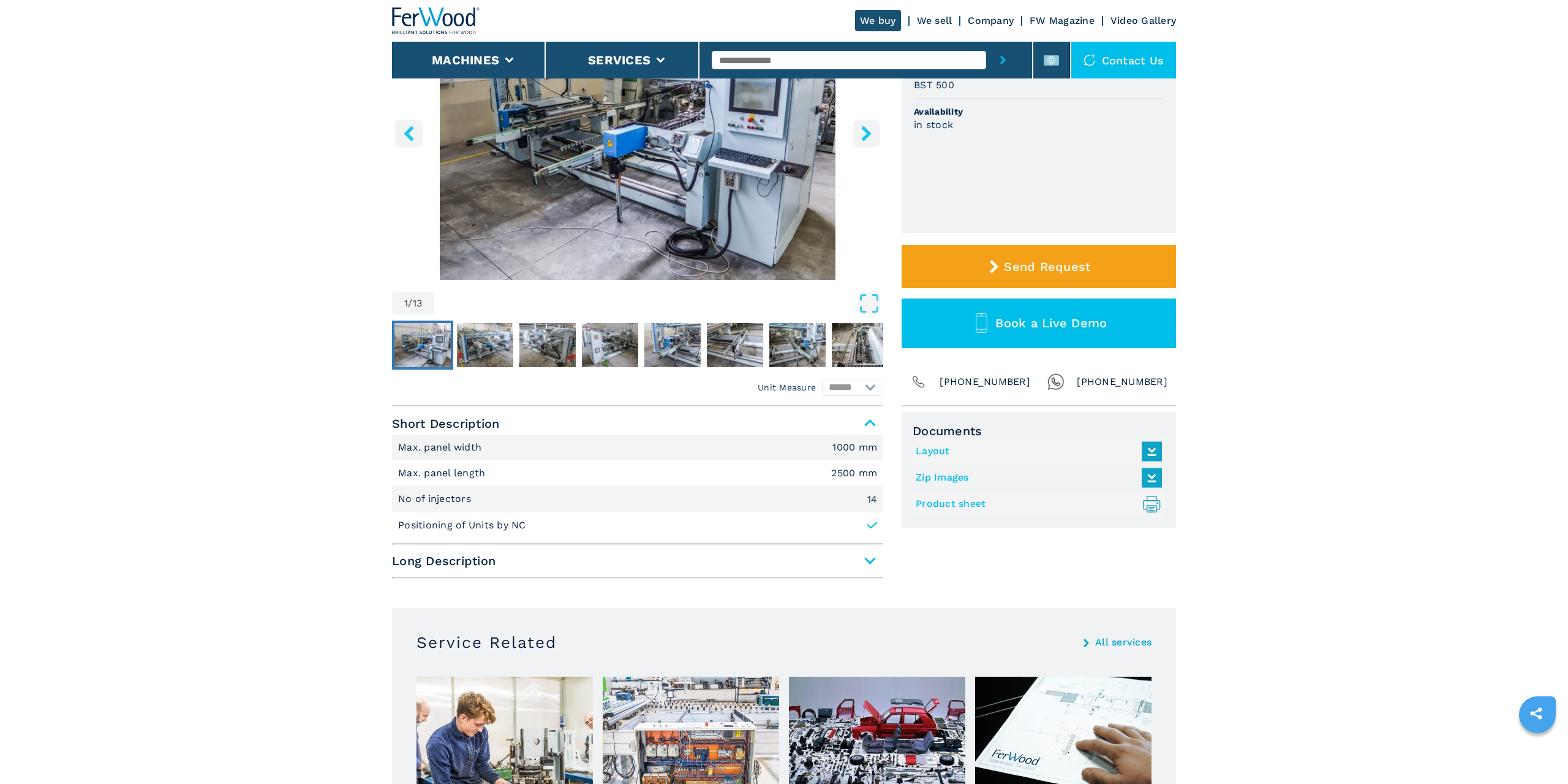
click at [876, 559] on span "Long Description" at bounding box center [638, 561] width 491 height 22
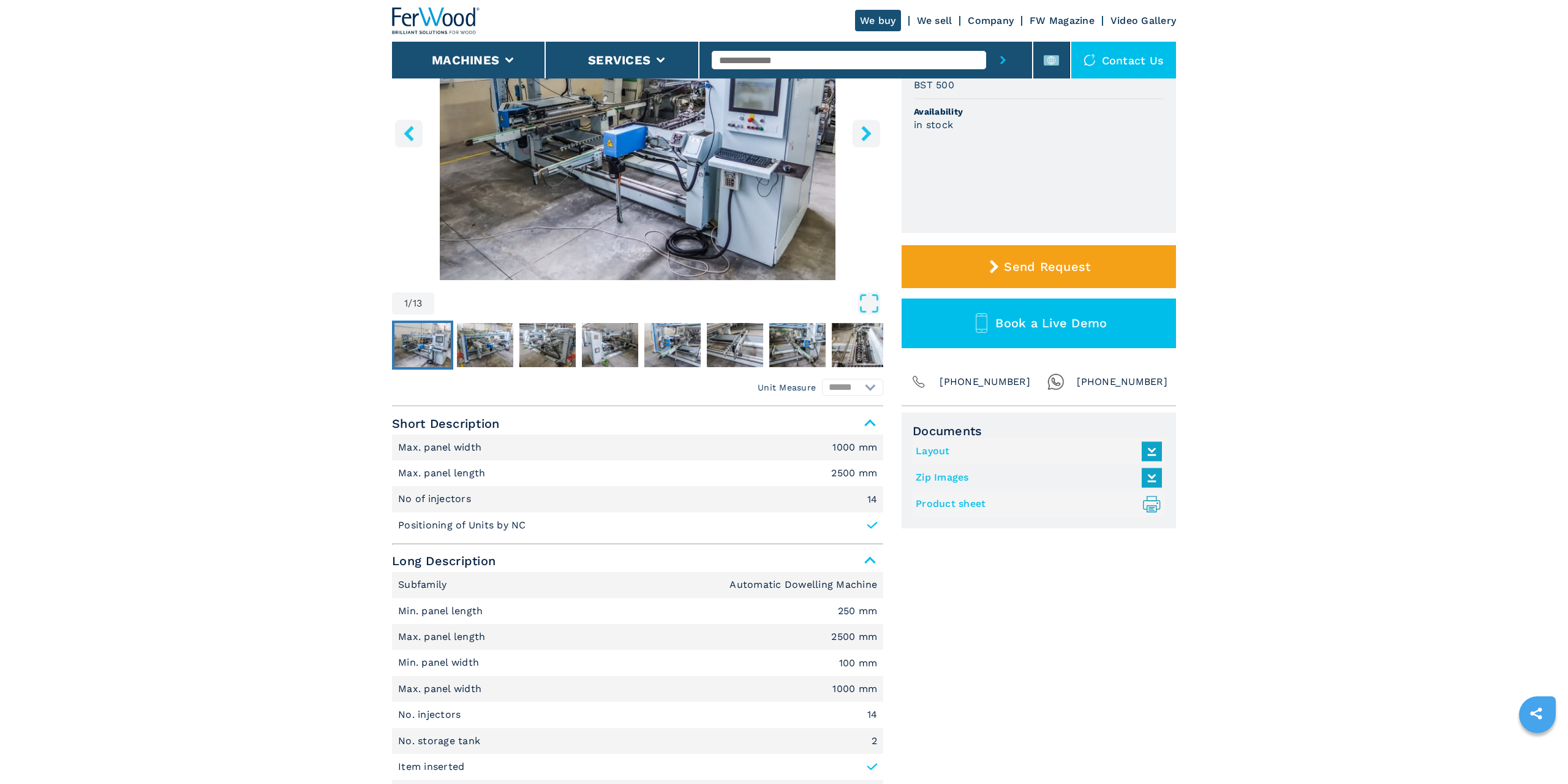
scroll to position [417, 0]
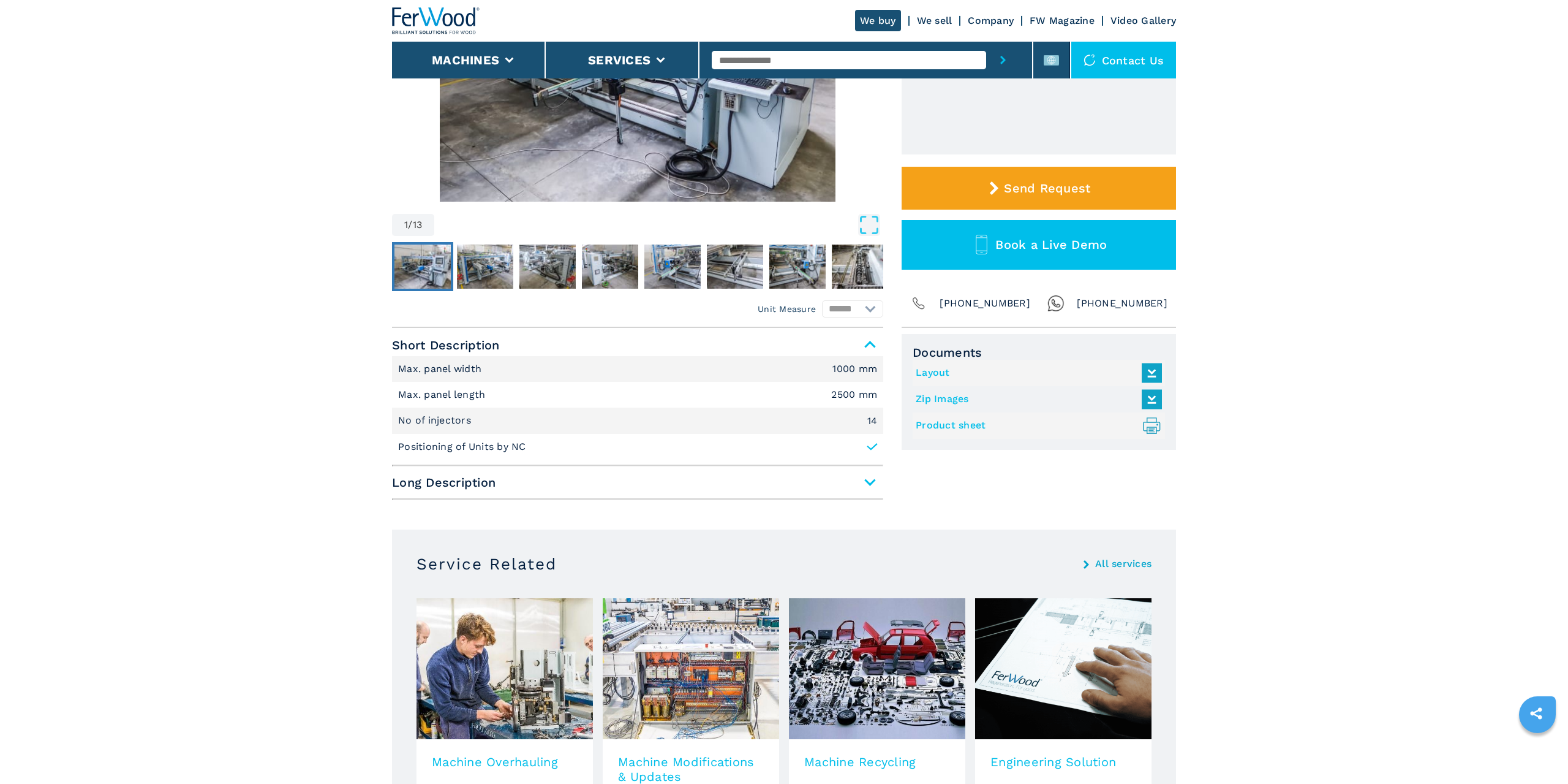
scroll to position [208, 0]
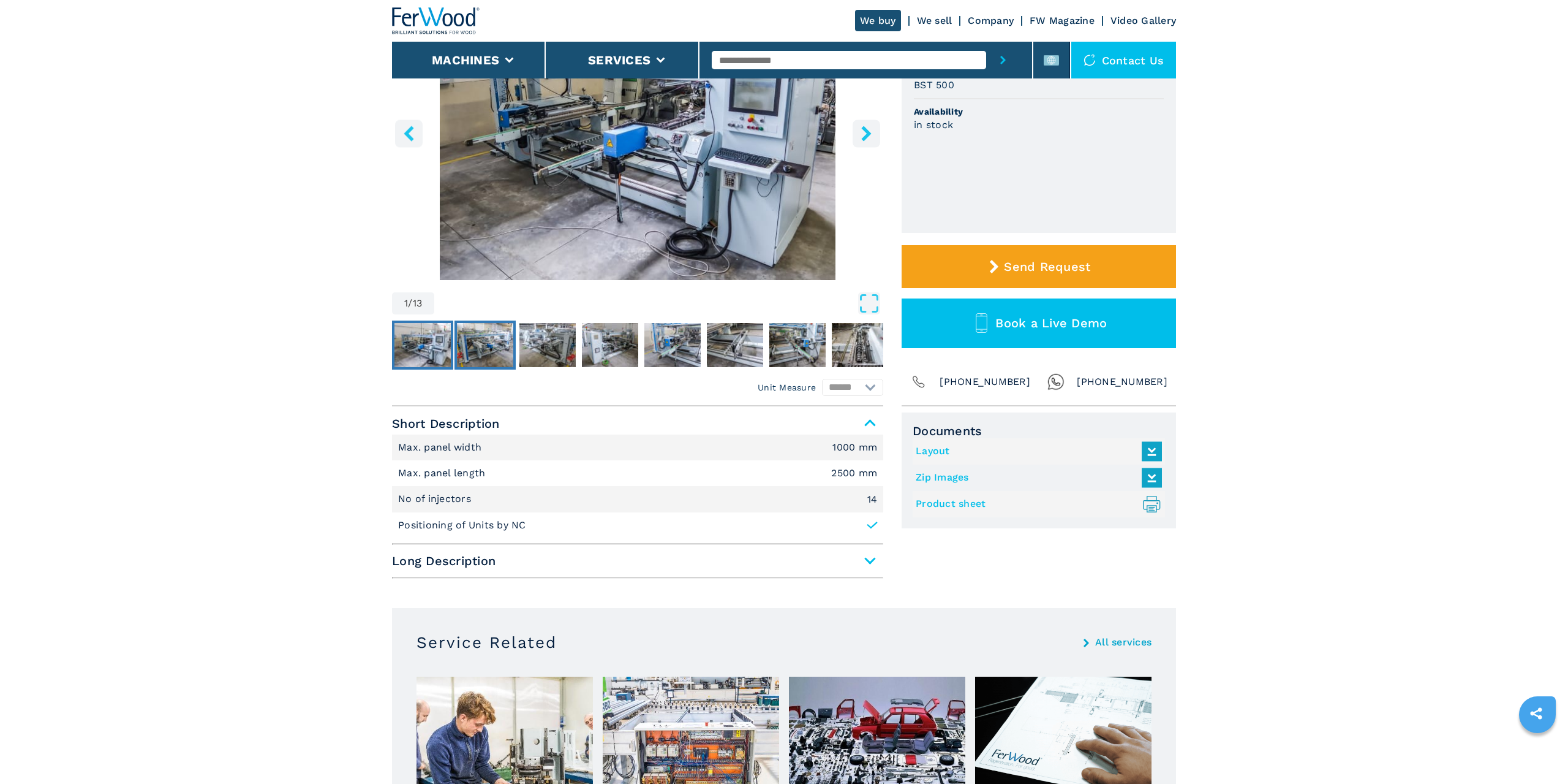
click at [501, 342] on img "Go to Slide 2" at bounding box center [485, 345] width 57 height 44
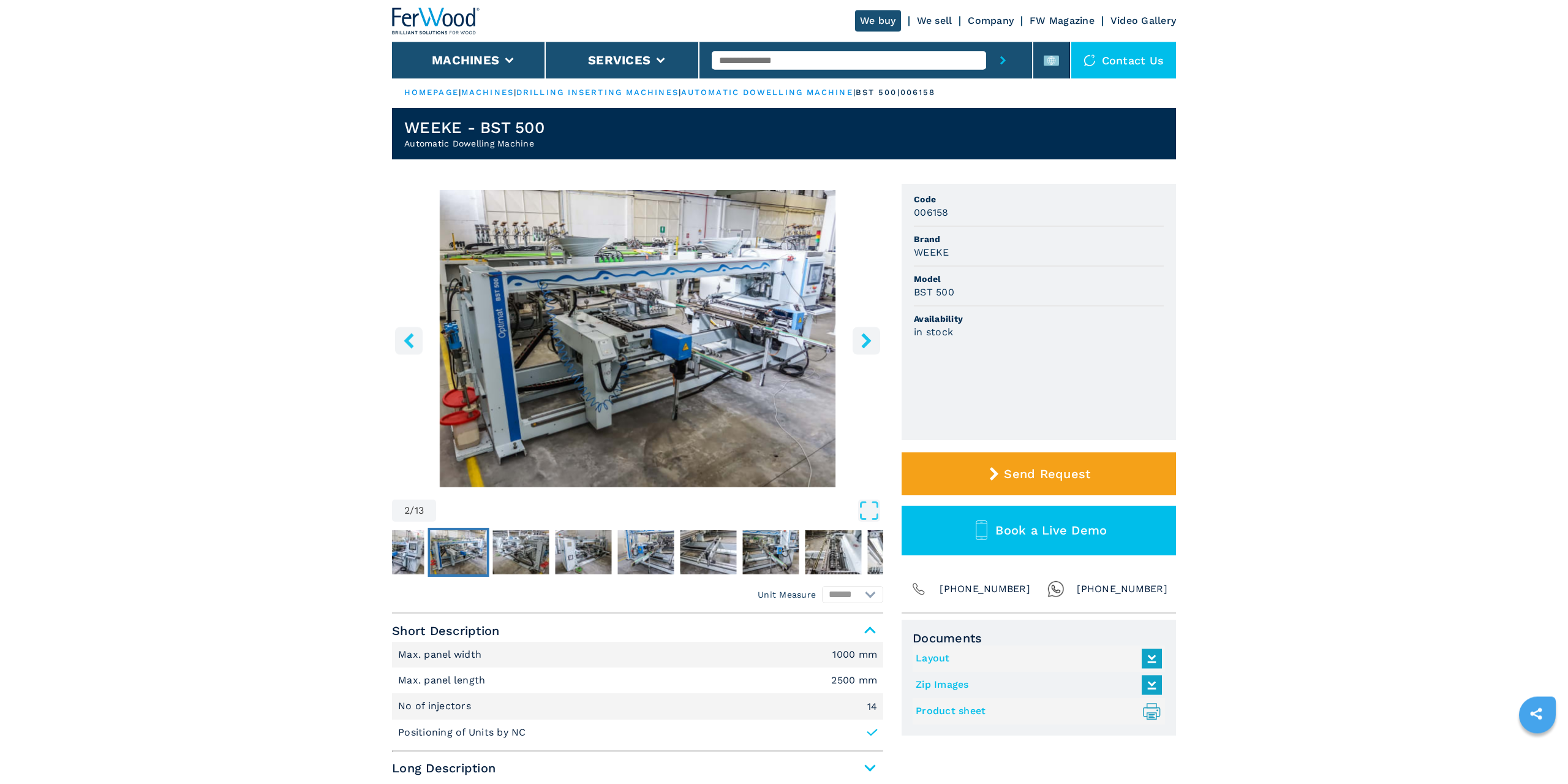
scroll to position [0, 0]
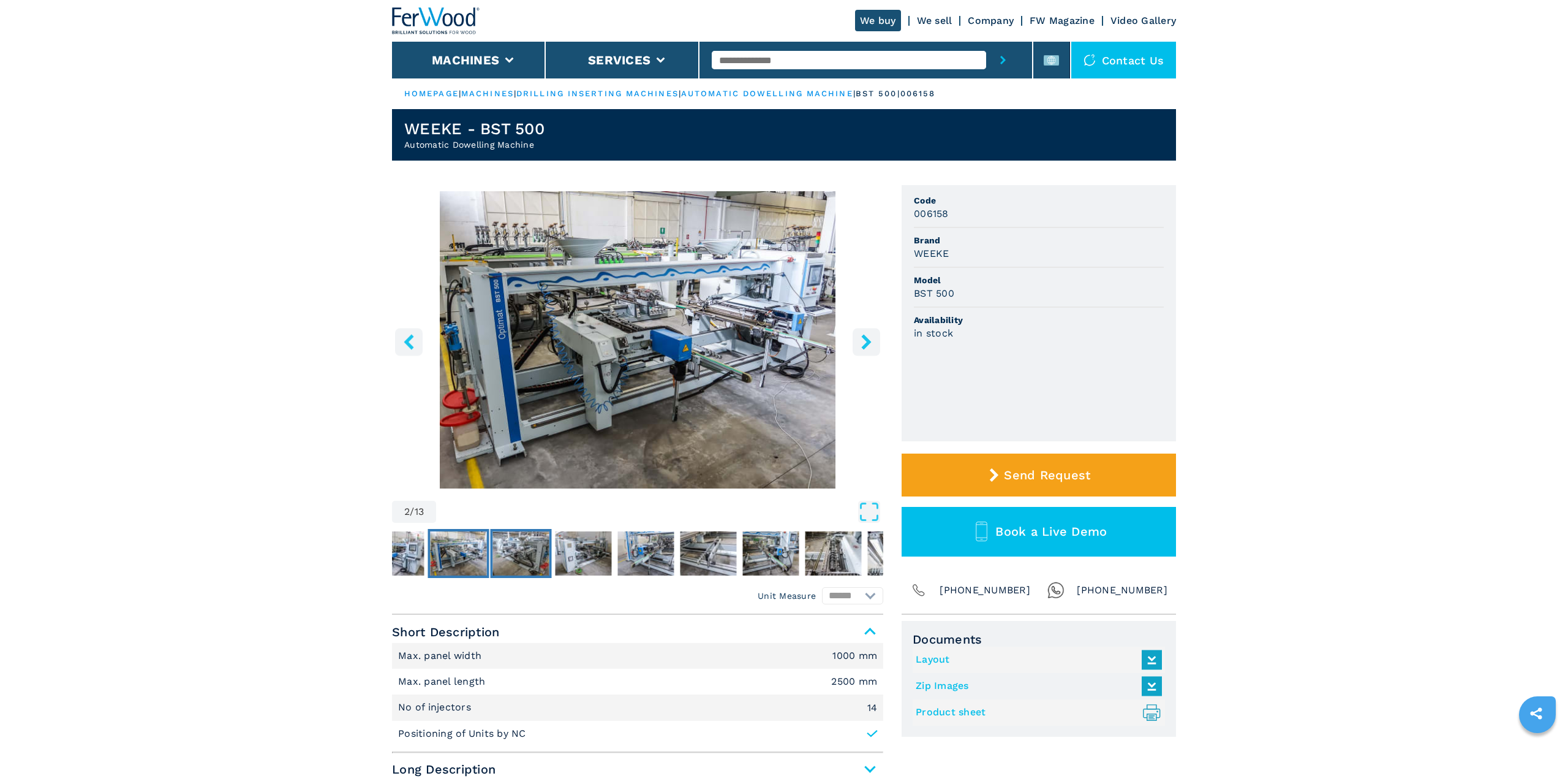
click at [513, 562] on img "Go to Slide 3" at bounding box center [521, 553] width 57 height 44
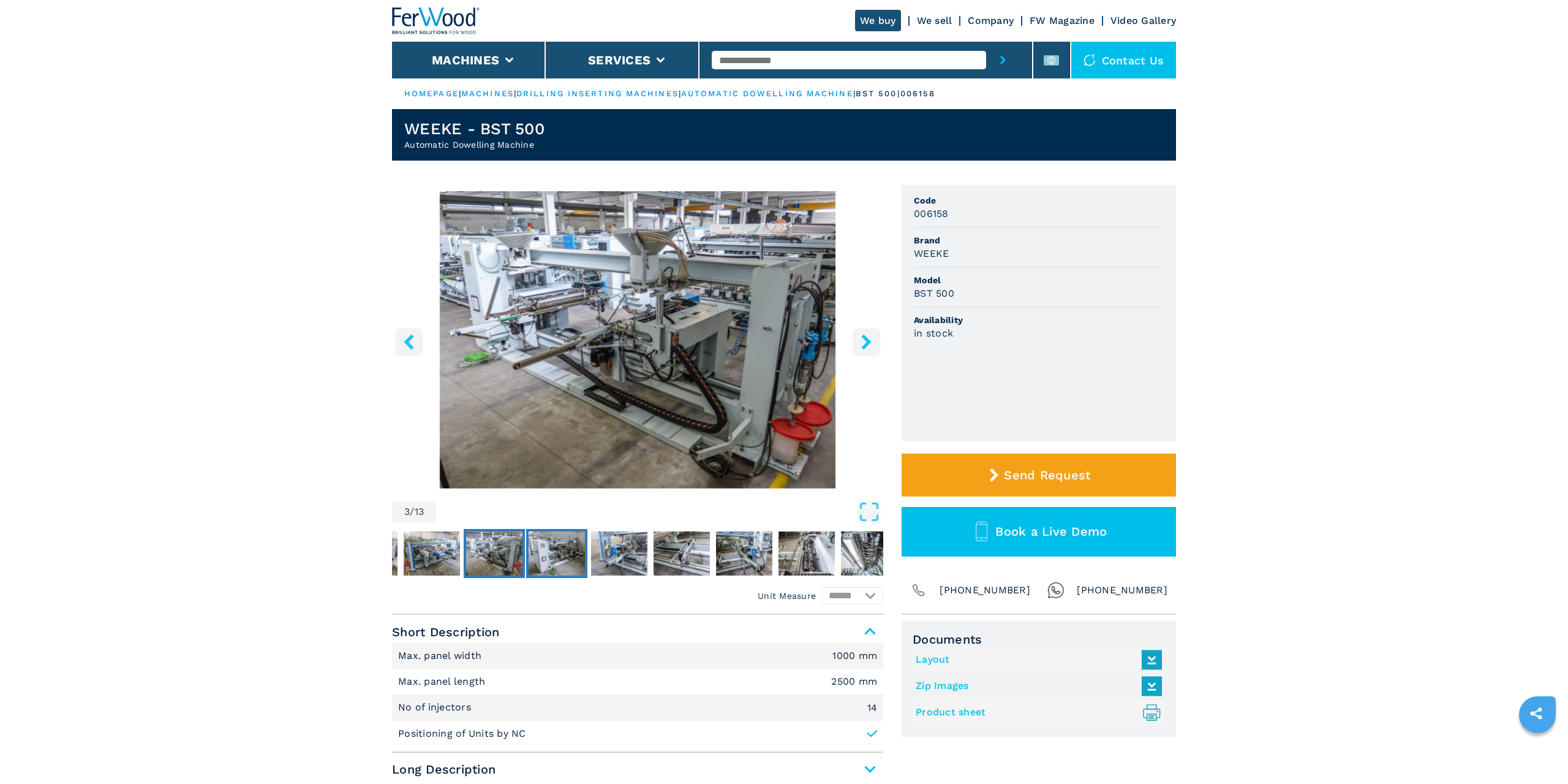
click at [555, 548] on img "Go to Slide 4" at bounding box center [557, 553] width 57 height 44
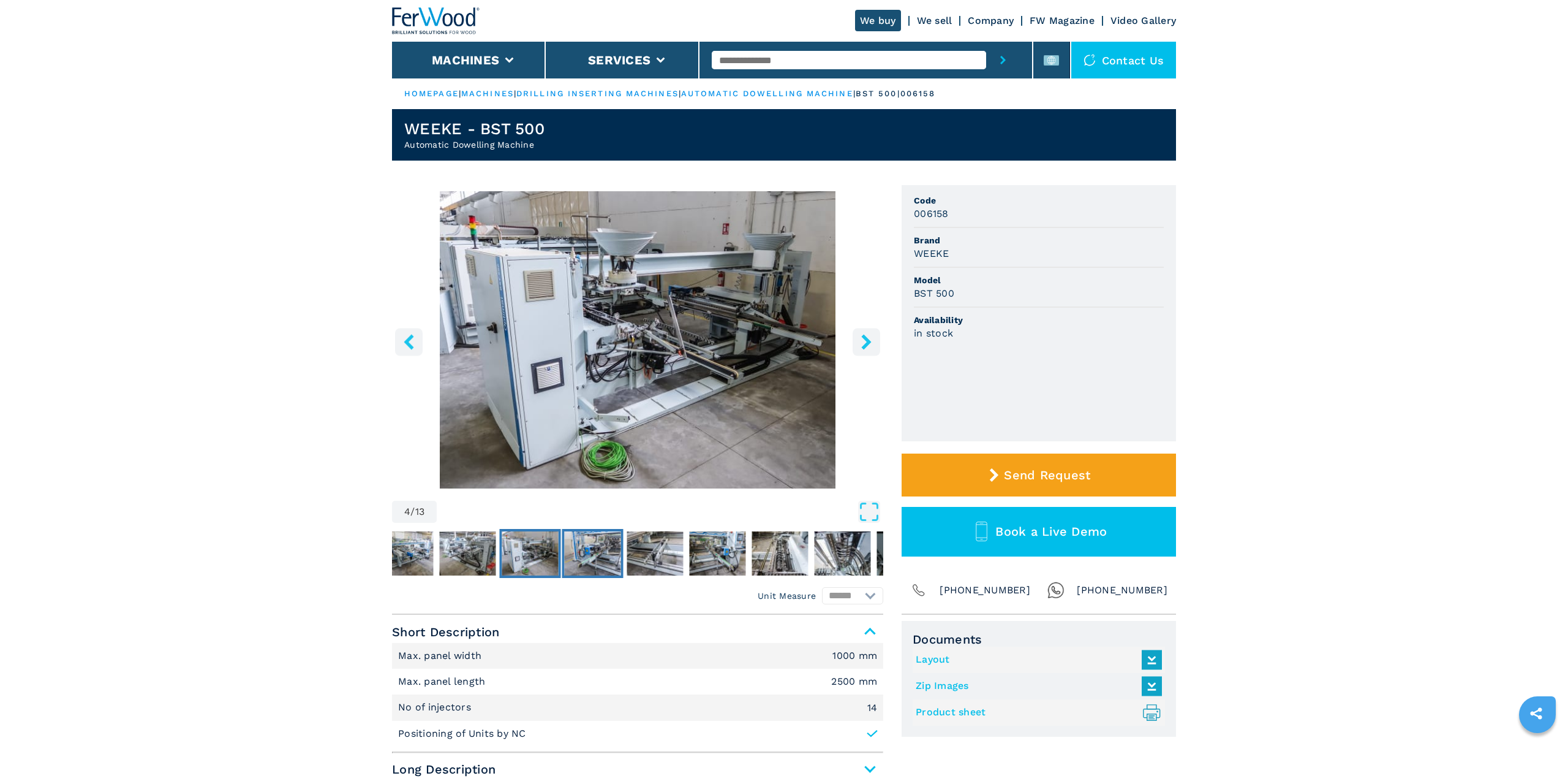
click at [594, 548] on img "Go to Slide 5" at bounding box center [593, 553] width 57 height 44
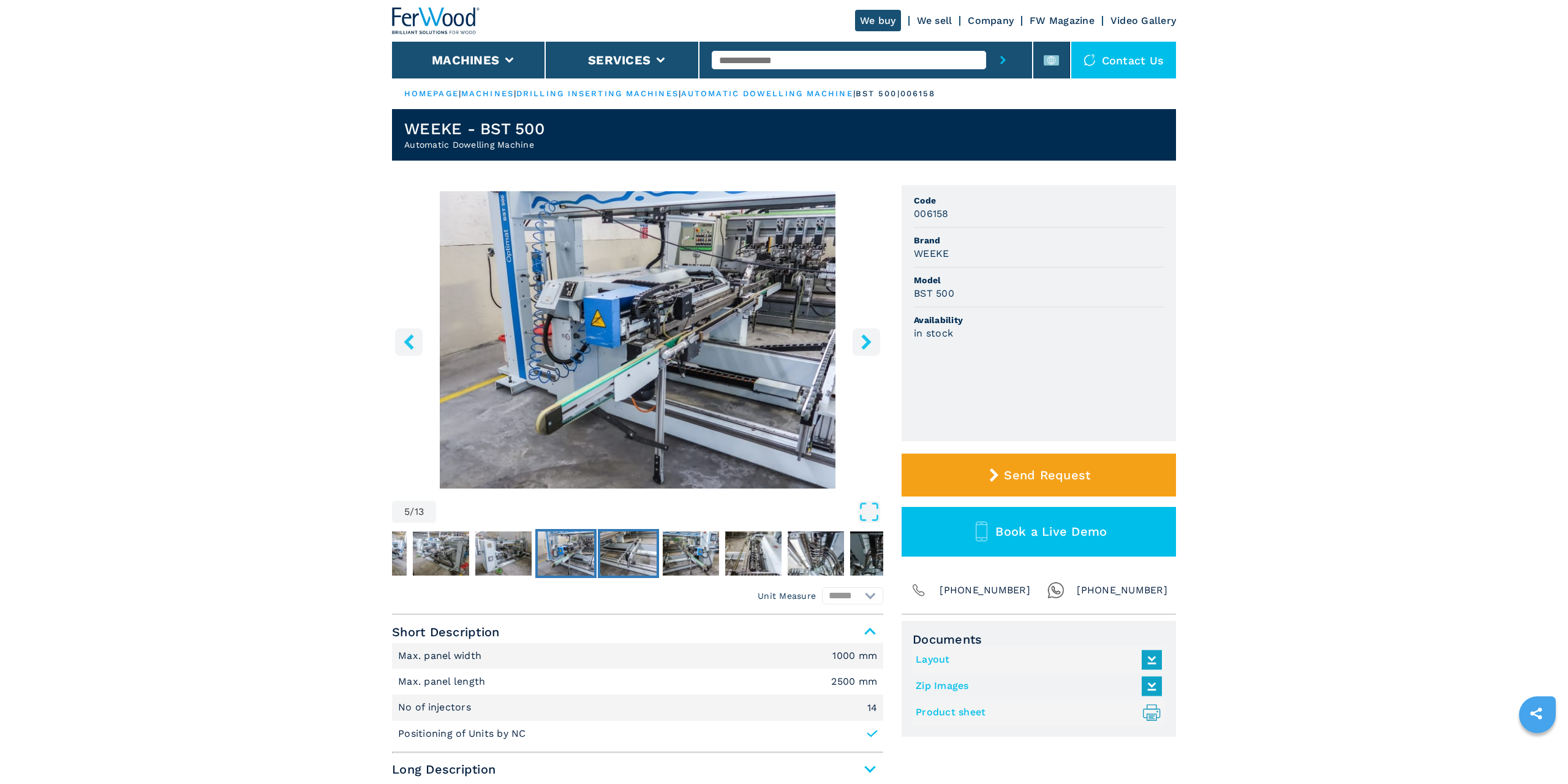
click at [631, 538] on img "Go to Slide 6" at bounding box center [629, 553] width 57 height 44
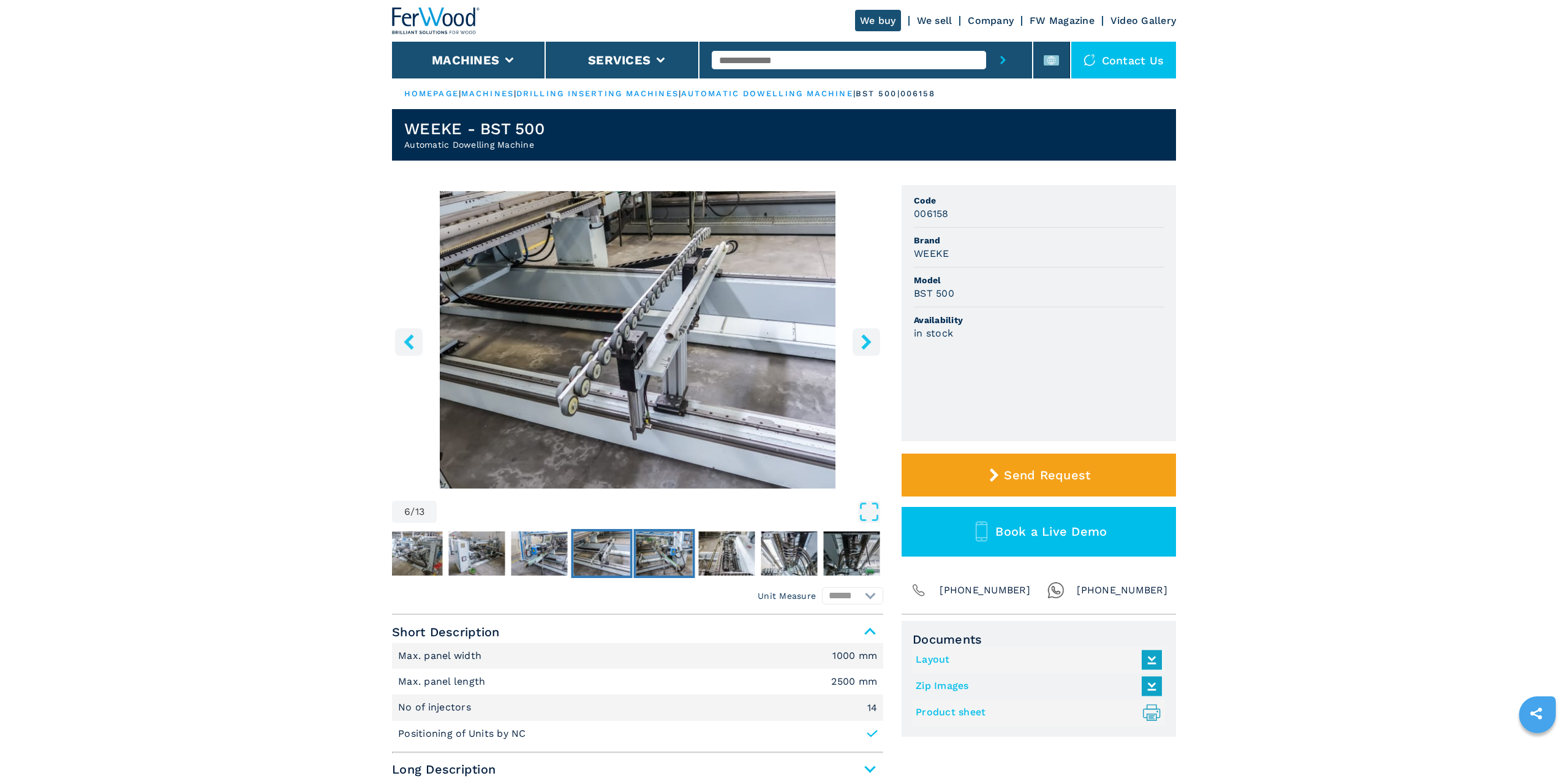
click at [679, 565] on img "Go to Slide 7" at bounding box center [665, 553] width 57 height 44
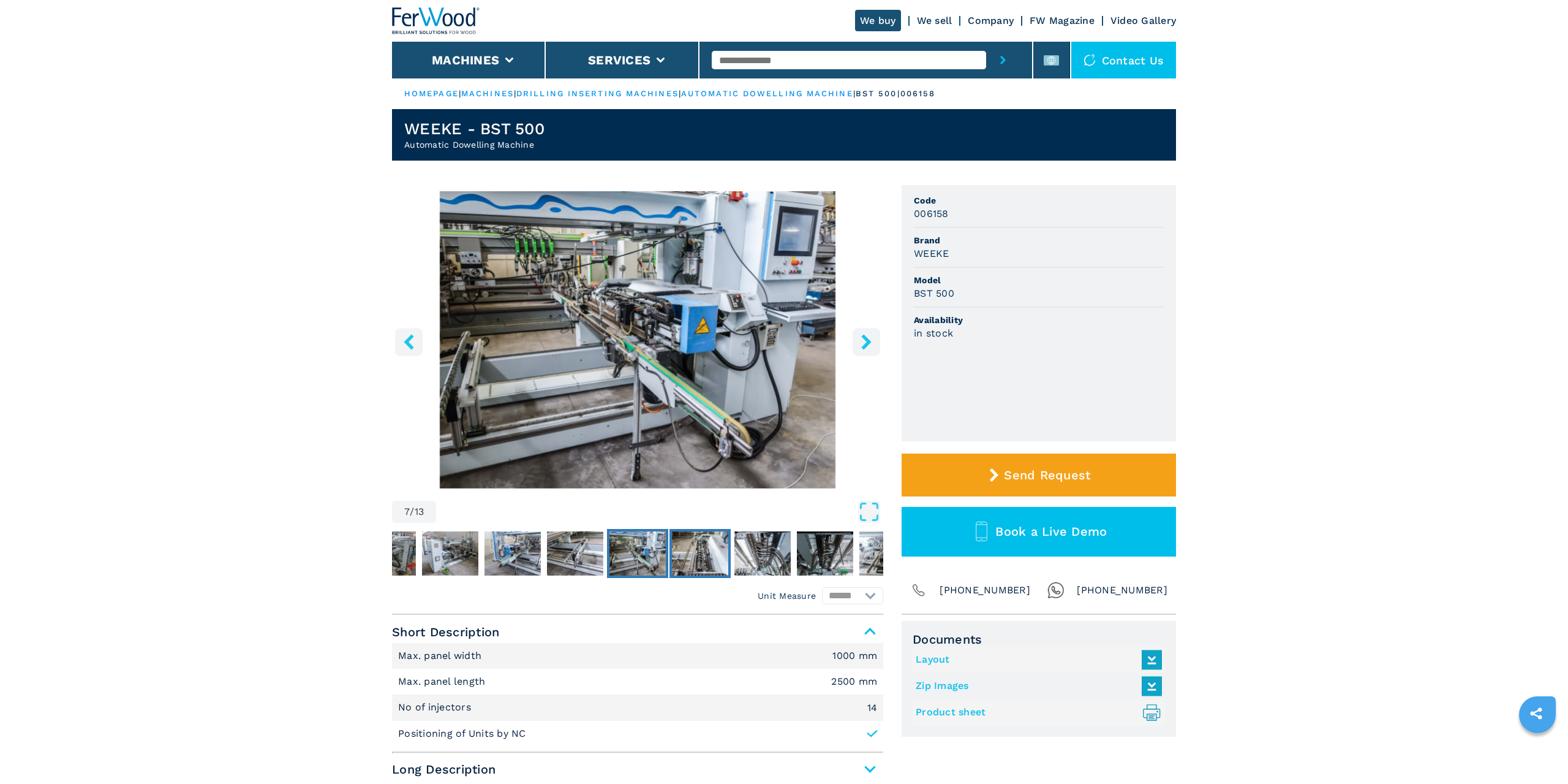
click at [699, 548] on img "Go to Slide 8" at bounding box center [700, 553] width 57 height 44
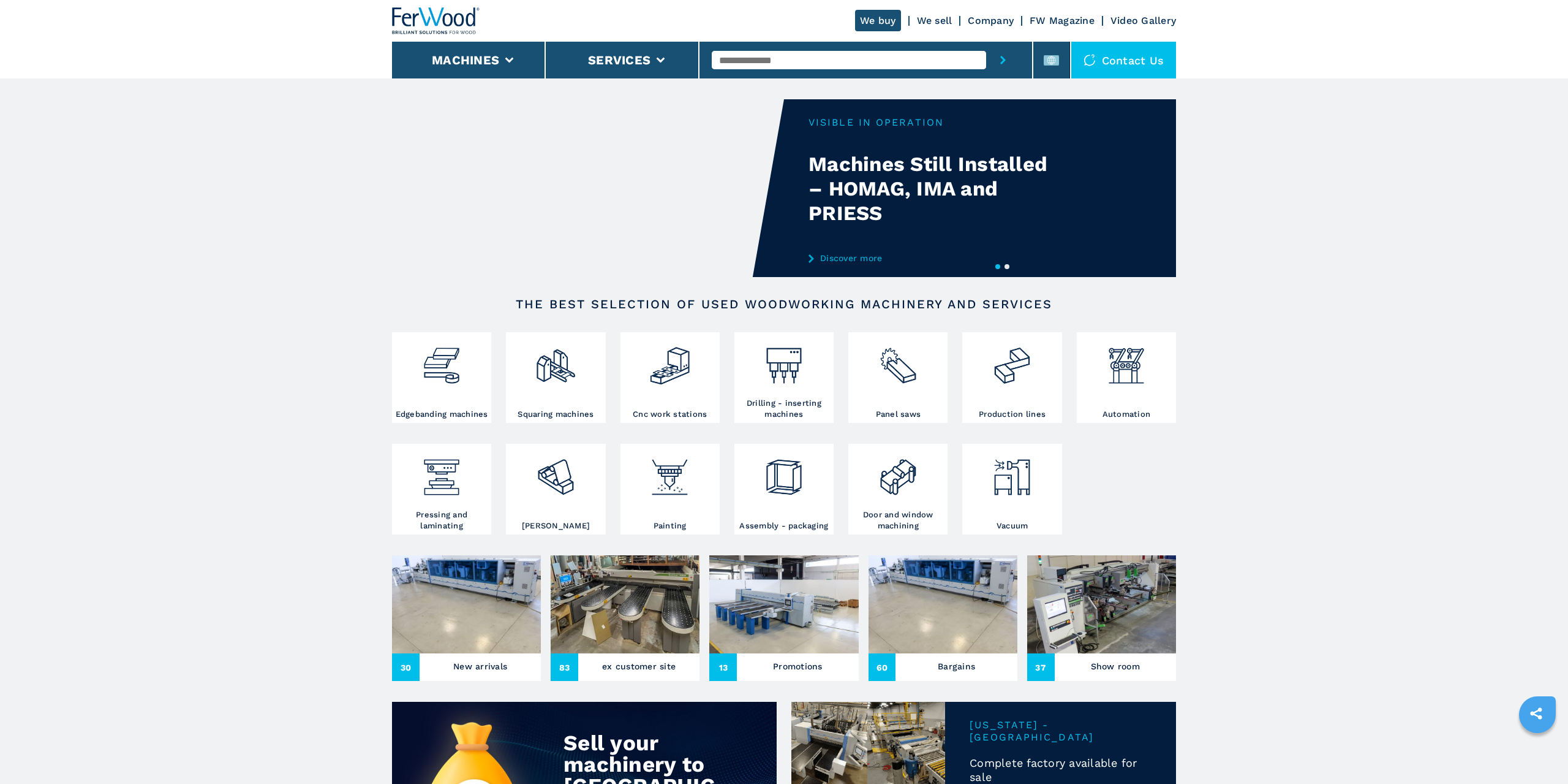
click at [773, 54] on input "text" at bounding box center [849, 60] width 274 height 18
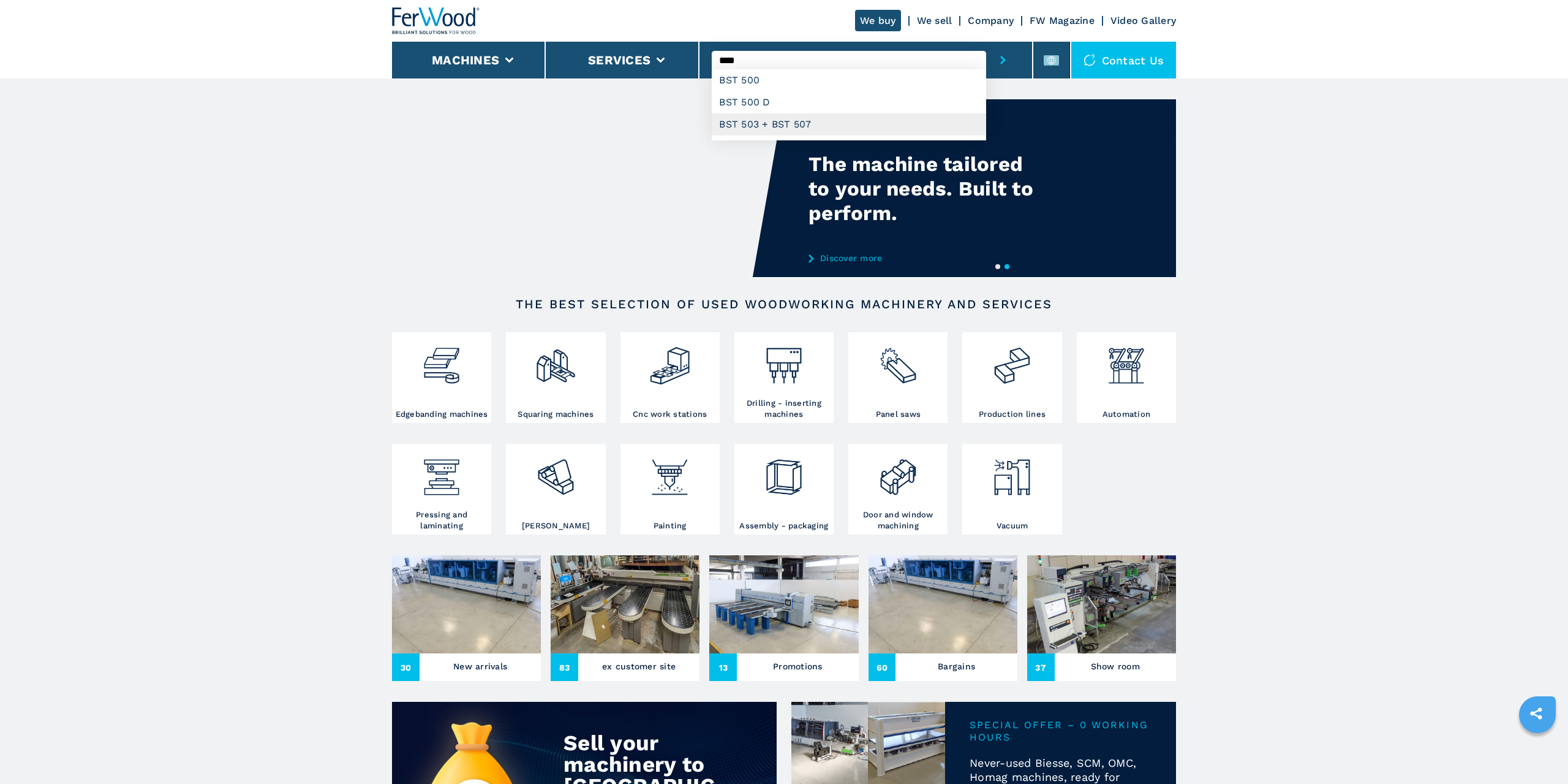
click at [784, 122] on div "BST 503 + BST 507" at bounding box center [849, 124] width 274 height 22
type input "**********"
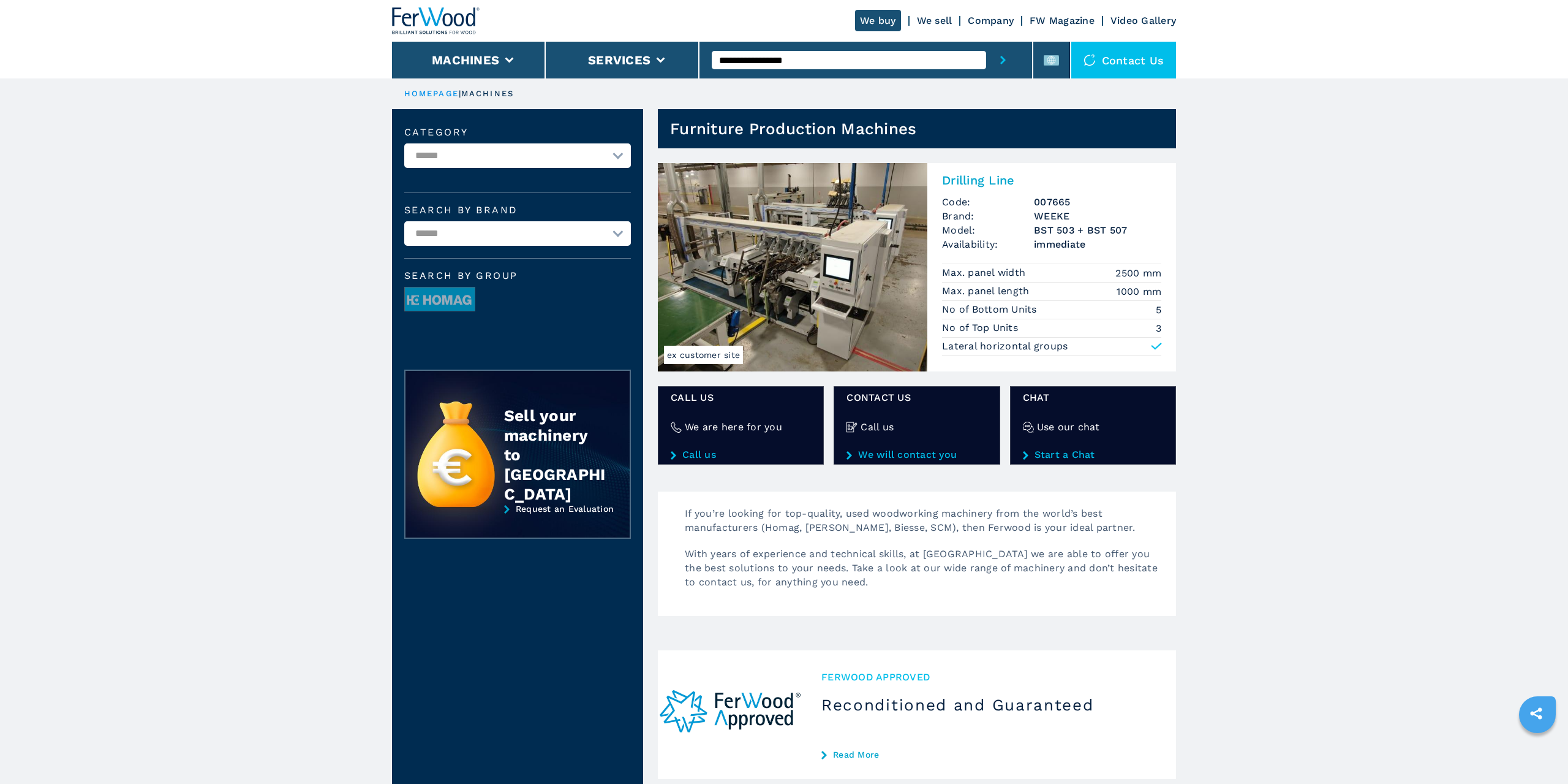
click at [981, 177] on h2 "Drilling Line" at bounding box center [1051, 180] width 219 height 15
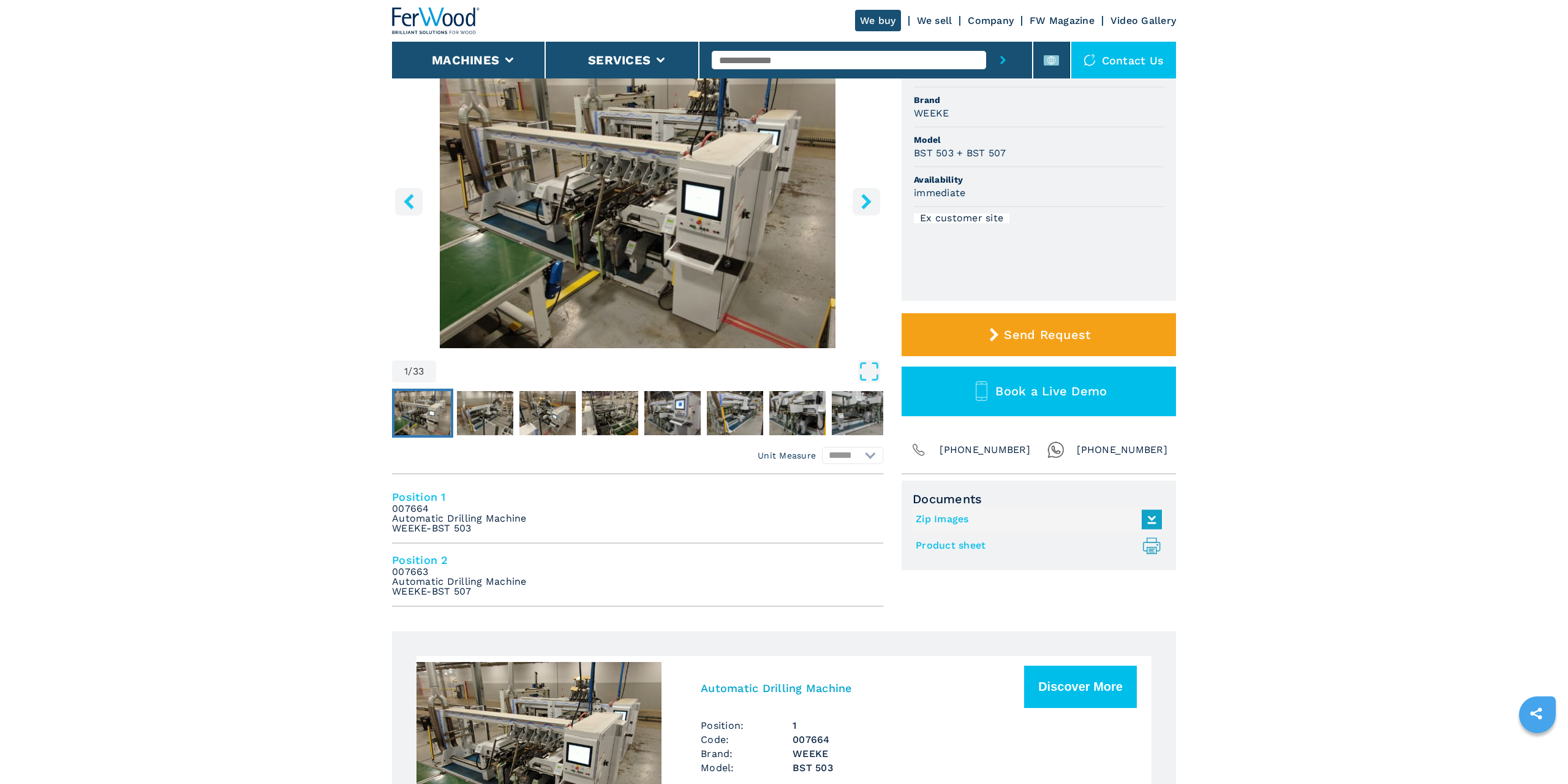
scroll to position [208, 0]
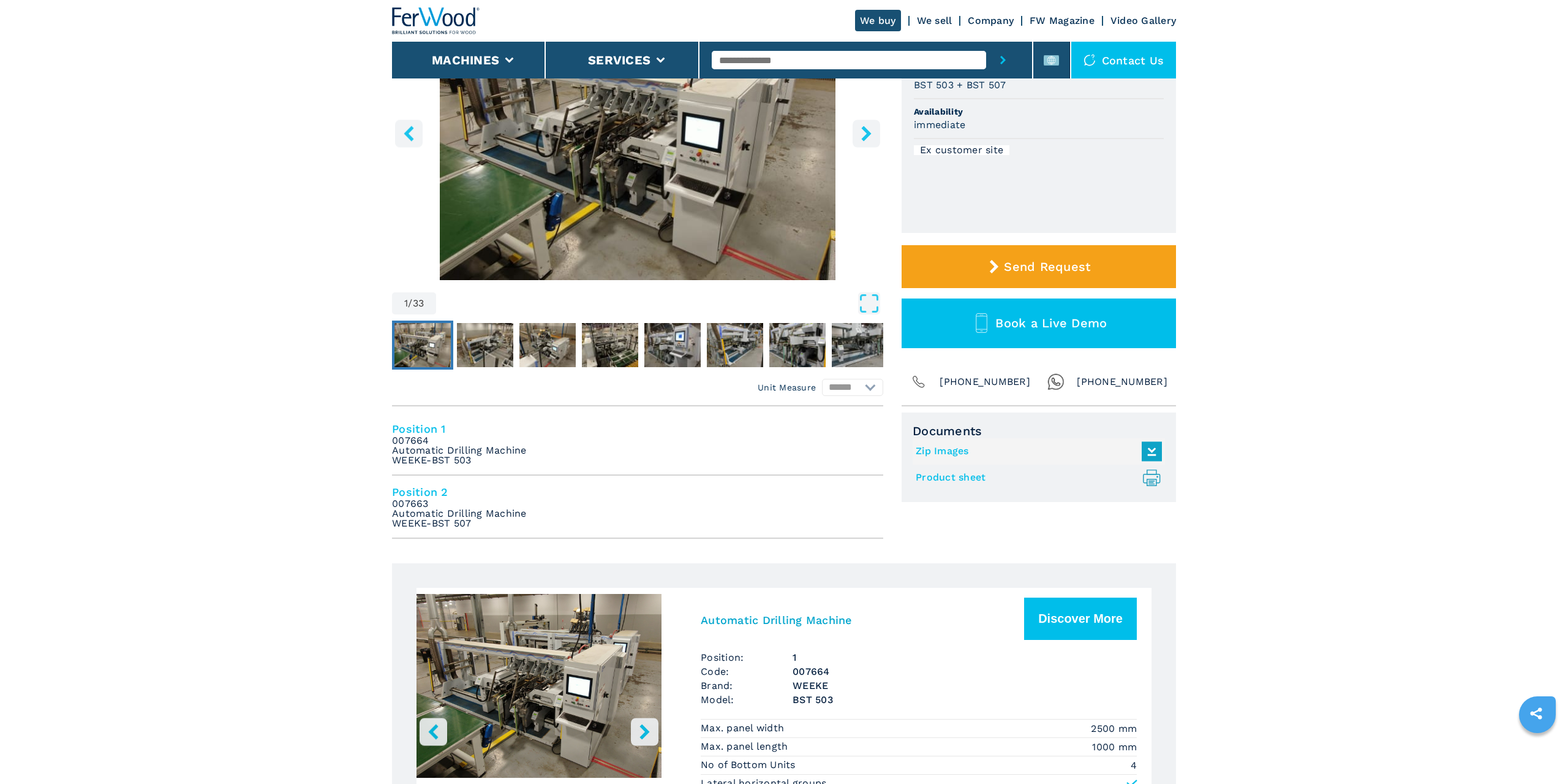
click at [411, 436] on em "007664 Automatic Drilling Machine WEEKE-BST 503" at bounding box center [460, 450] width 135 height 29
click at [414, 425] on h4 "Position 1" at bounding box center [638, 428] width 491 height 14
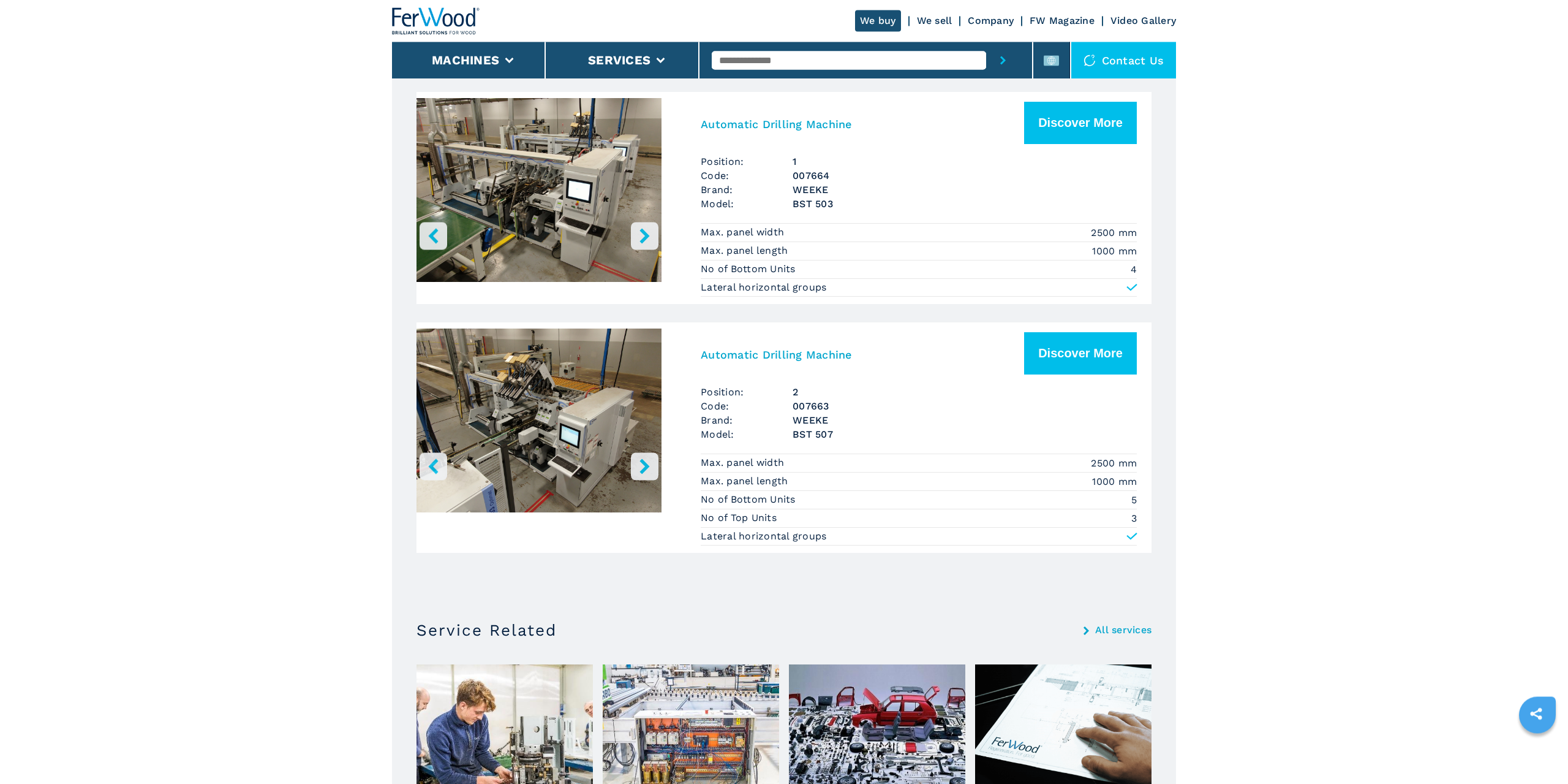
scroll to position [0, 0]
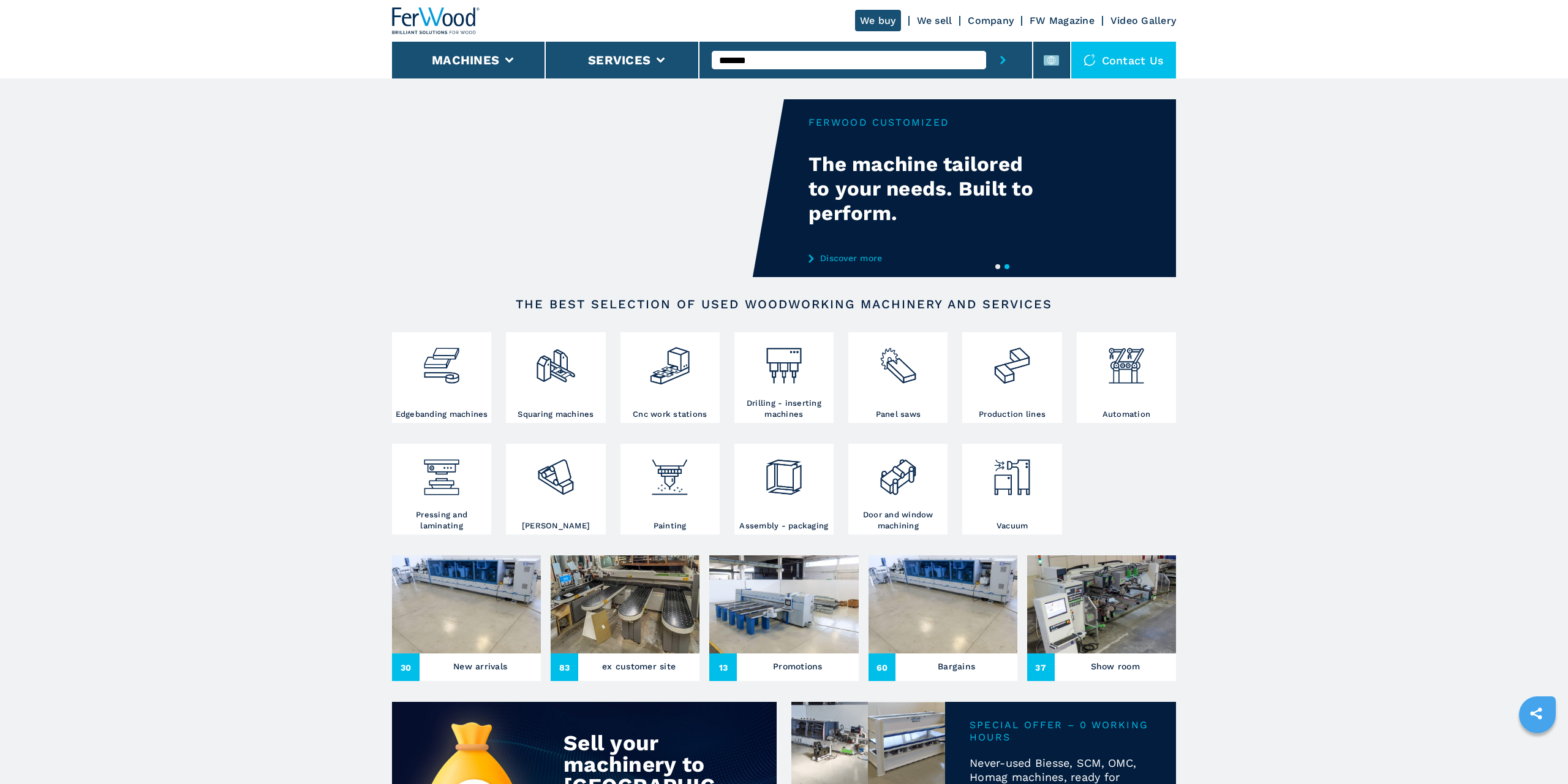
type input "*******"
click at [986, 42] on button "submit-button" at bounding box center [1003, 60] width 33 height 37
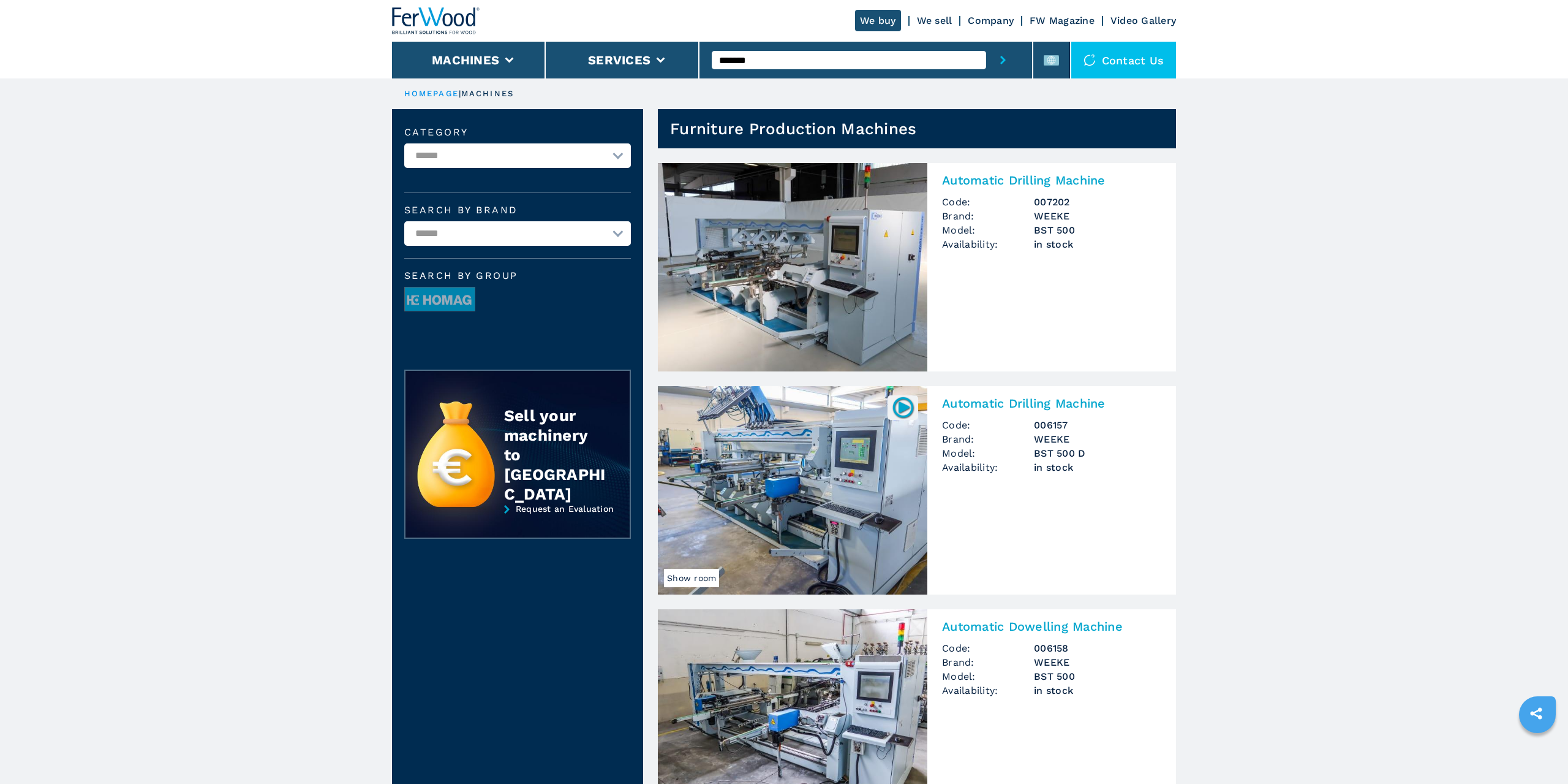
click at [1007, 179] on h2 "Automatic Drilling Machine" at bounding box center [1051, 180] width 219 height 15
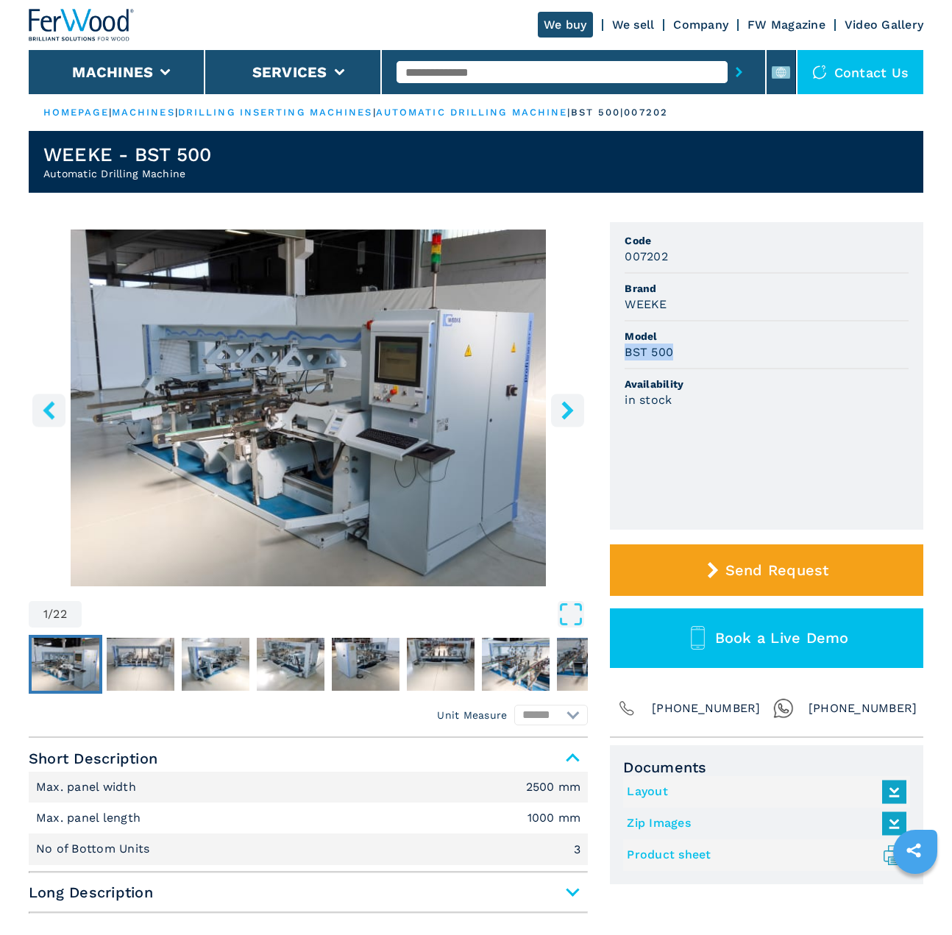
drag, startPoint x: 674, startPoint y: 352, endPoint x: 628, endPoint y: 346, distance: 46.8
click at [628, 346] on div "BST 500" at bounding box center [766, 351] width 284 height 17
click at [660, 251] on h3 "007202" at bounding box center [645, 256] width 43 height 17
copy h3 "007202"
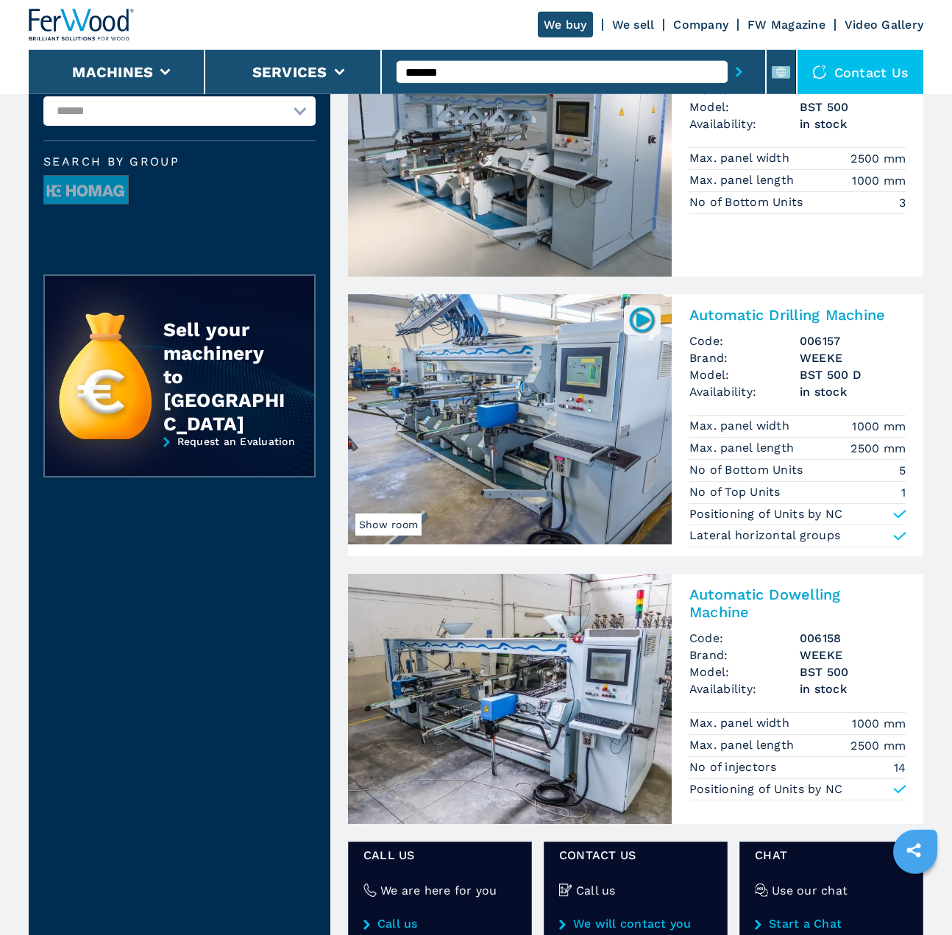
scroll to position [250, 0]
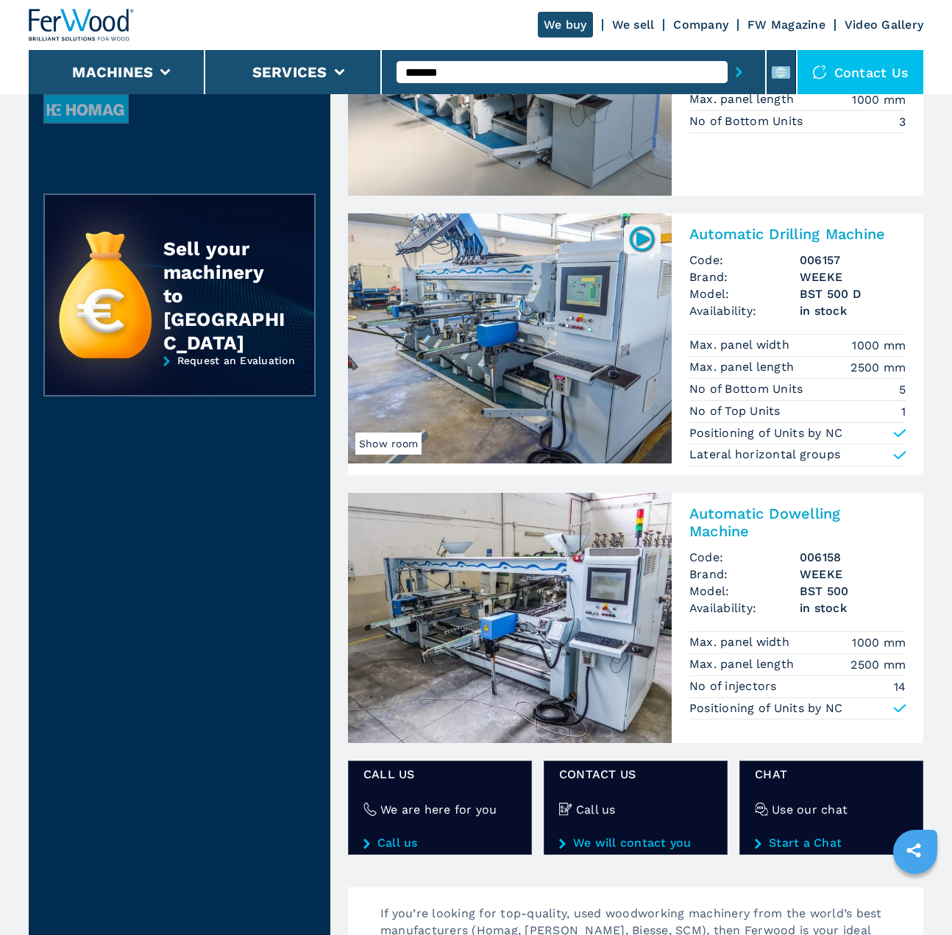
click at [836, 230] on h2 "Automatic Drilling Machine" at bounding box center [797, 234] width 216 height 18
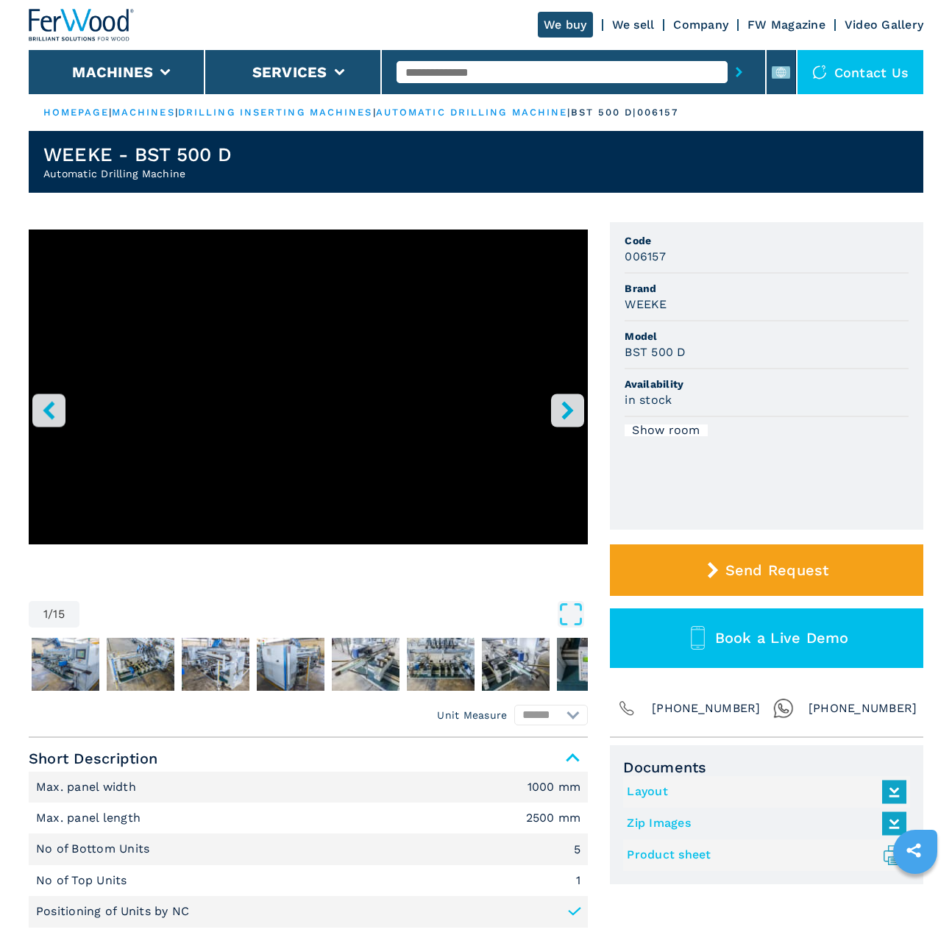
click at [640, 254] on h3 "006157" at bounding box center [644, 256] width 41 height 17
copy h3 "006157"
